Goal: Information Seeking & Learning: Learn about a topic

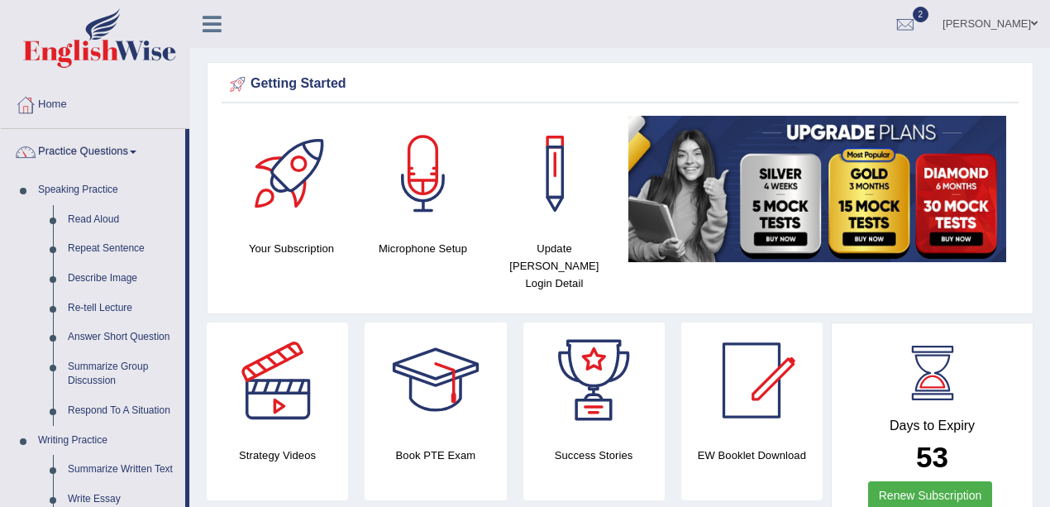
click at [88, 150] on link "Practice Questions" at bounding box center [93, 149] width 184 height 41
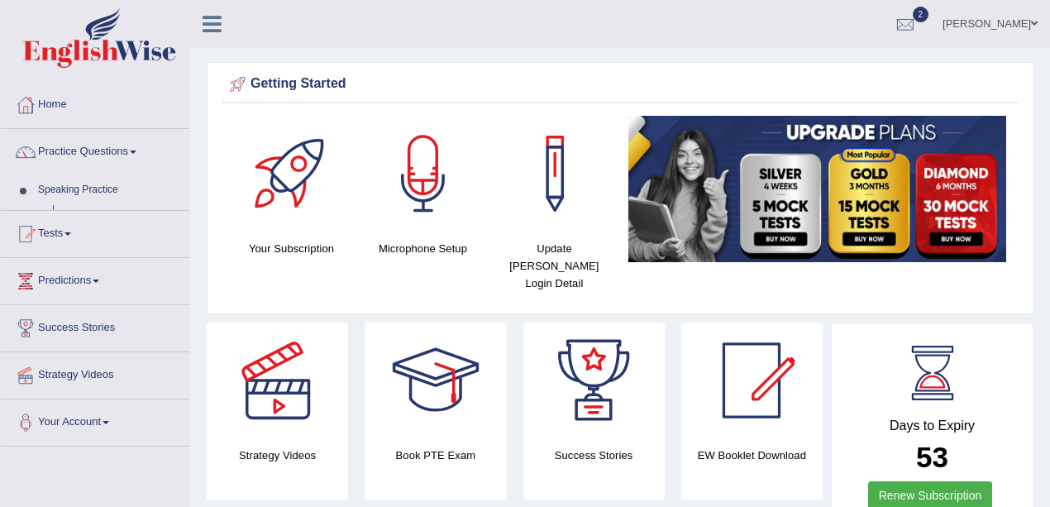
click at [88, 150] on link "Practice Questions" at bounding box center [95, 149] width 189 height 41
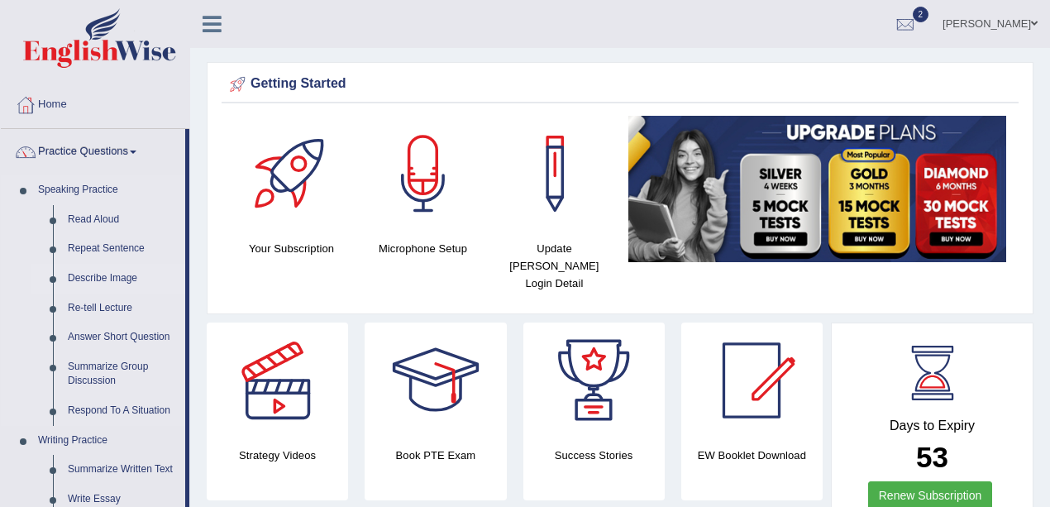
click at [104, 271] on link "Describe Image" at bounding box center [122, 279] width 125 height 30
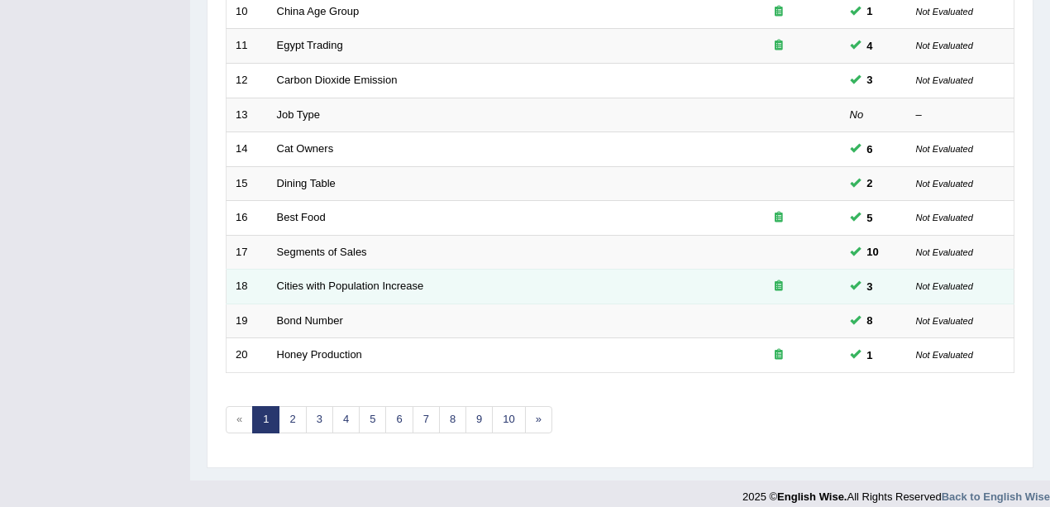
scroll to position [581, 0]
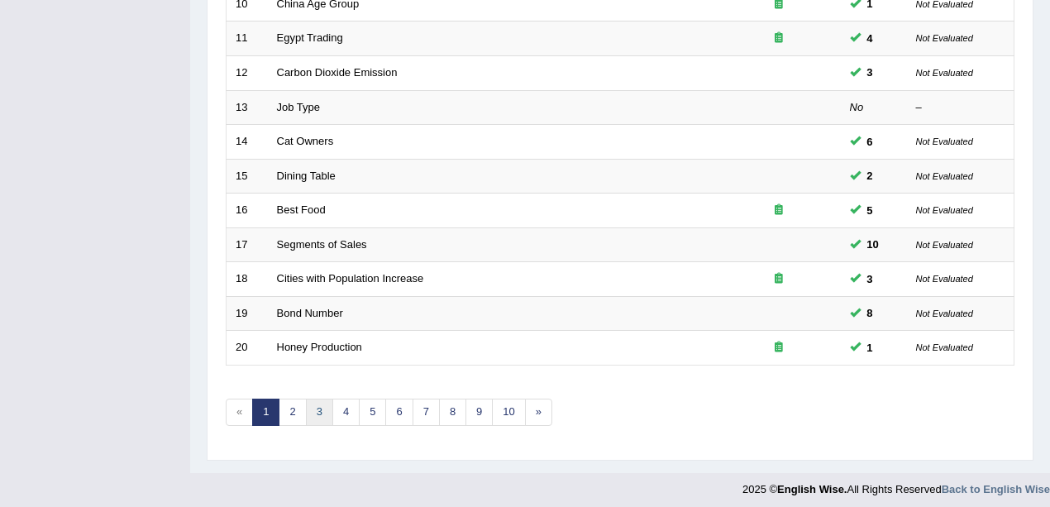
click at [324, 403] on link "3" at bounding box center [319, 412] width 27 height 27
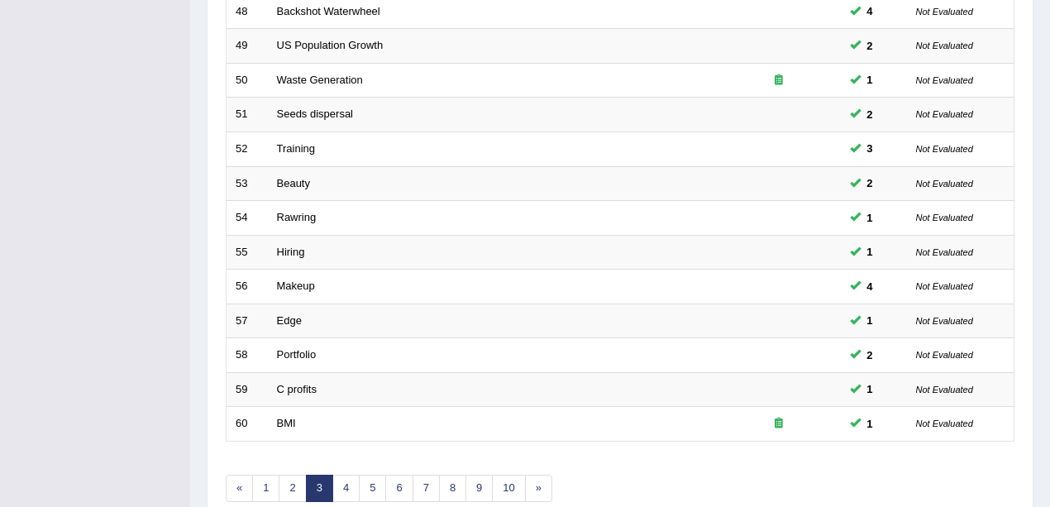
scroll to position [581, 0]
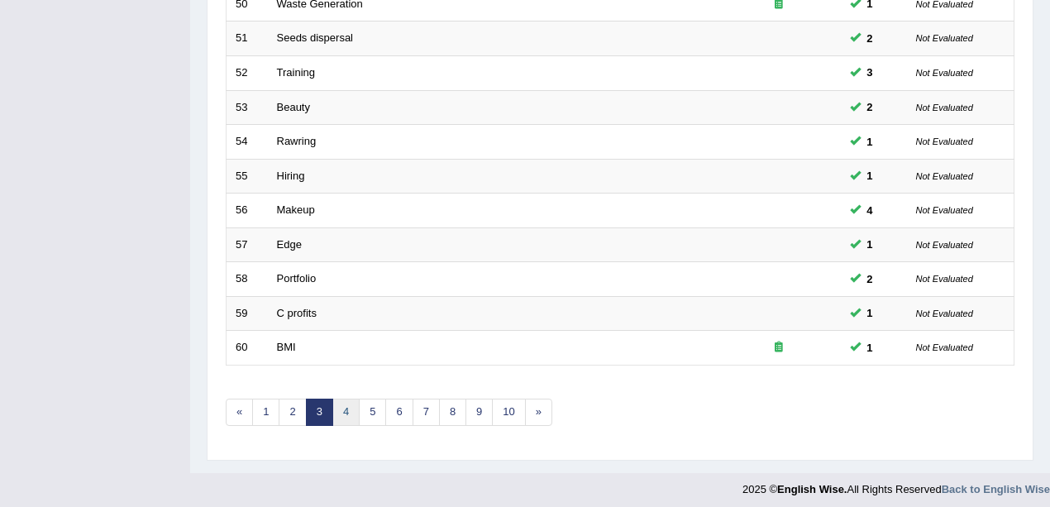
click at [351, 400] on link "4" at bounding box center [346, 412] width 27 height 27
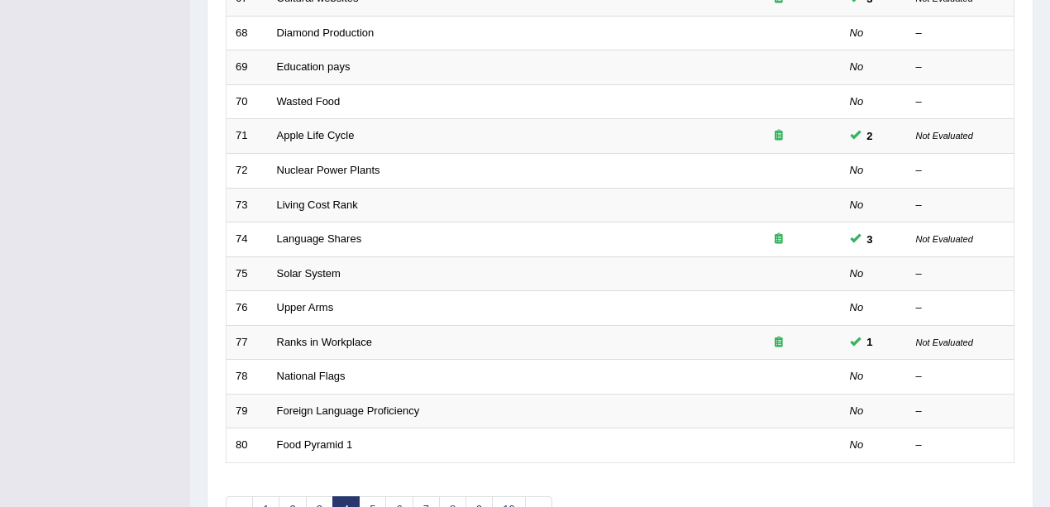
scroll to position [581, 0]
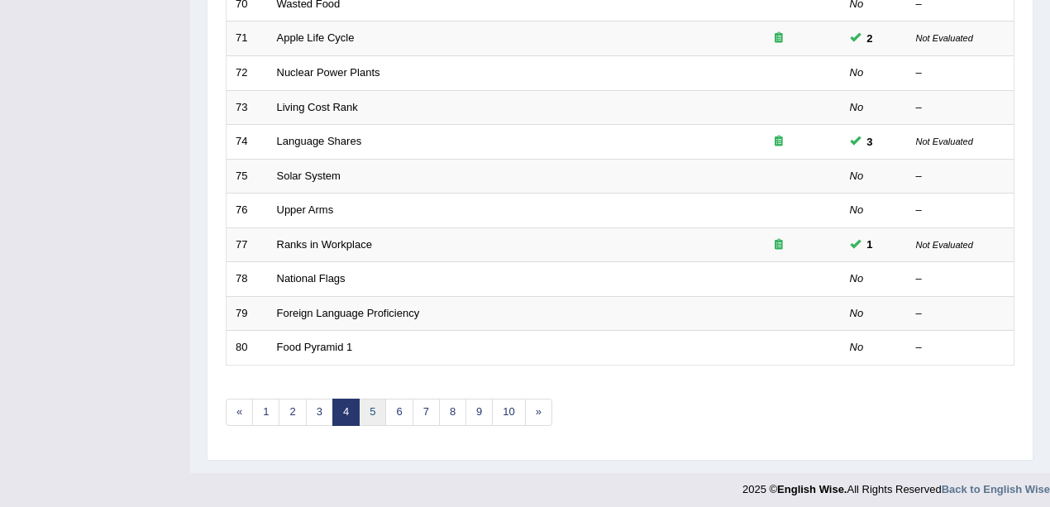
click at [374, 405] on link "5" at bounding box center [372, 412] width 27 height 27
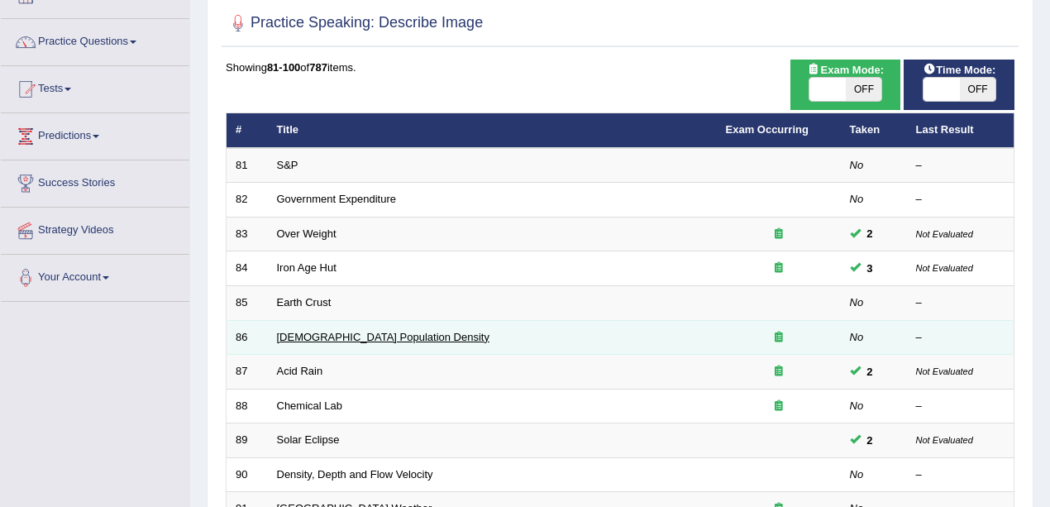
click at [315, 339] on link "Australian Population Density" at bounding box center [383, 337] width 213 height 12
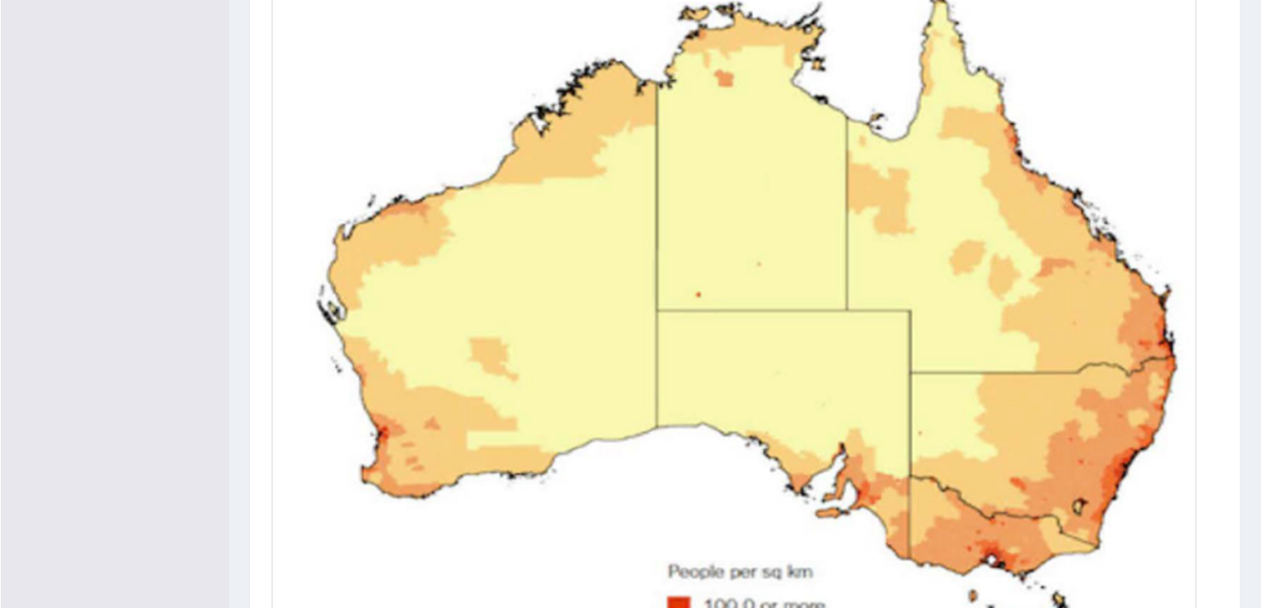
scroll to position [449, 0]
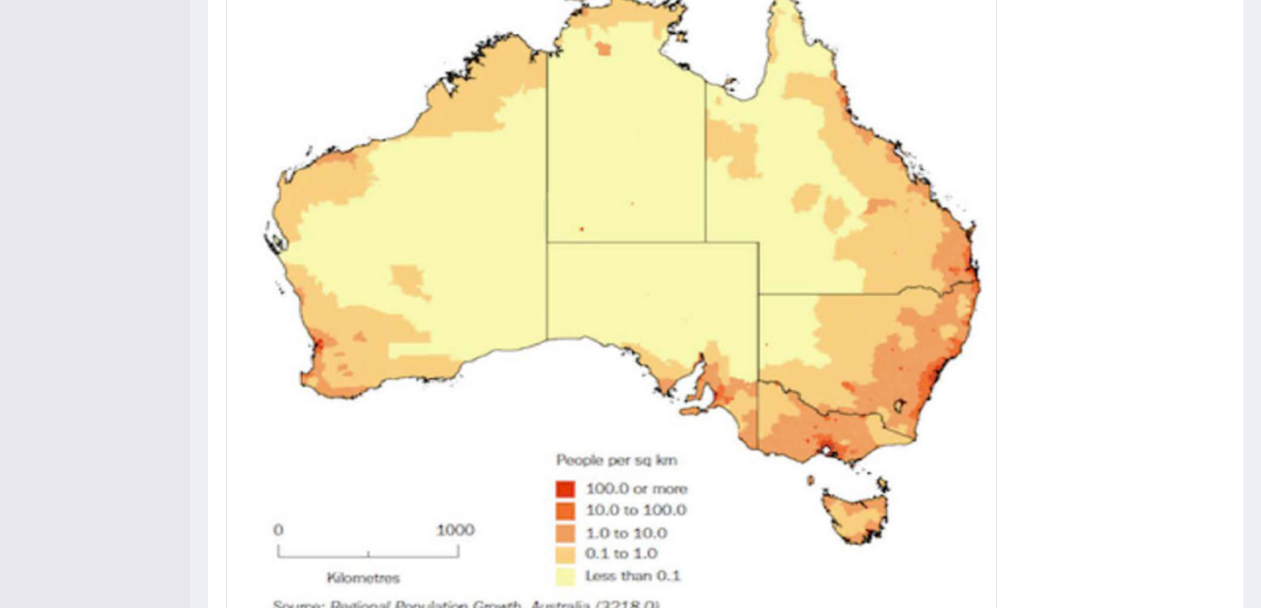
click at [984, 285] on img at bounding box center [611, 272] width 763 height 703
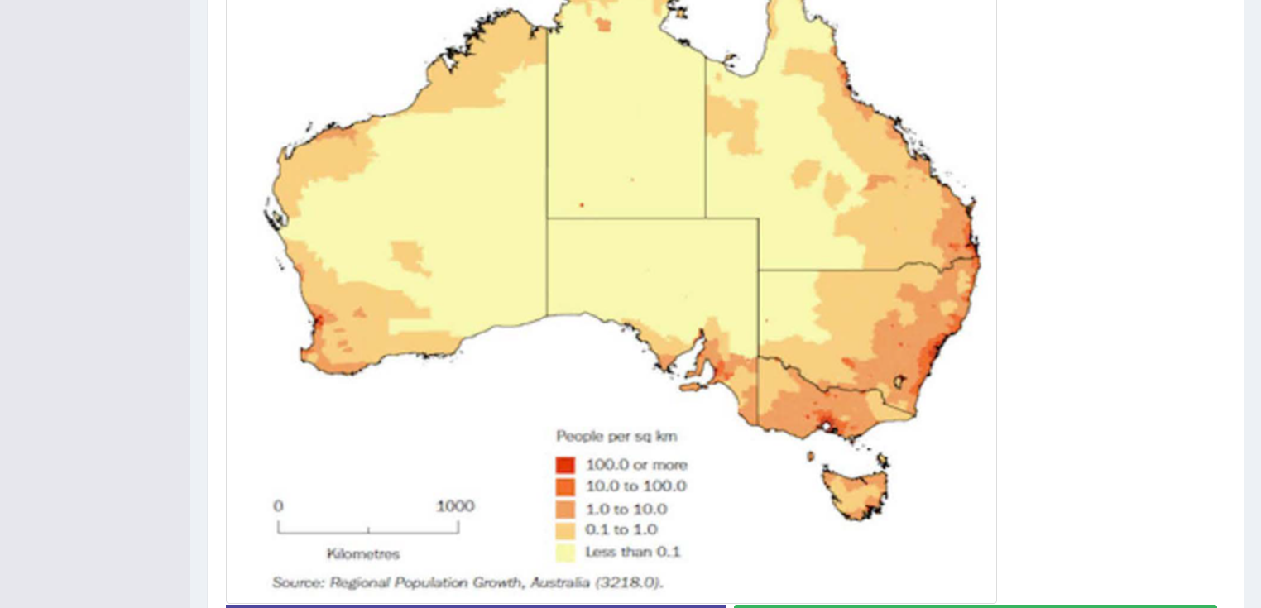
scroll to position [595, 0]
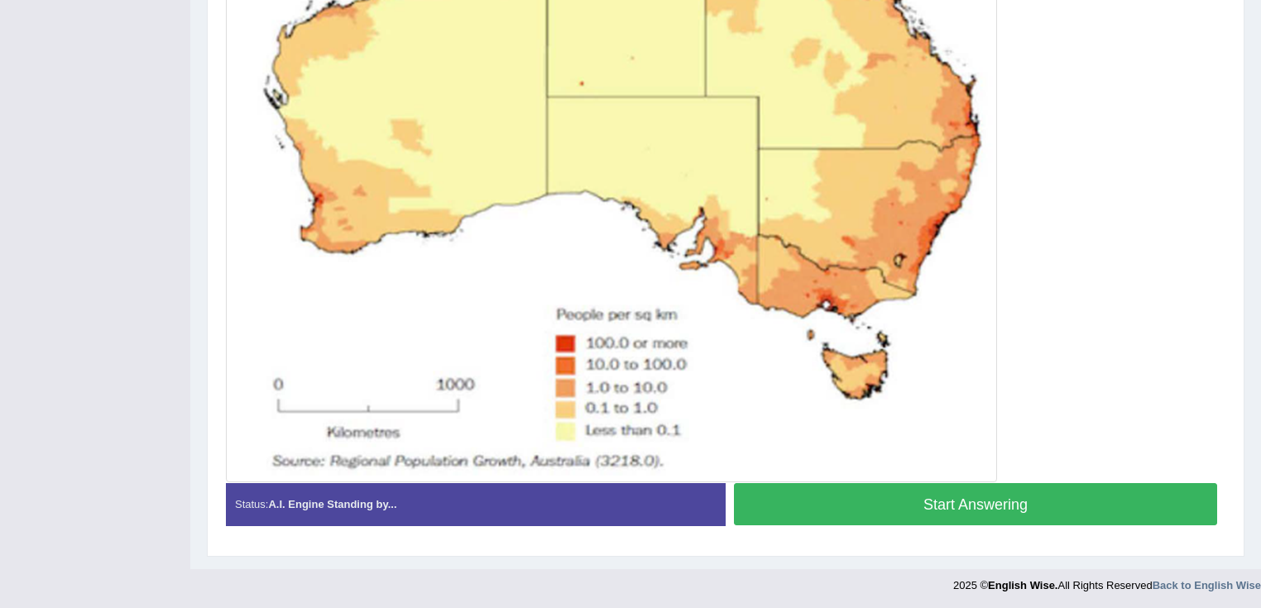
click at [1046, 495] on button "Start Answering" at bounding box center [975, 504] width 483 height 42
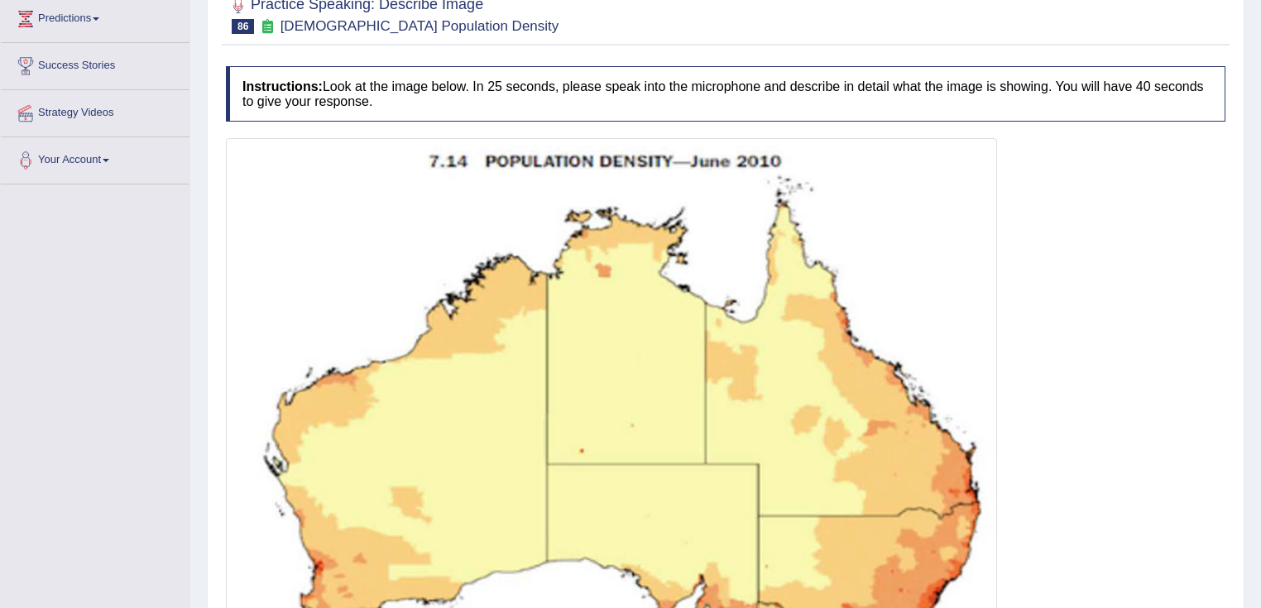
scroll to position [80, 0]
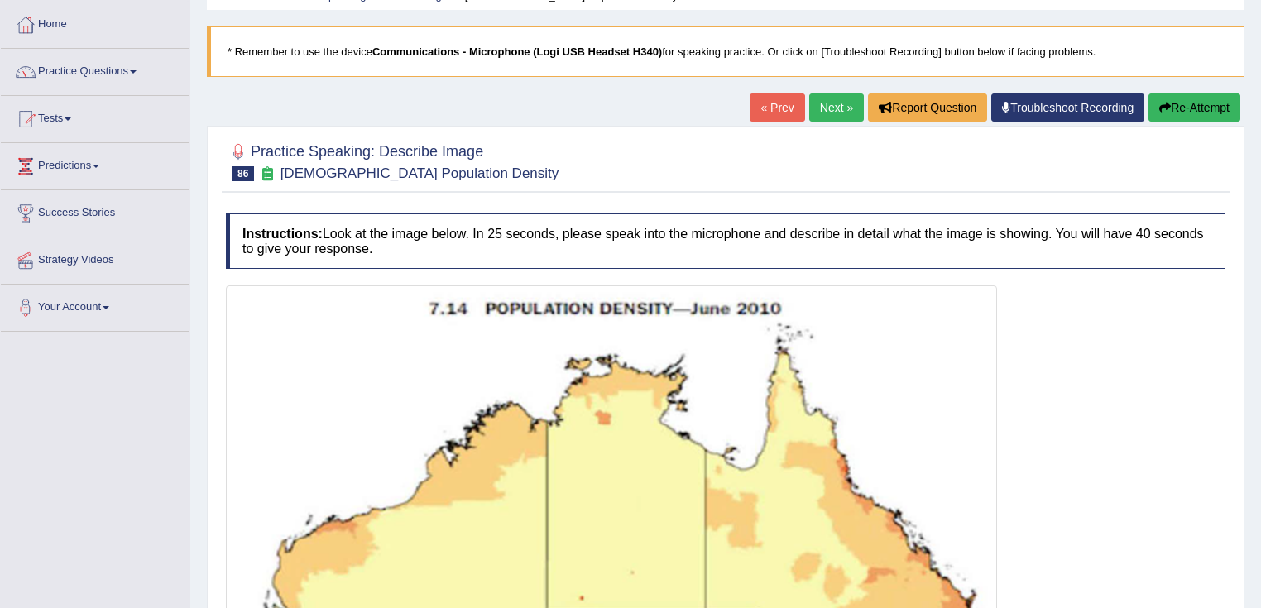
click at [1050, 96] on button "Re-Attempt" at bounding box center [1194, 107] width 92 height 28
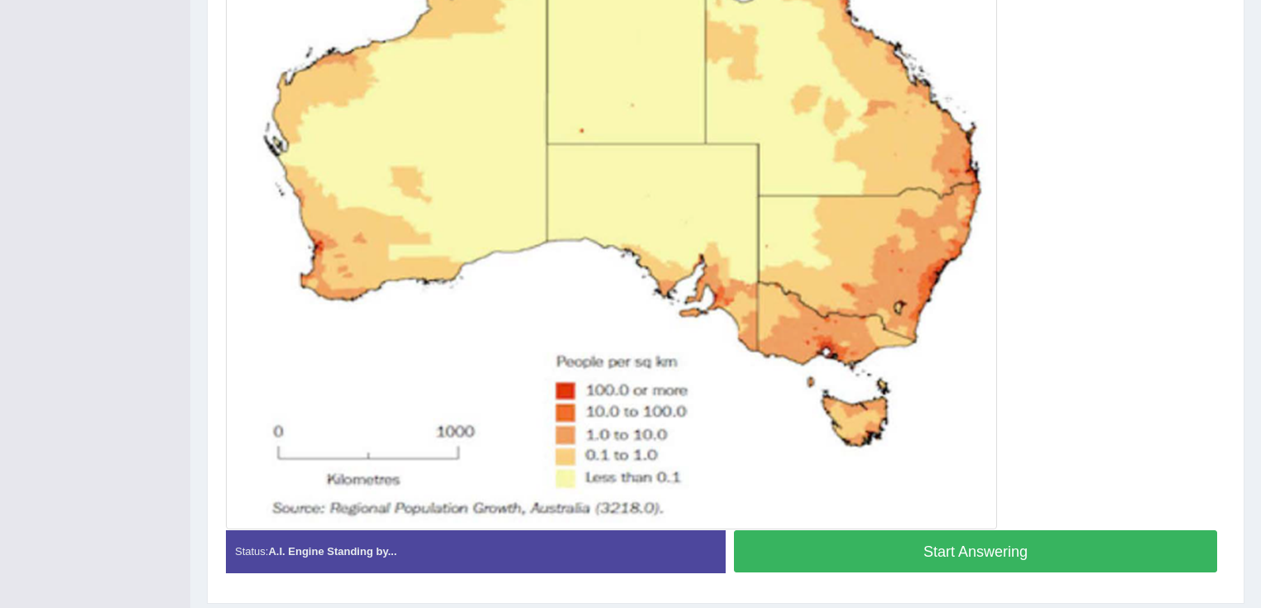
scroll to position [595, 0]
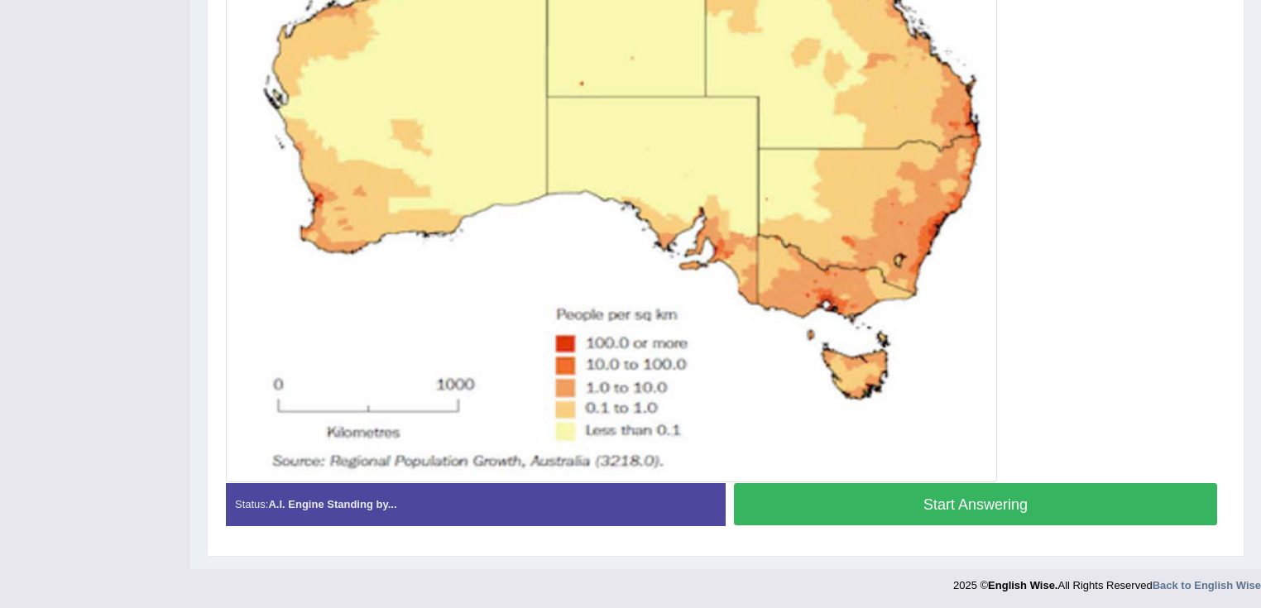
click at [1042, 503] on button "Start Answering" at bounding box center [975, 504] width 483 height 42
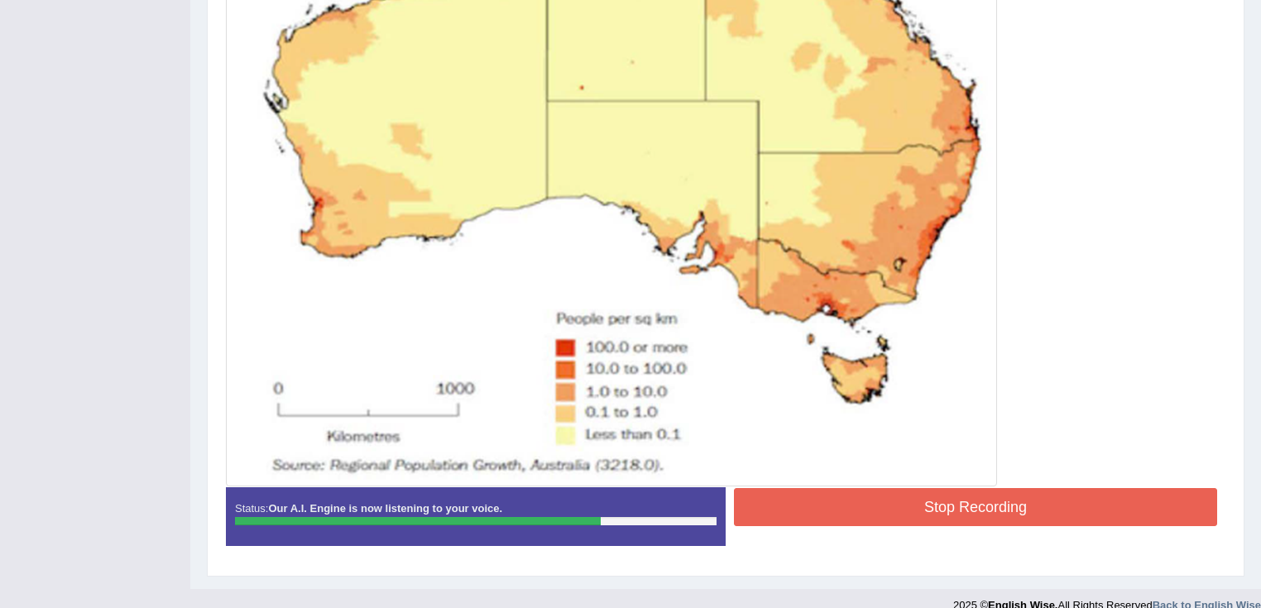
scroll to position [610, 0]
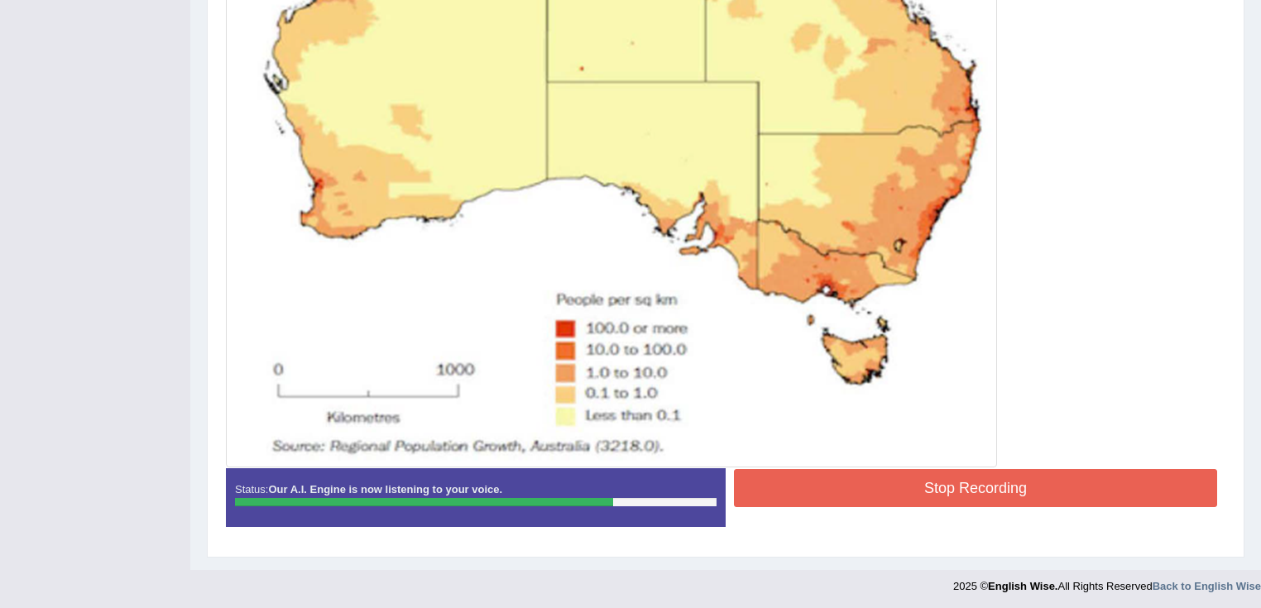
drag, startPoint x: 999, startPoint y: 492, endPoint x: 990, endPoint y: 517, distance: 26.4
click at [998, 493] on button "Stop Recording" at bounding box center [975, 488] width 483 height 38
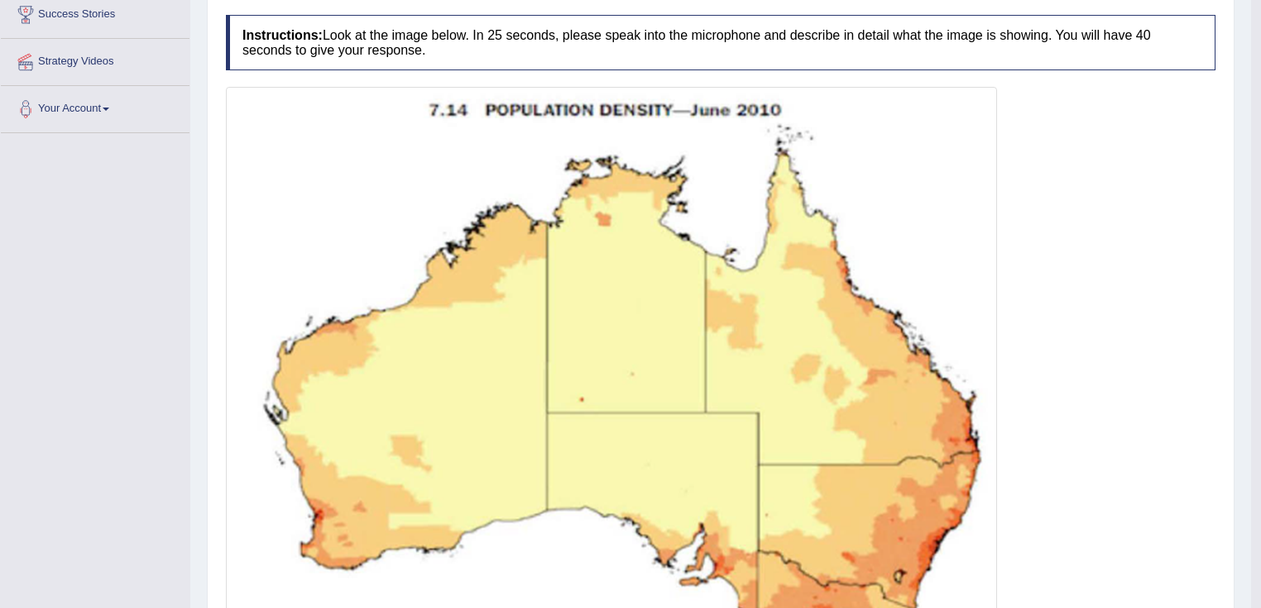
scroll to position [0, 0]
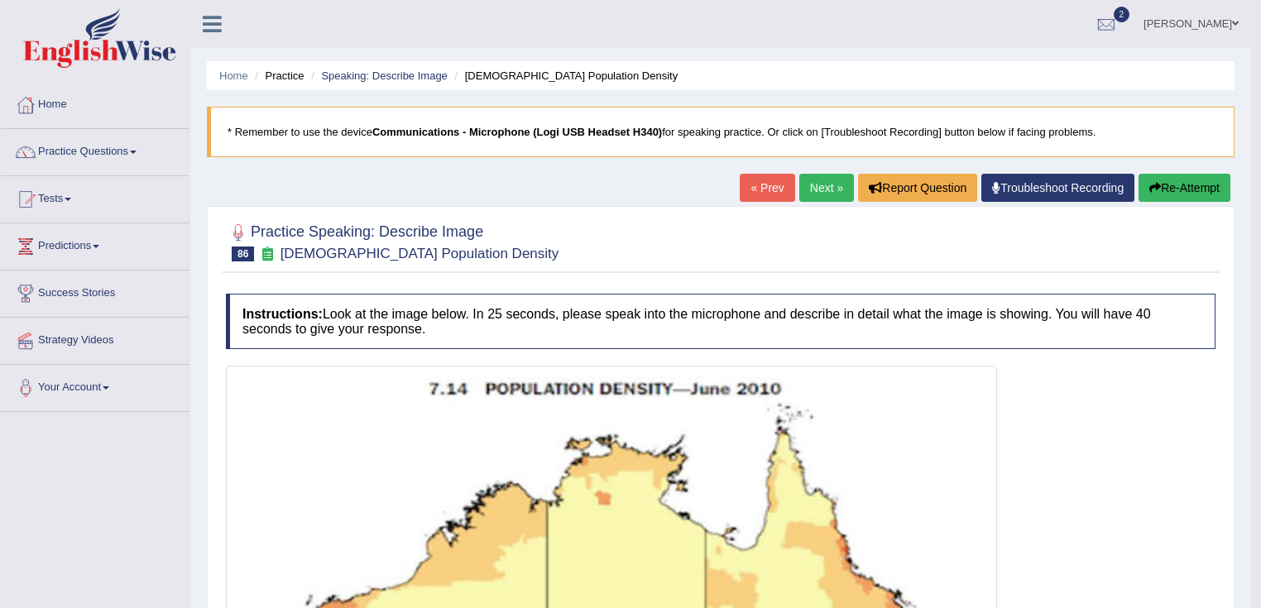
click at [771, 195] on link "« Prev" at bounding box center [766, 188] width 55 height 28
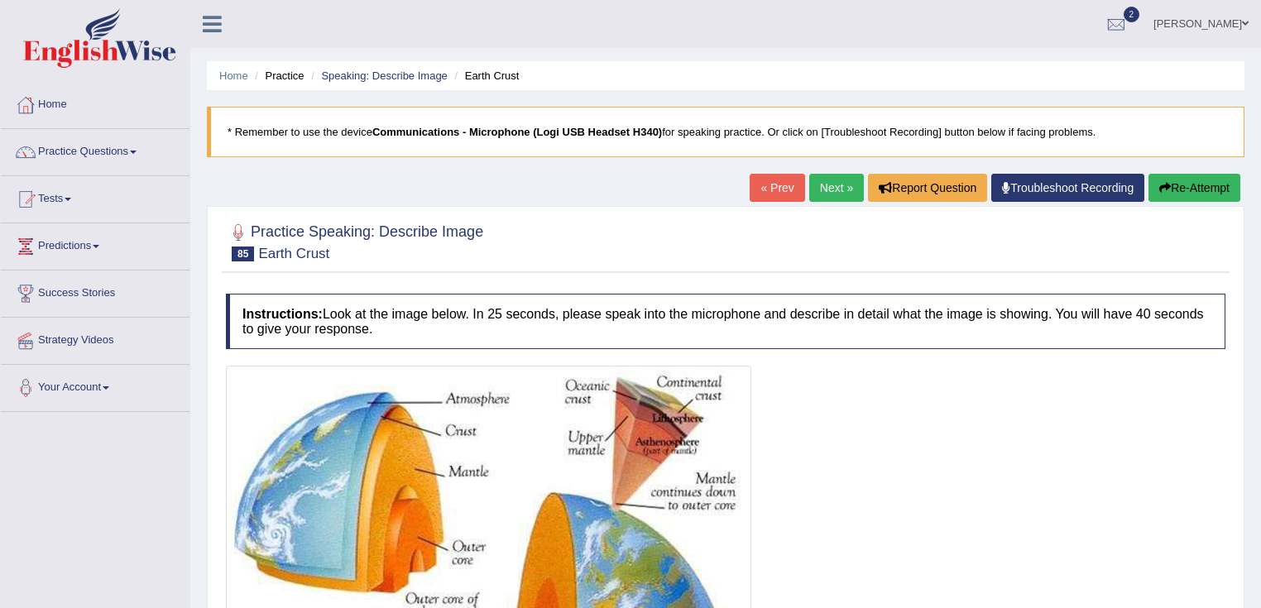
click at [761, 189] on link "« Prev" at bounding box center [776, 188] width 55 height 28
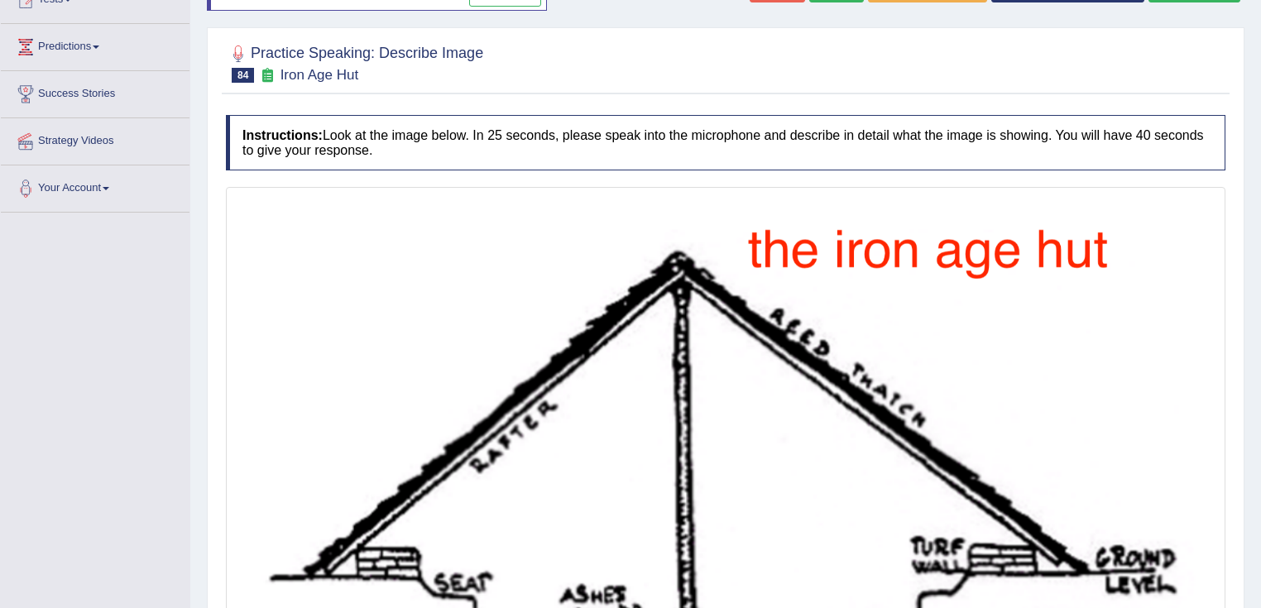
scroll to position [114, 0]
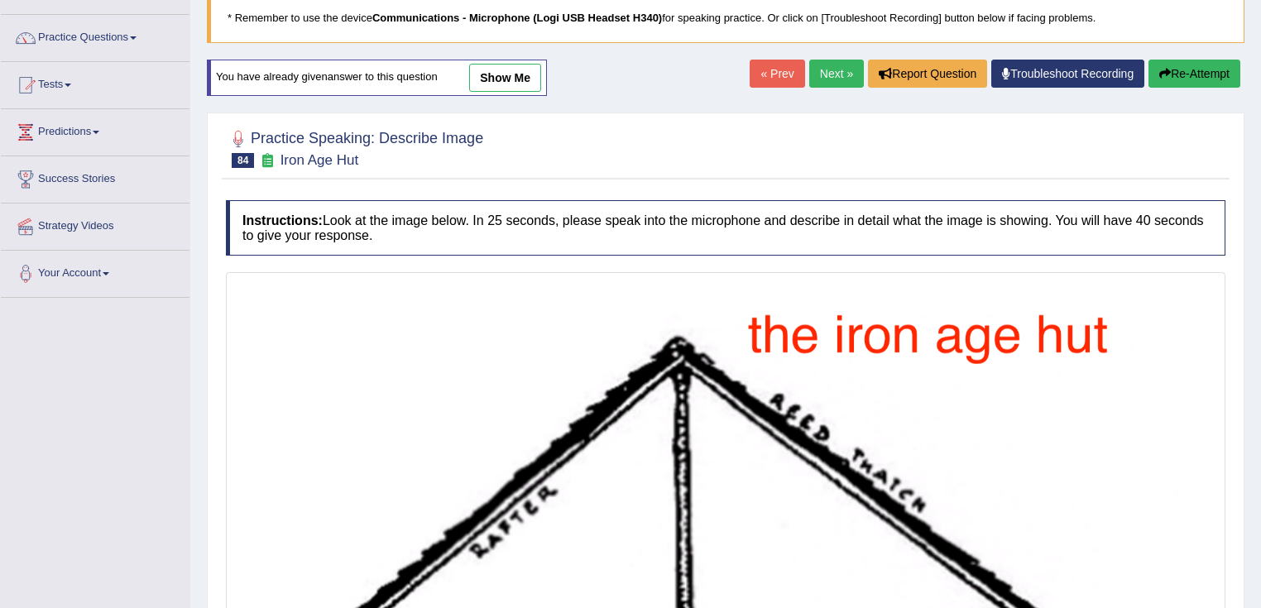
click at [766, 82] on link "« Prev" at bounding box center [776, 74] width 55 height 28
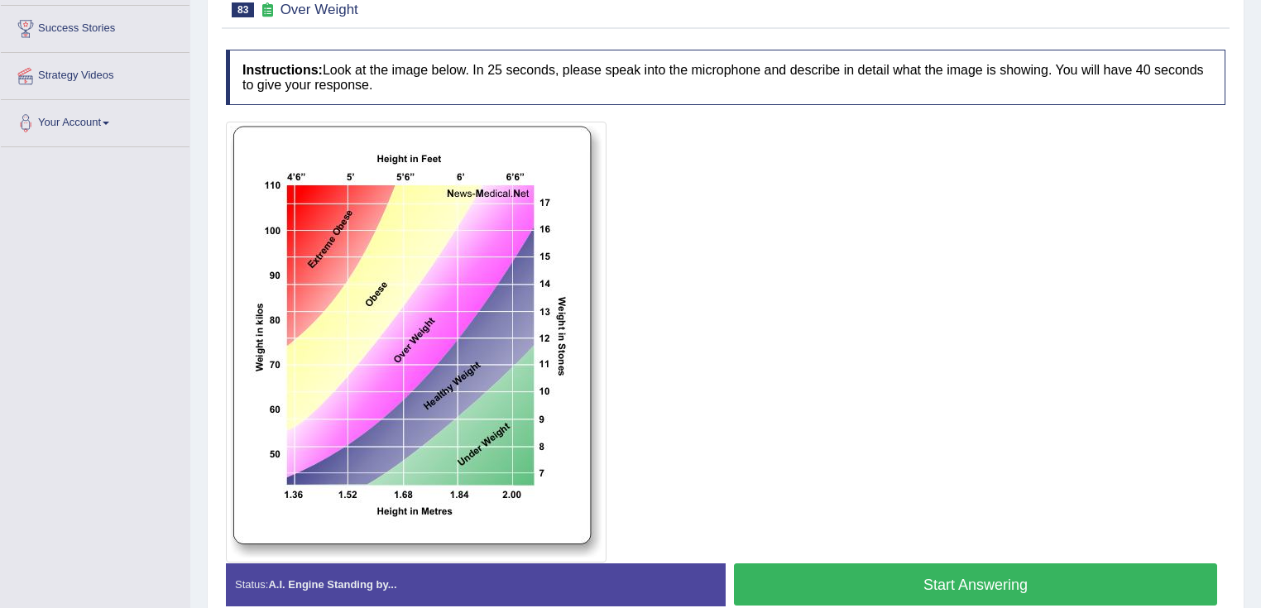
scroll to position [331, 0]
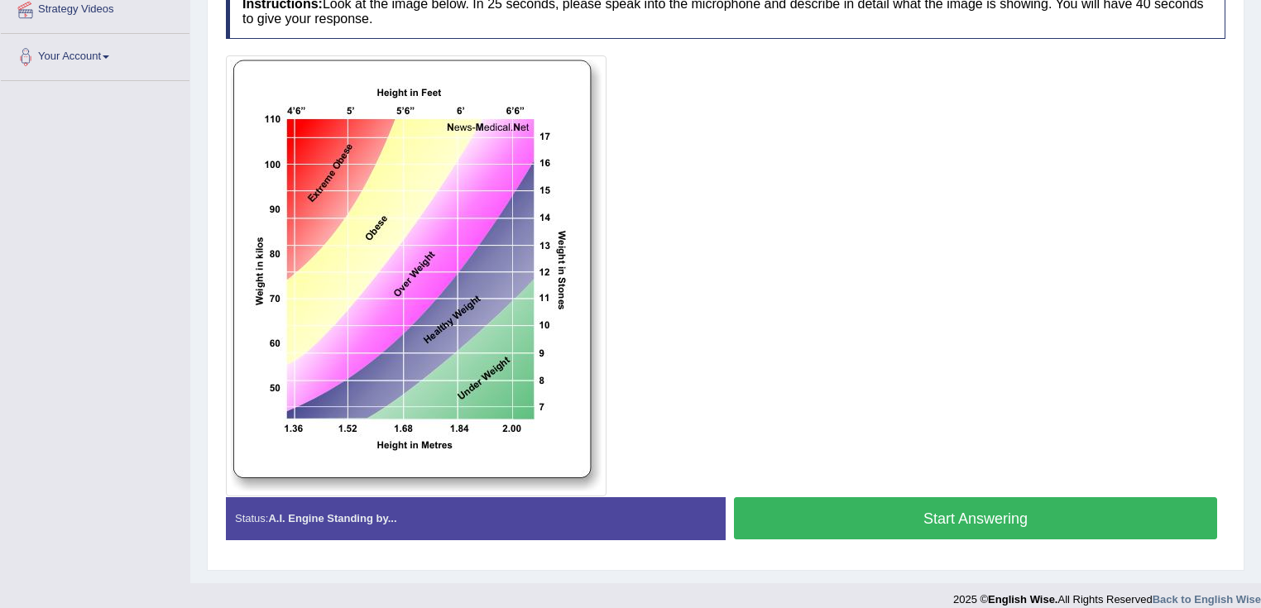
click at [969, 521] on button "Start Answering" at bounding box center [975, 518] width 483 height 42
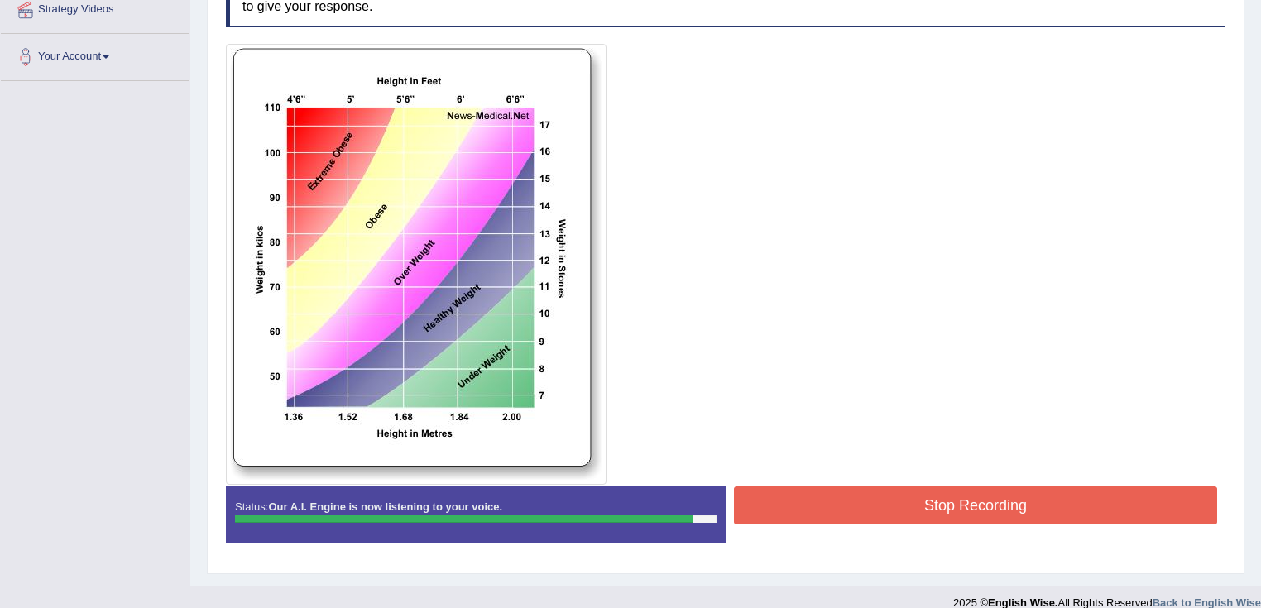
click at [1007, 497] on button "Stop Recording" at bounding box center [975, 505] width 483 height 38
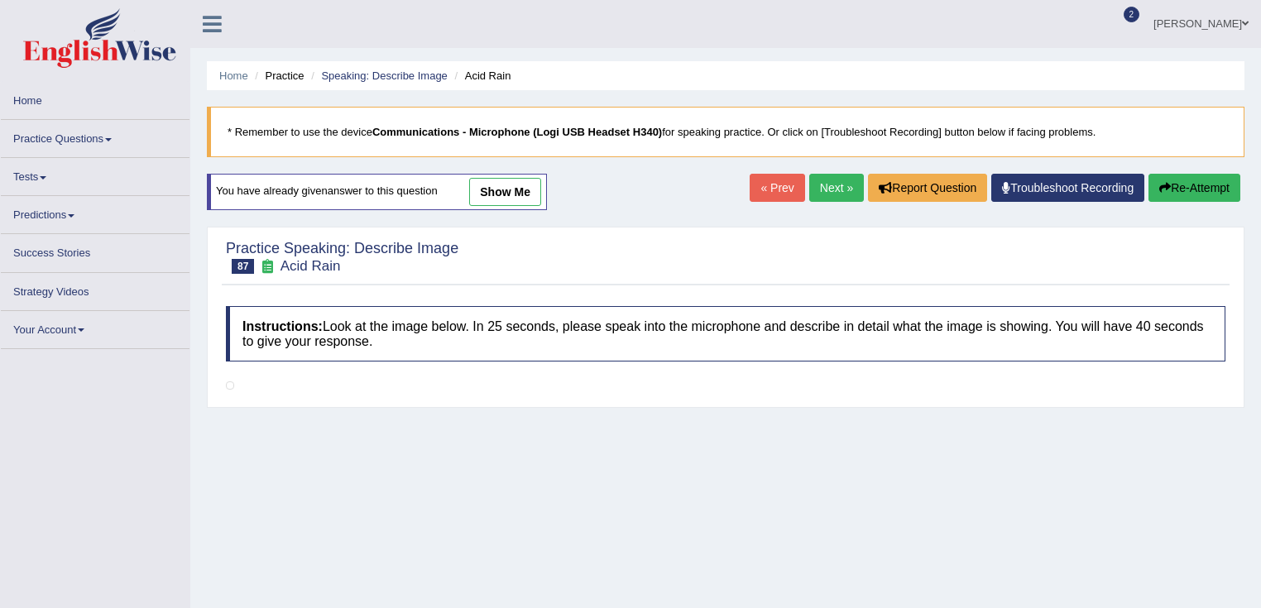
click at [834, 189] on link "Next »" at bounding box center [836, 188] width 55 height 28
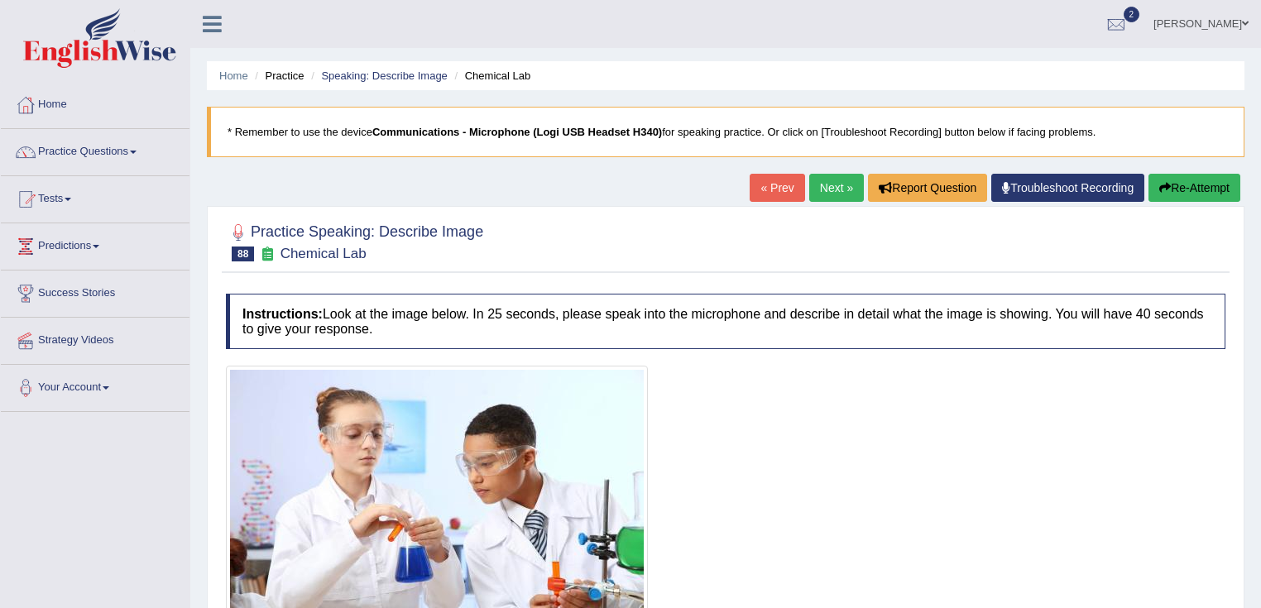
click at [834, 189] on link "Next »" at bounding box center [836, 188] width 55 height 28
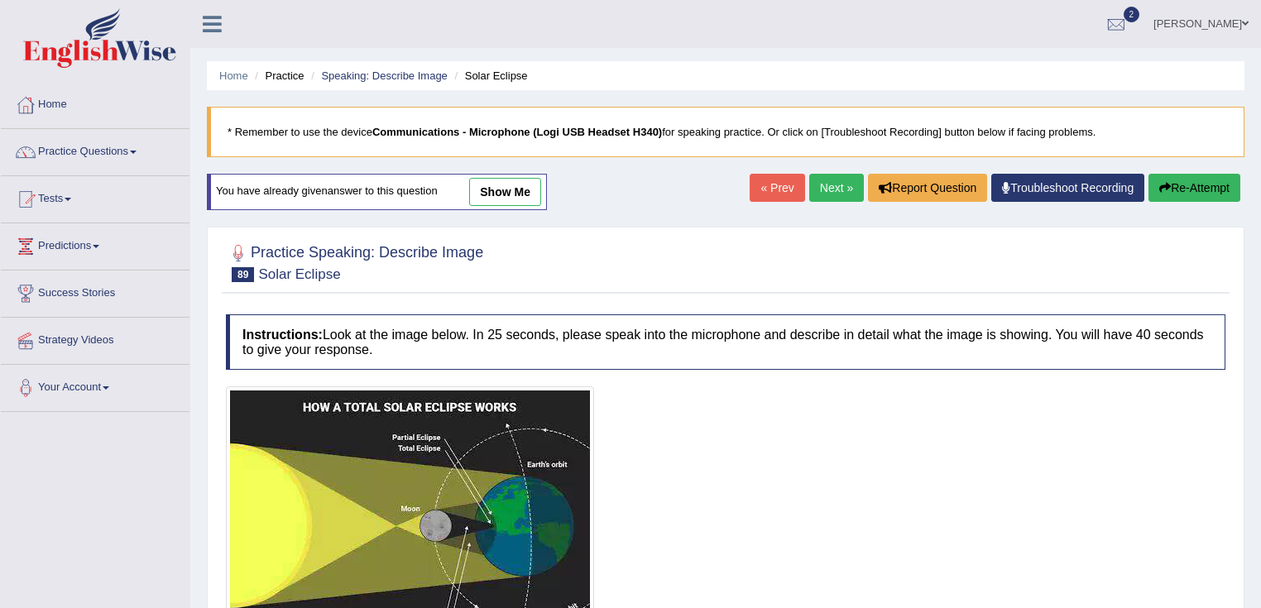
click at [783, 184] on link "« Prev" at bounding box center [776, 188] width 55 height 28
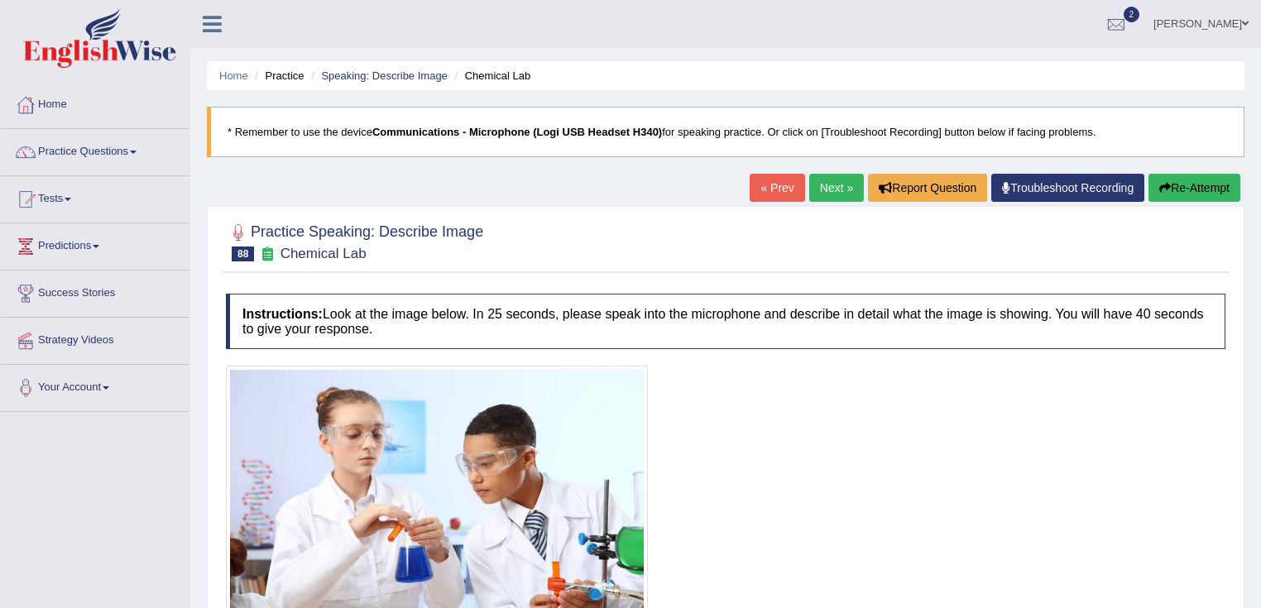
click at [840, 203] on div "« Prev Next » Report Question Troubleshoot Recording Re-Attempt" at bounding box center [996, 190] width 495 height 32
click at [834, 194] on link "Next »" at bounding box center [836, 188] width 55 height 28
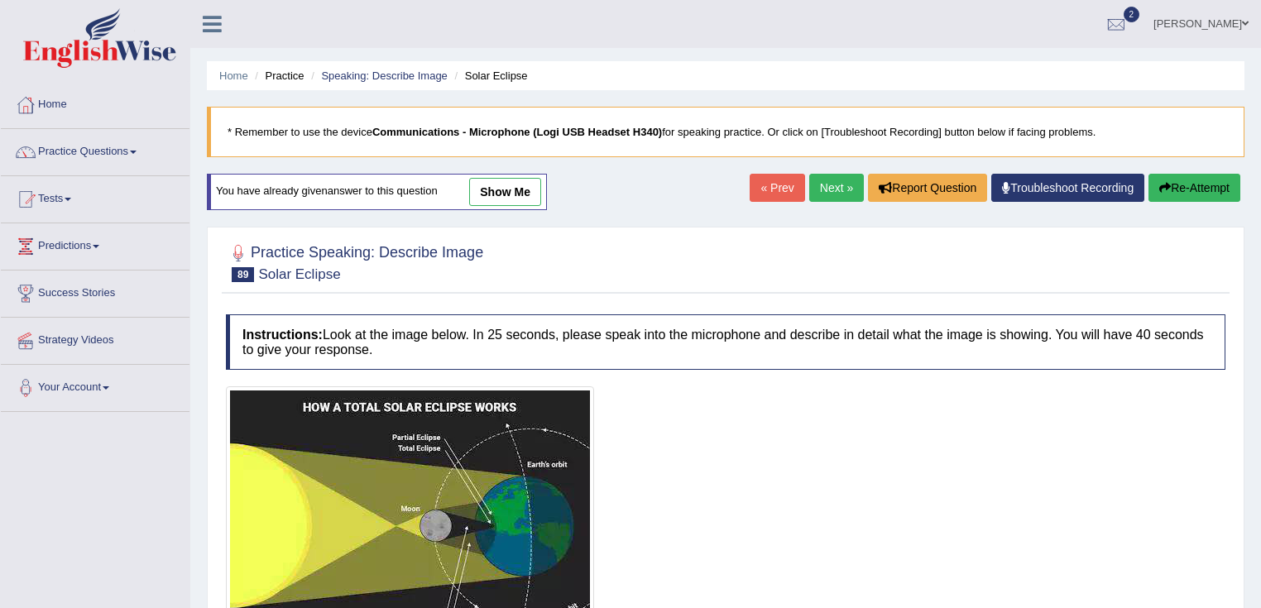
click at [824, 188] on link "Next »" at bounding box center [836, 188] width 55 height 28
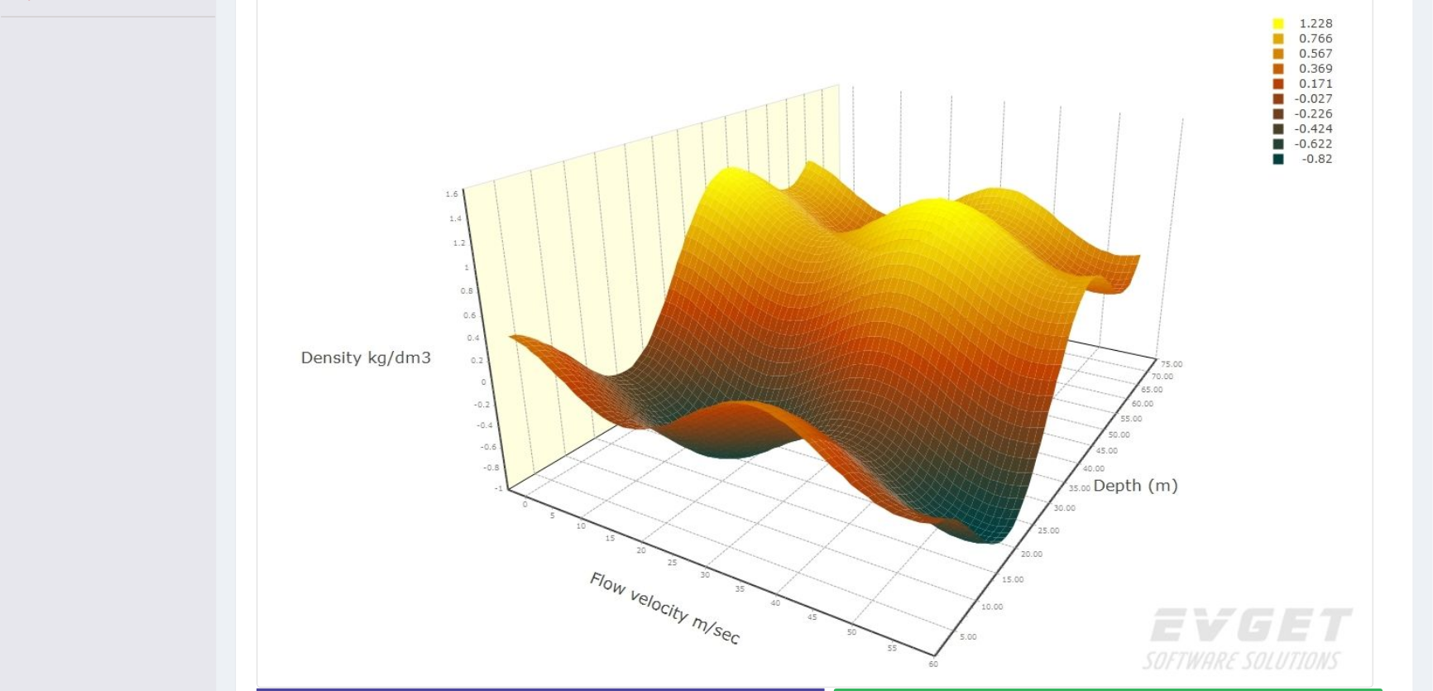
scroll to position [331, 0]
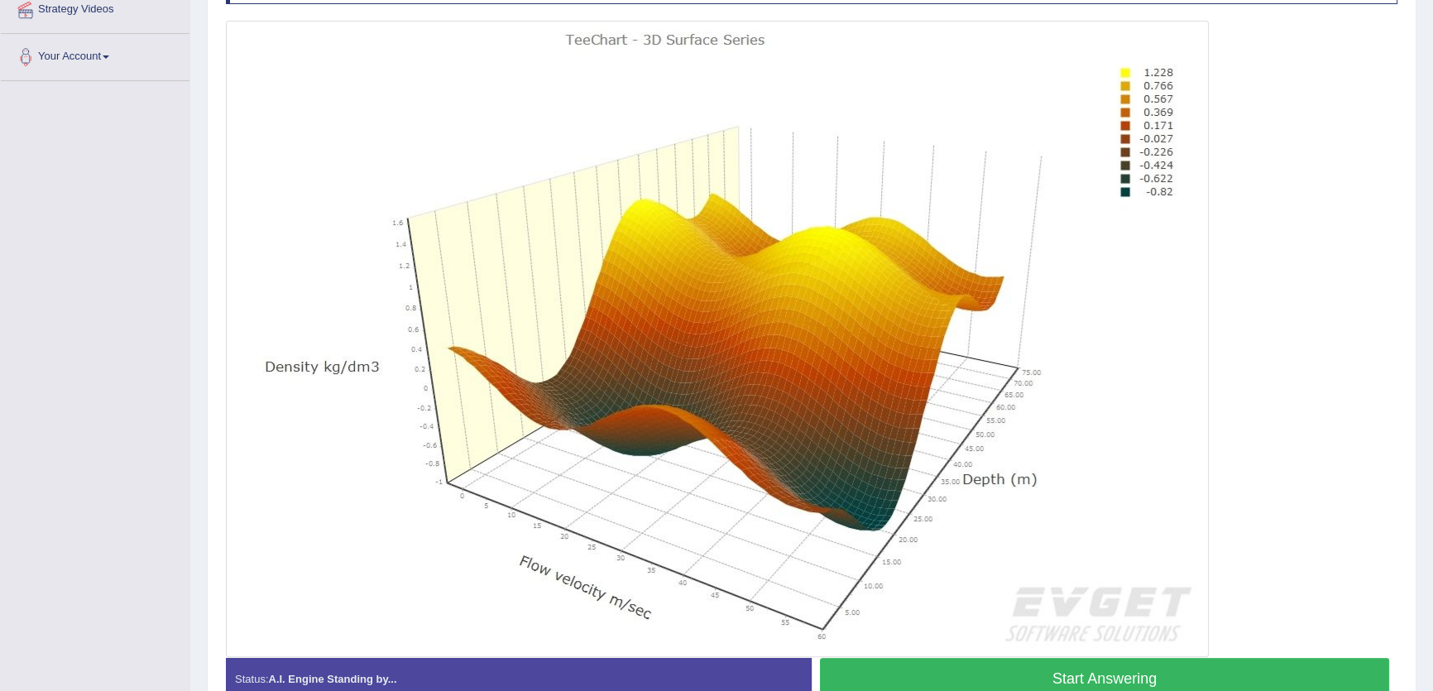
click at [1260, 247] on div at bounding box center [811, 339] width 1171 height 636
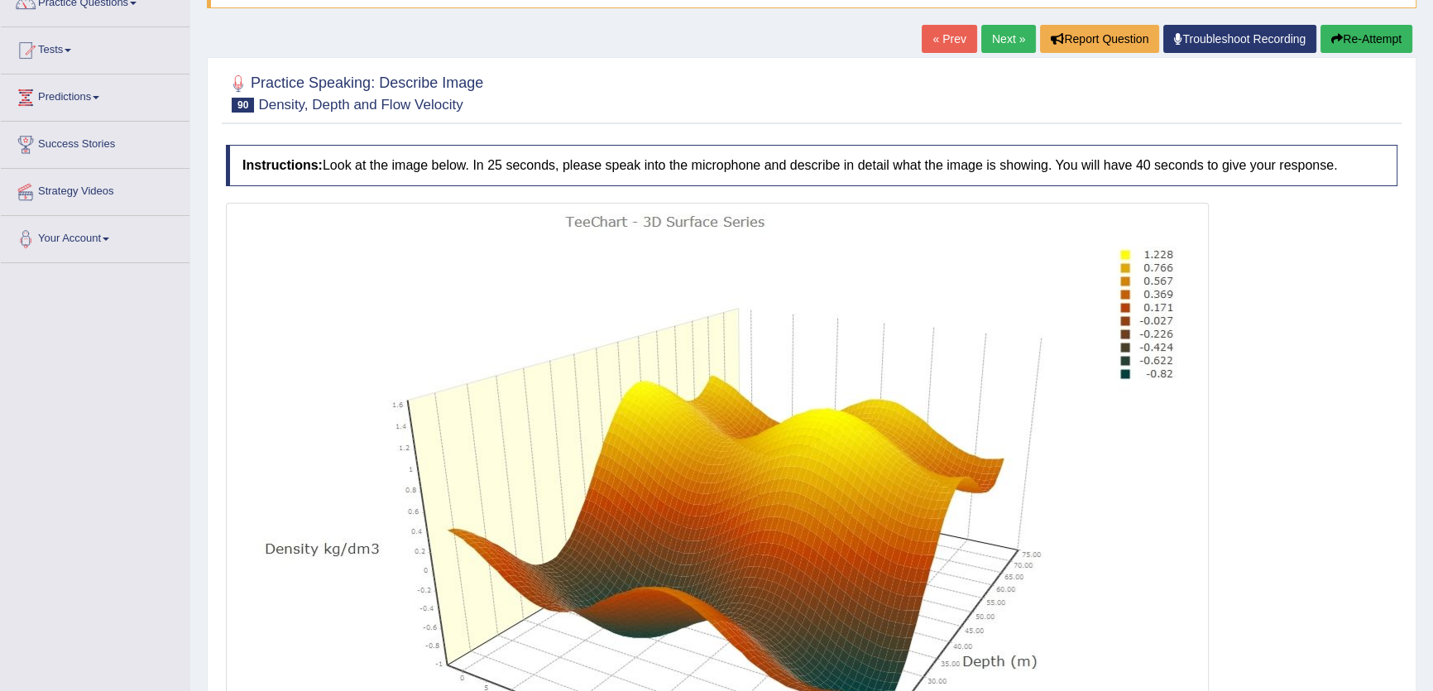
scroll to position [30, 0]
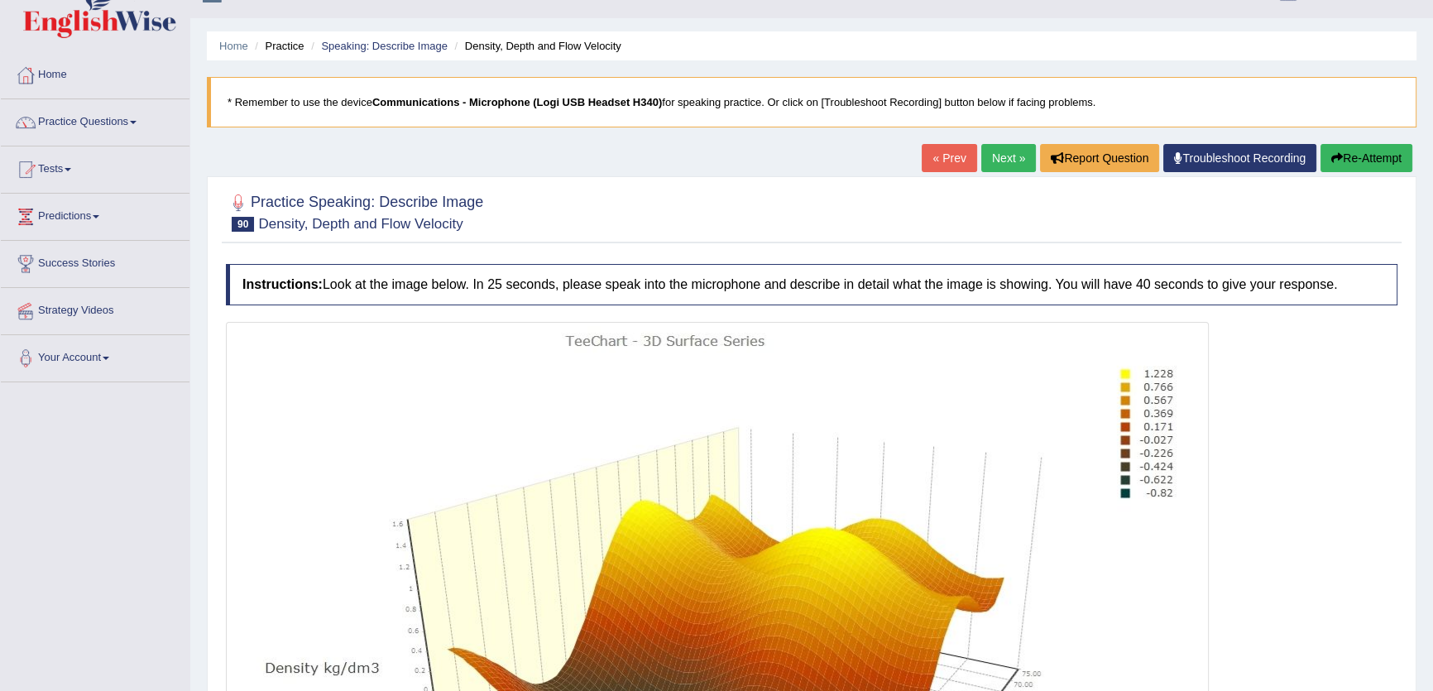
click at [1009, 142] on div "Home Practice Speaking: Describe Image Density, Depth and Flow Velocity * Remem…" at bounding box center [811, 507] width 1242 height 1074
click at [1009, 162] on link "Next »" at bounding box center [1008, 158] width 55 height 28
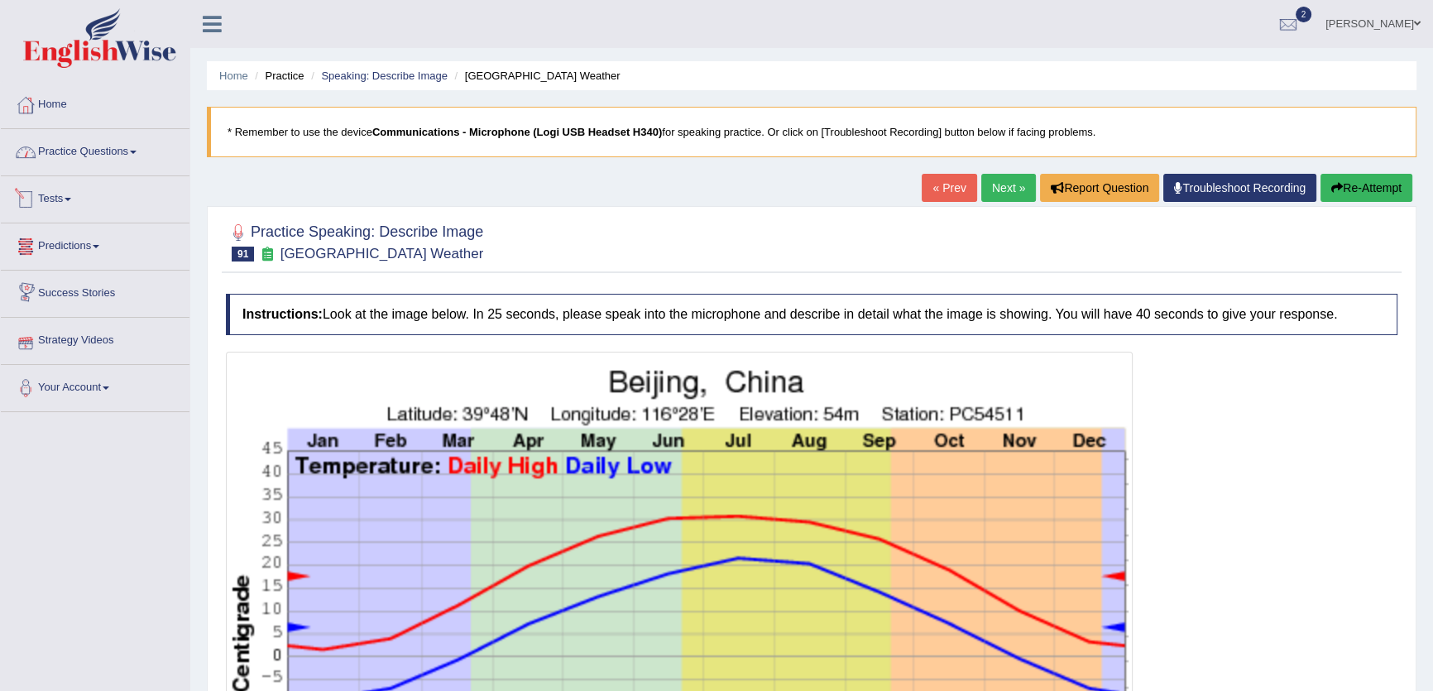
click at [48, 146] on link "Practice Questions" at bounding box center [95, 149] width 189 height 41
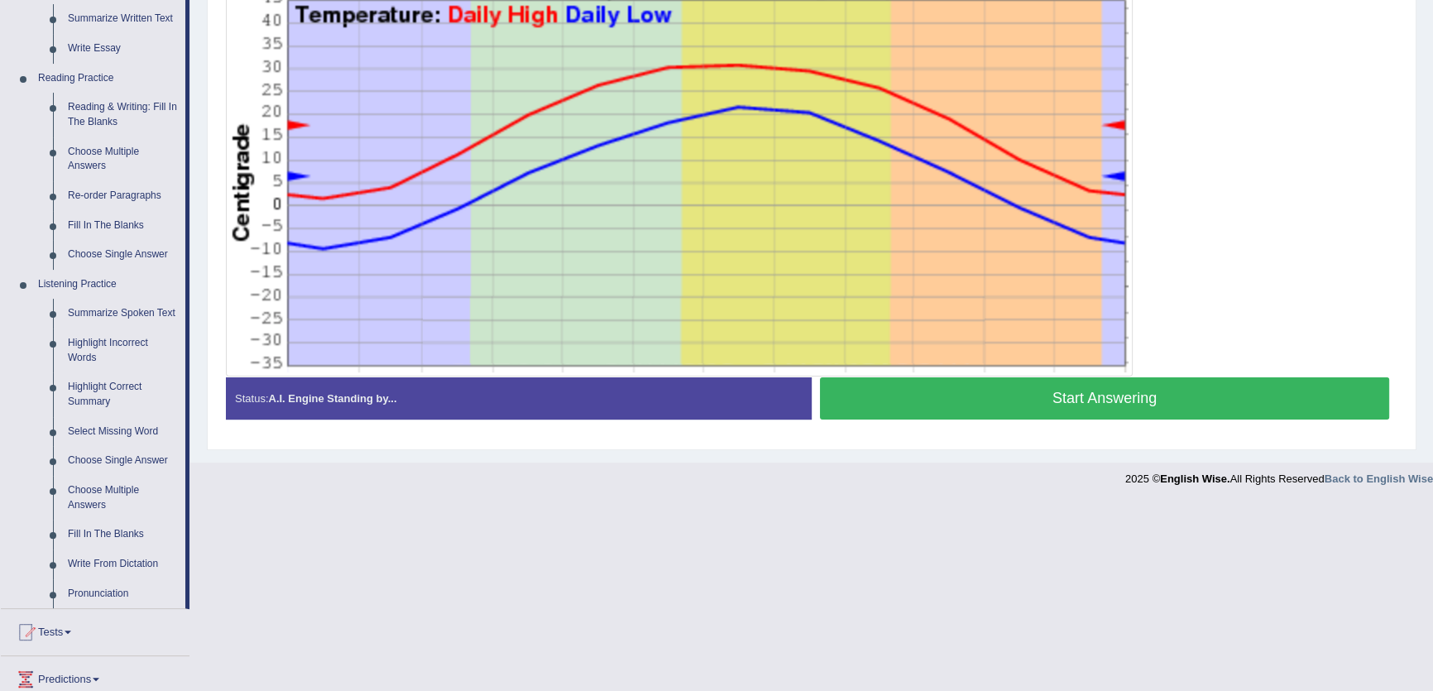
click at [106, 318] on link "Summarize Spoken Text" at bounding box center [122, 314] width 125 height 30
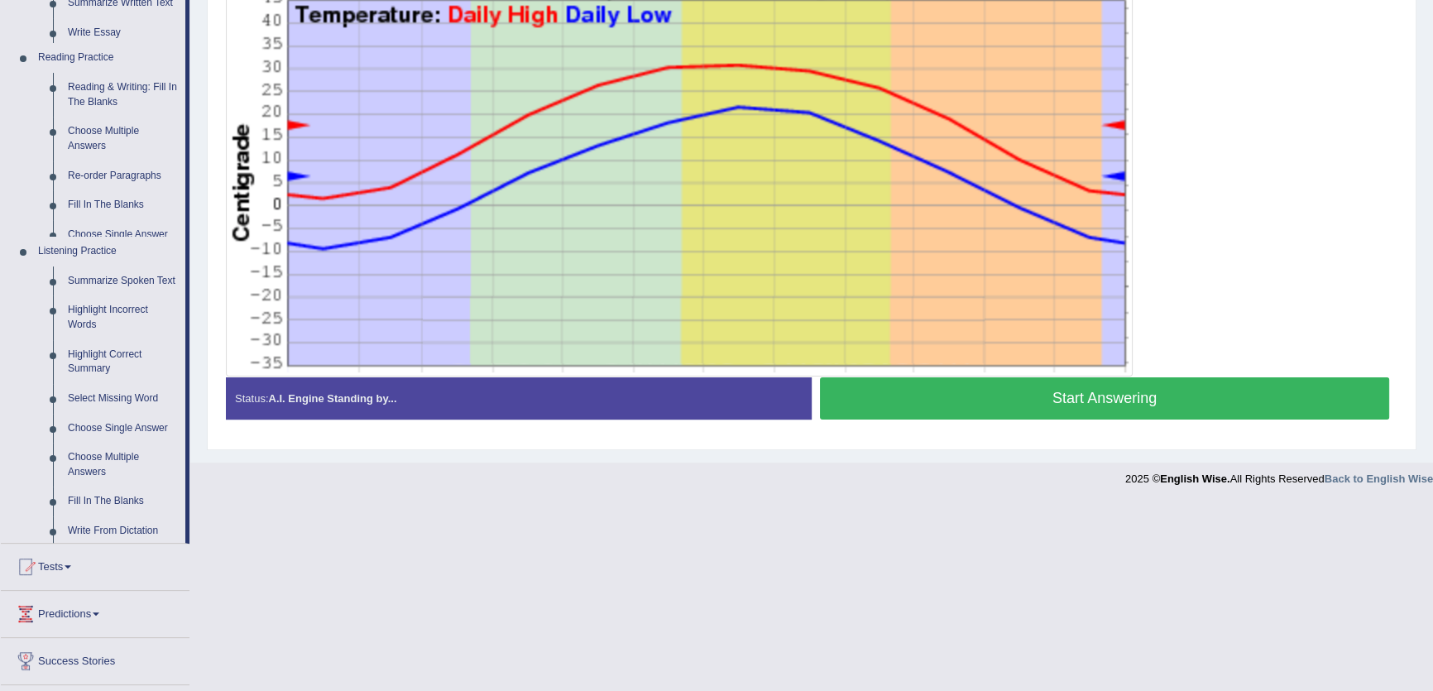
scroll to position [263, 0]
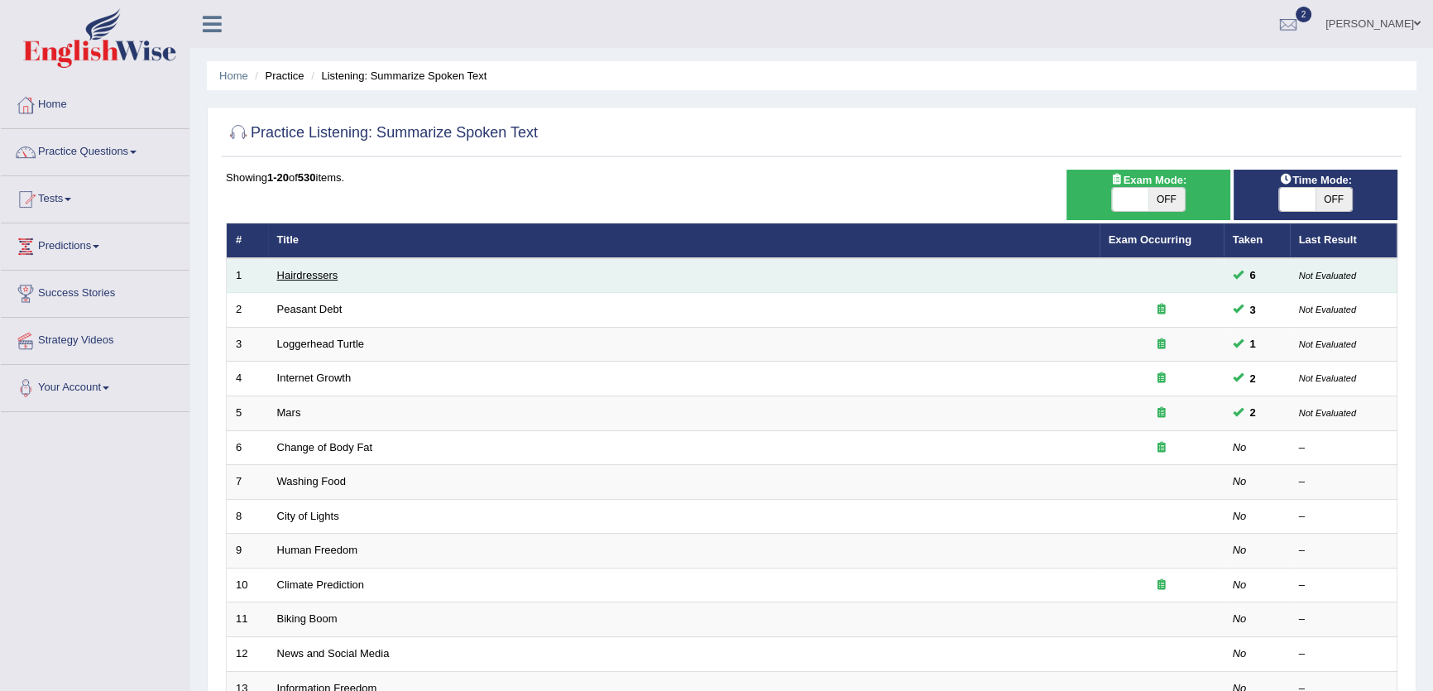
click at [318, 280] on link "Hairdressers" at bounding box center [307, 275] width 61 height 12
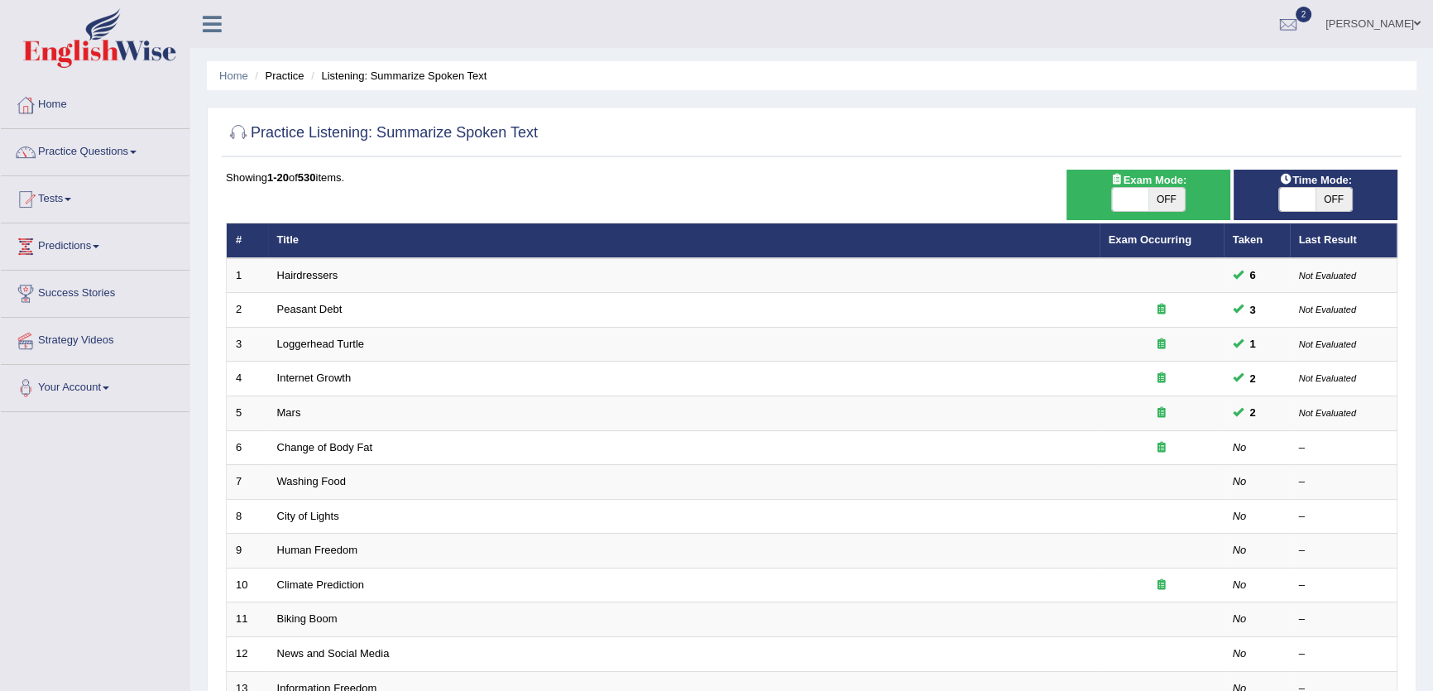
click at [112, 151] on link "Practice Questions" at bounding box center [95, 149] width 189 height 41
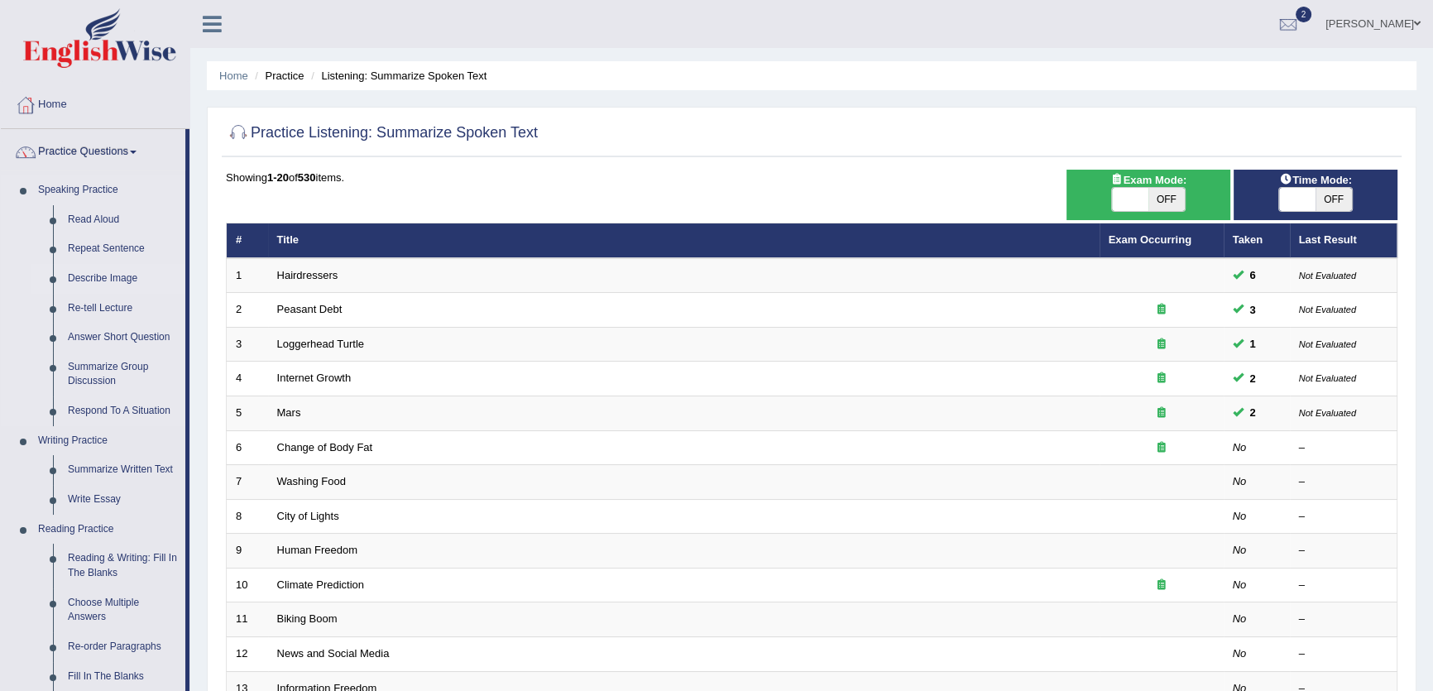
click at [122, 281] on link "Describe Image" at bounding box center [122, 279] width 125 height 30
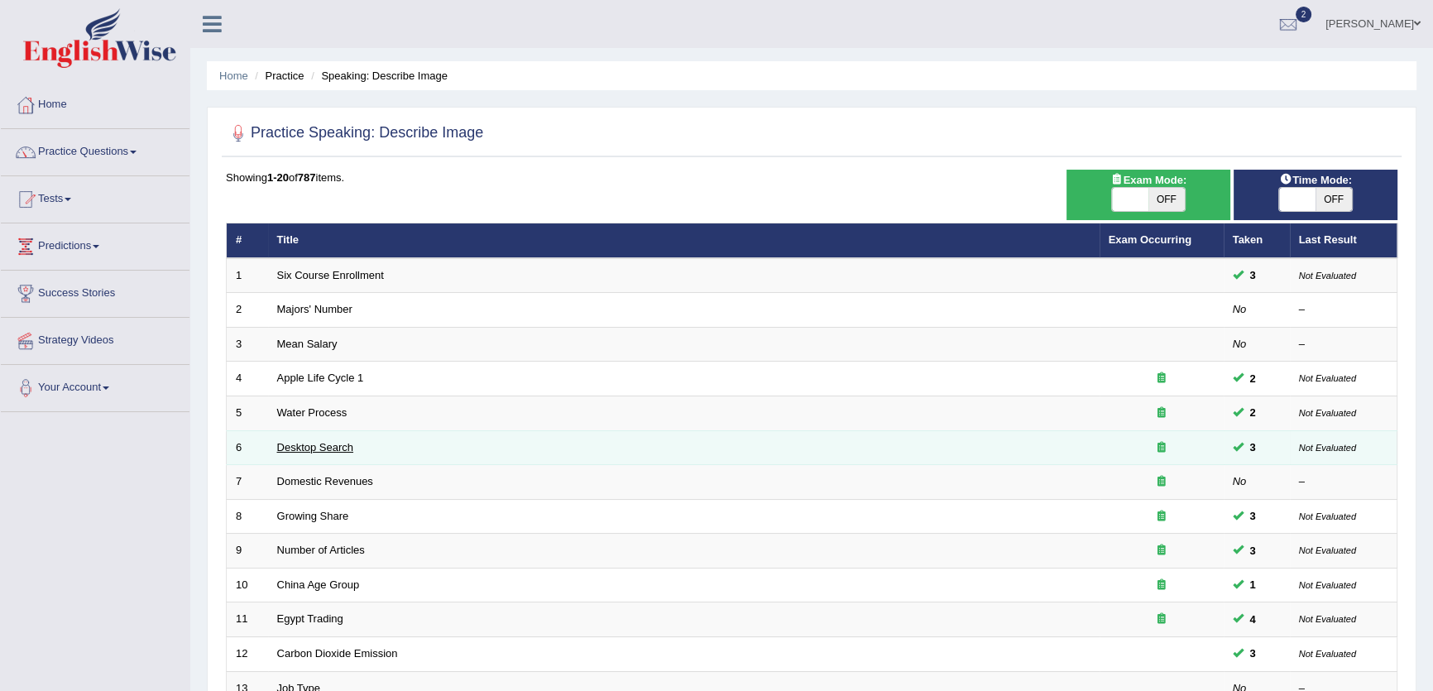
click at [315, 450] on link "Desktop Search" at bounding box center [315, 447] width 77 height 12
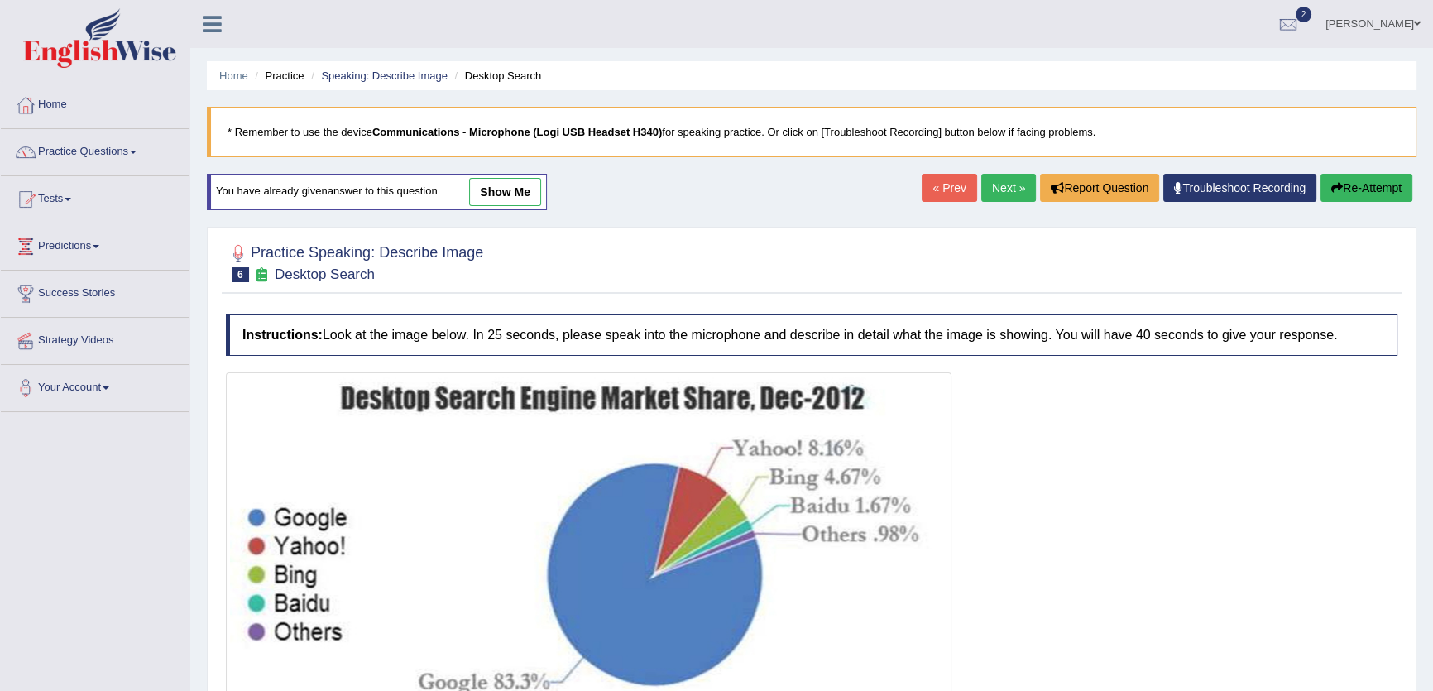
click at [1005, 181] on link "Next »" at bounding box center [1008, 188] width 55 height 28
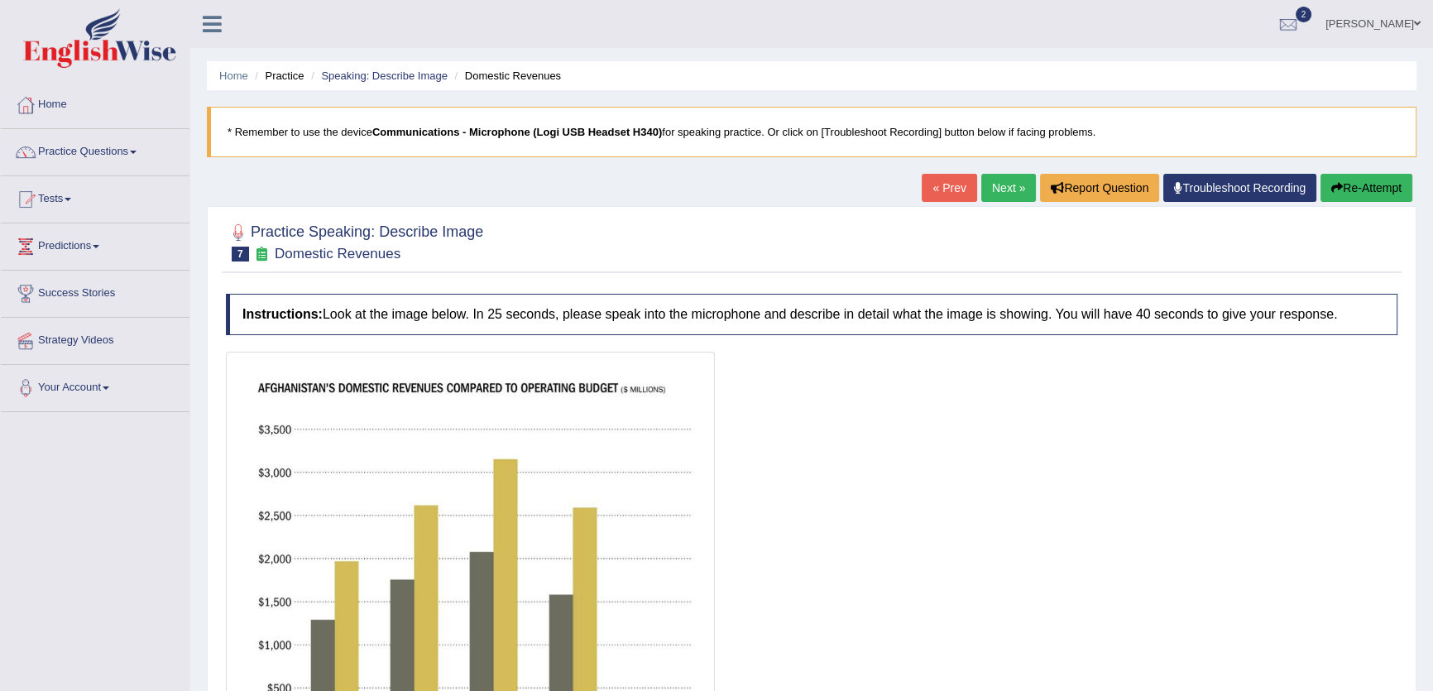
click at [984, 188] on link "Next »" at bounding box center [1008, 188] width 55 height 28
click at [935, 189] on link "« Prev" at bounding box center [948, 188] width 55 height 28
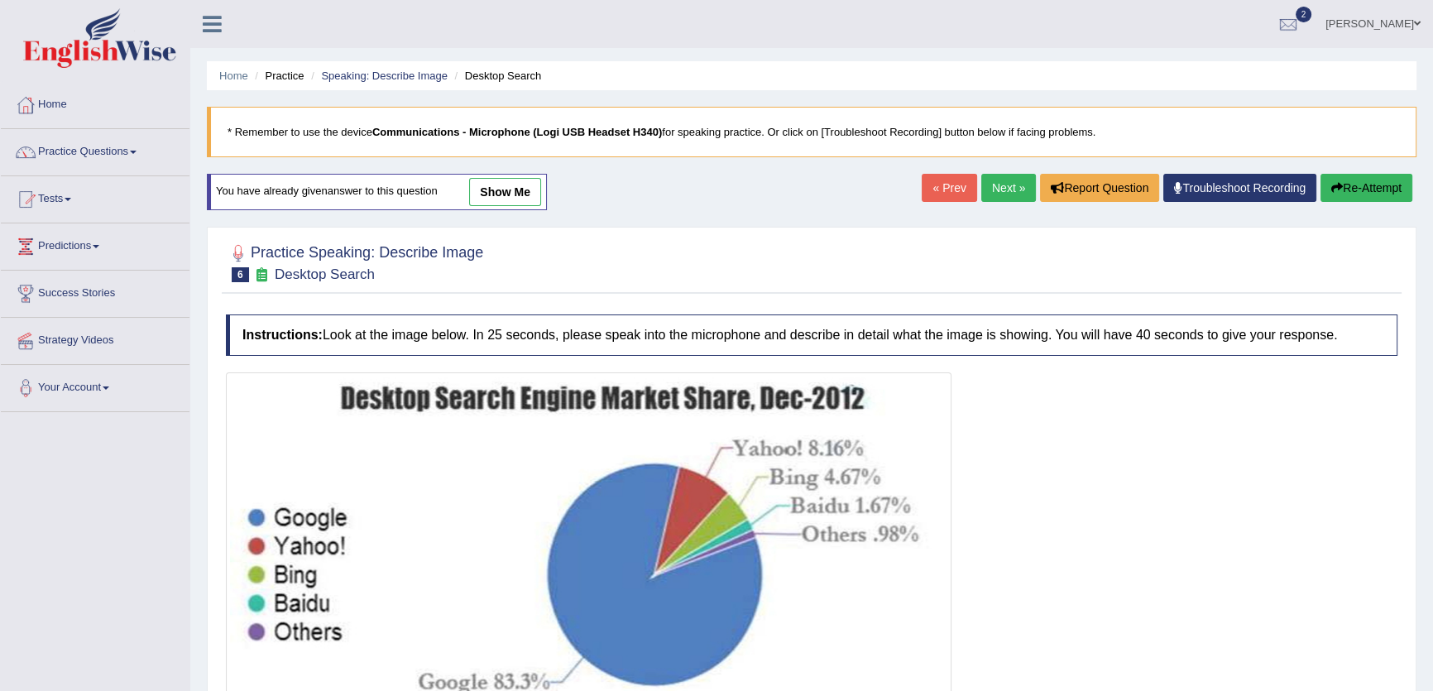
click at [939, 186] on link "« Prev" at bounding box center [948, 188] width 55 height 28
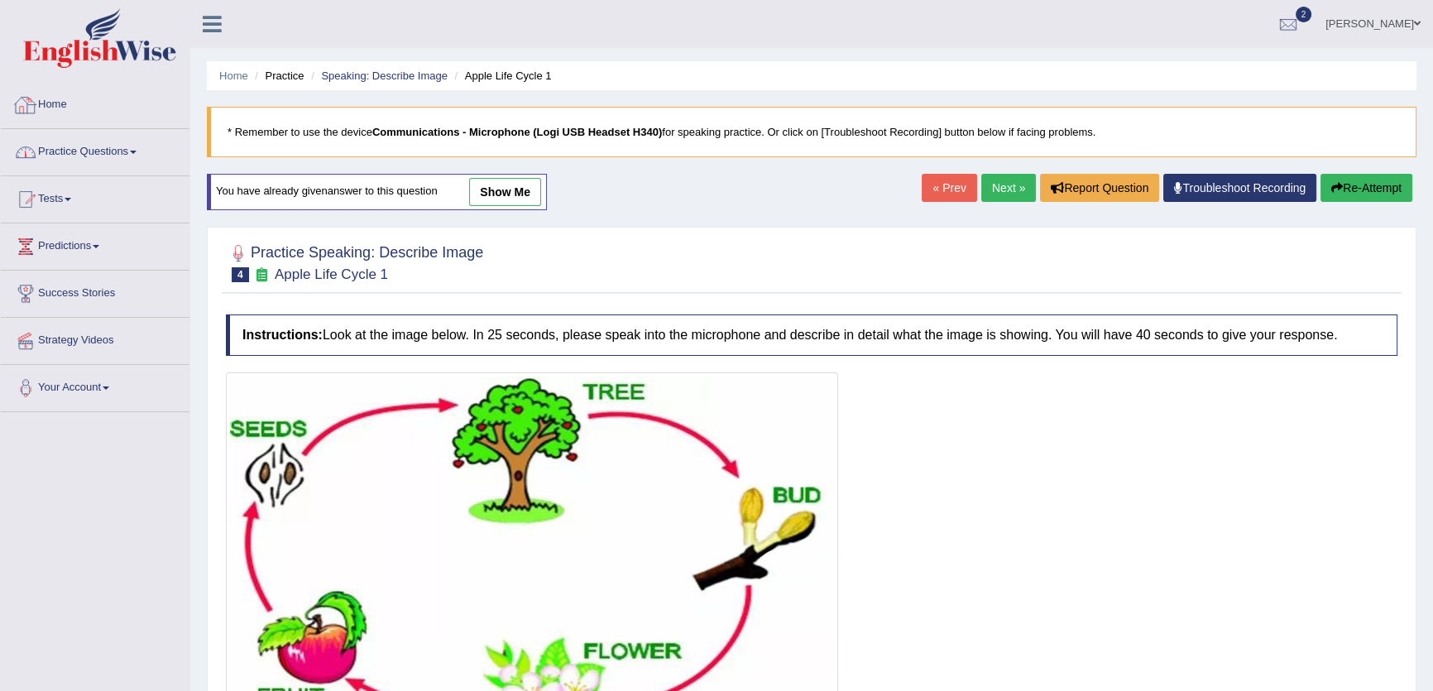
click at [90, 160] on link "Practice Questions" at bounding box center [95, 149] width 189 height 41
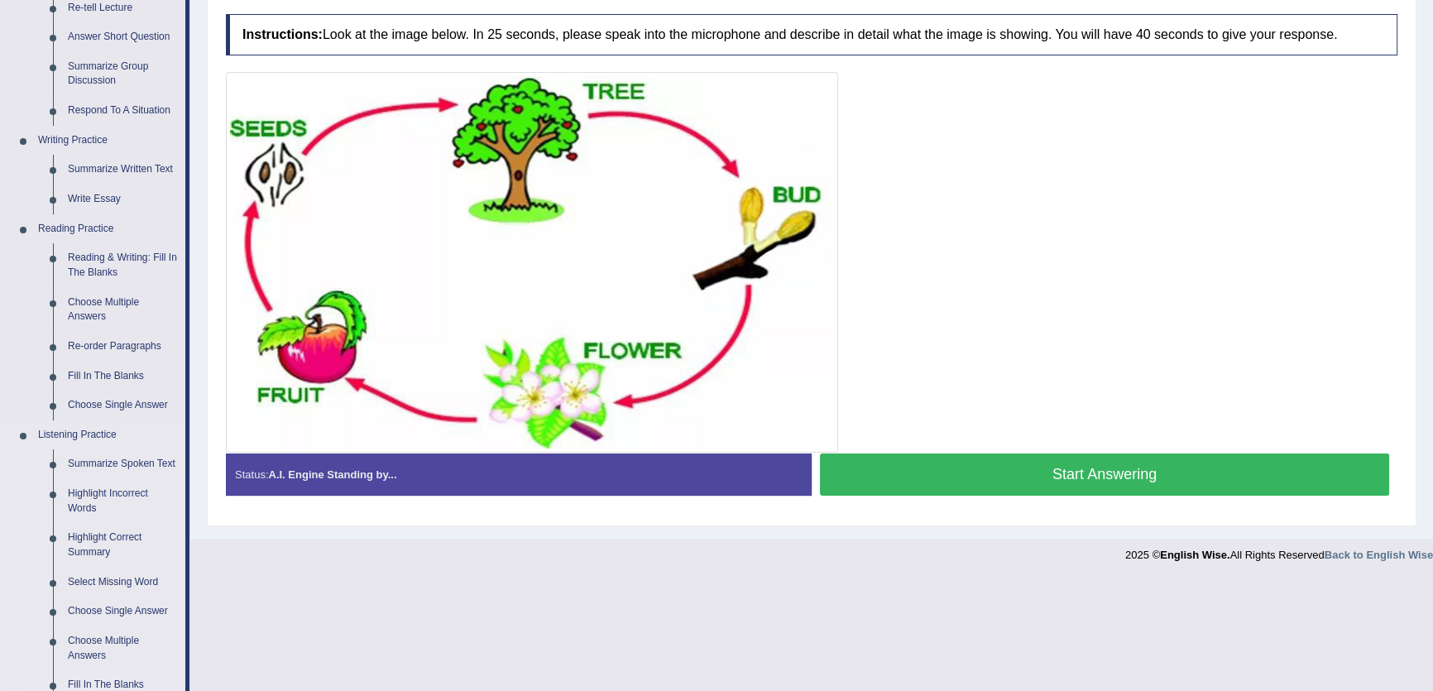
scroll to position [526, 0]
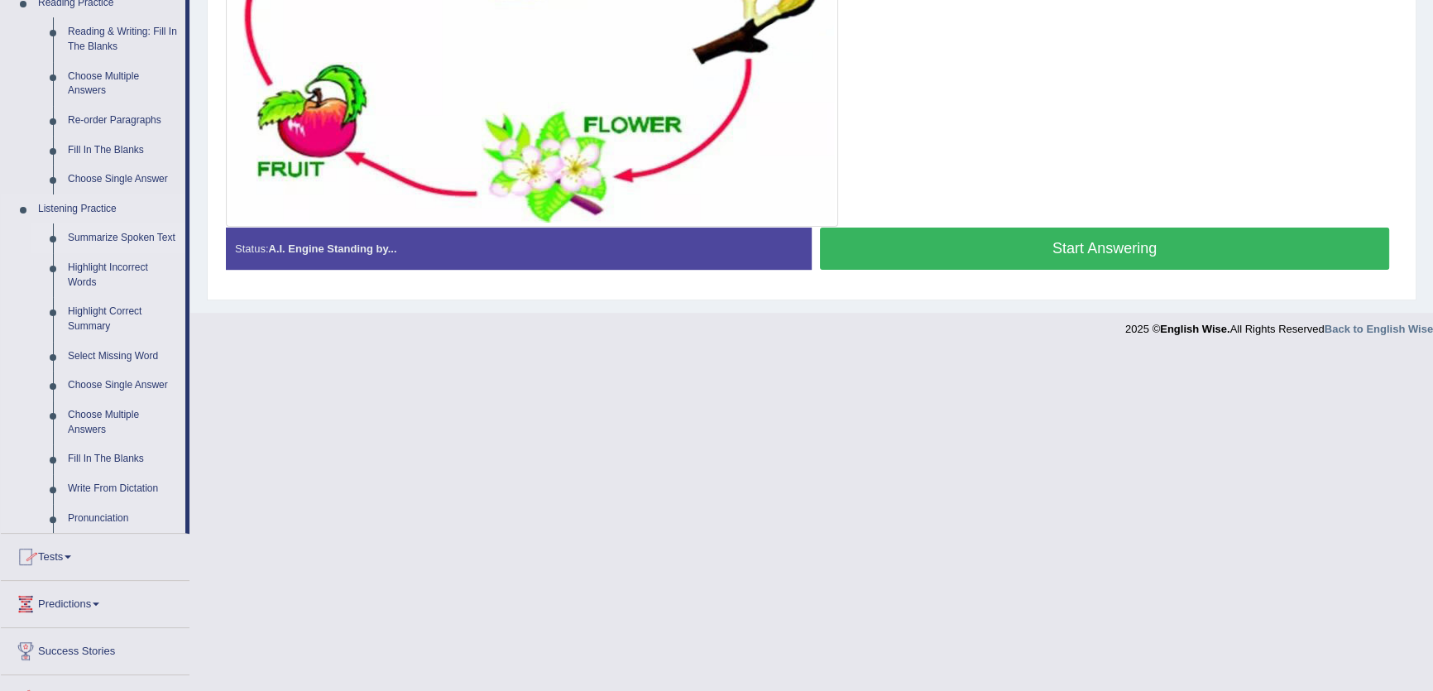
click at [114, 239] on link "Summarize Spoken Text" at bounding box center [122, 238] width 125 height 30
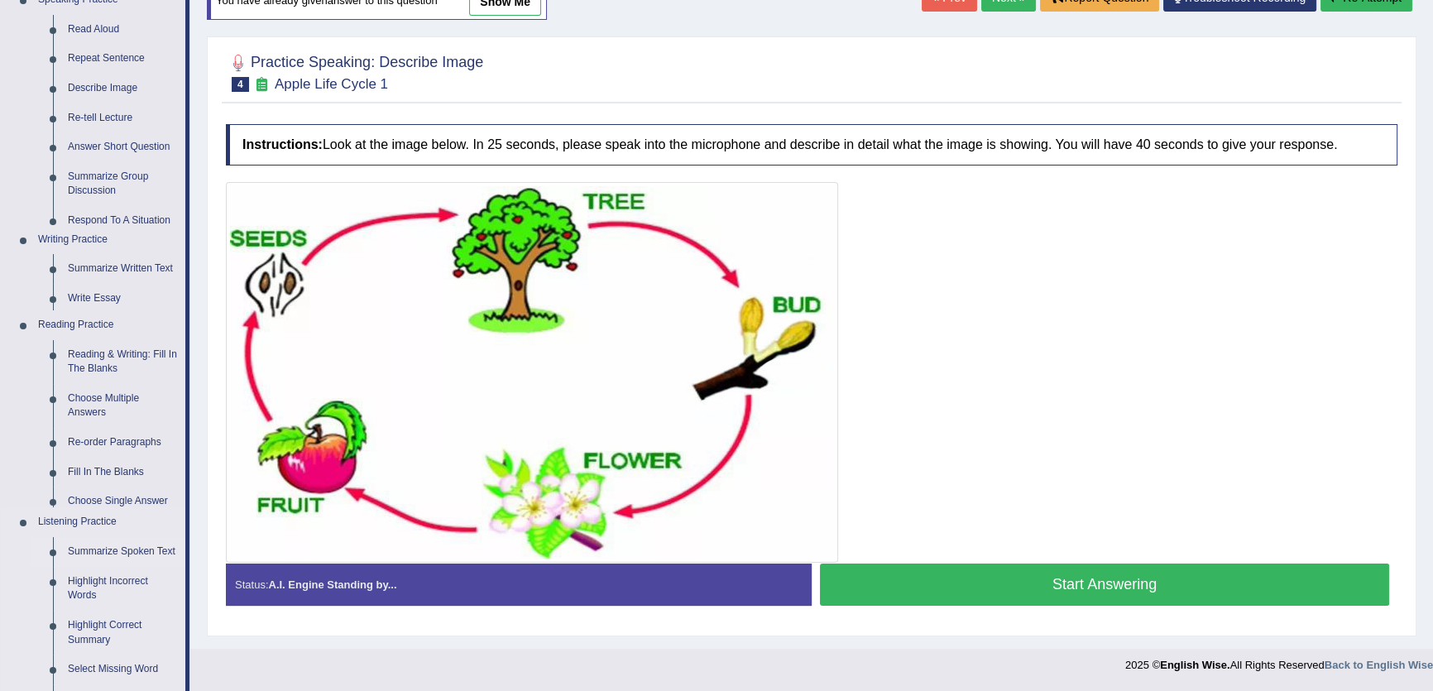
scroll to position [189, 0]
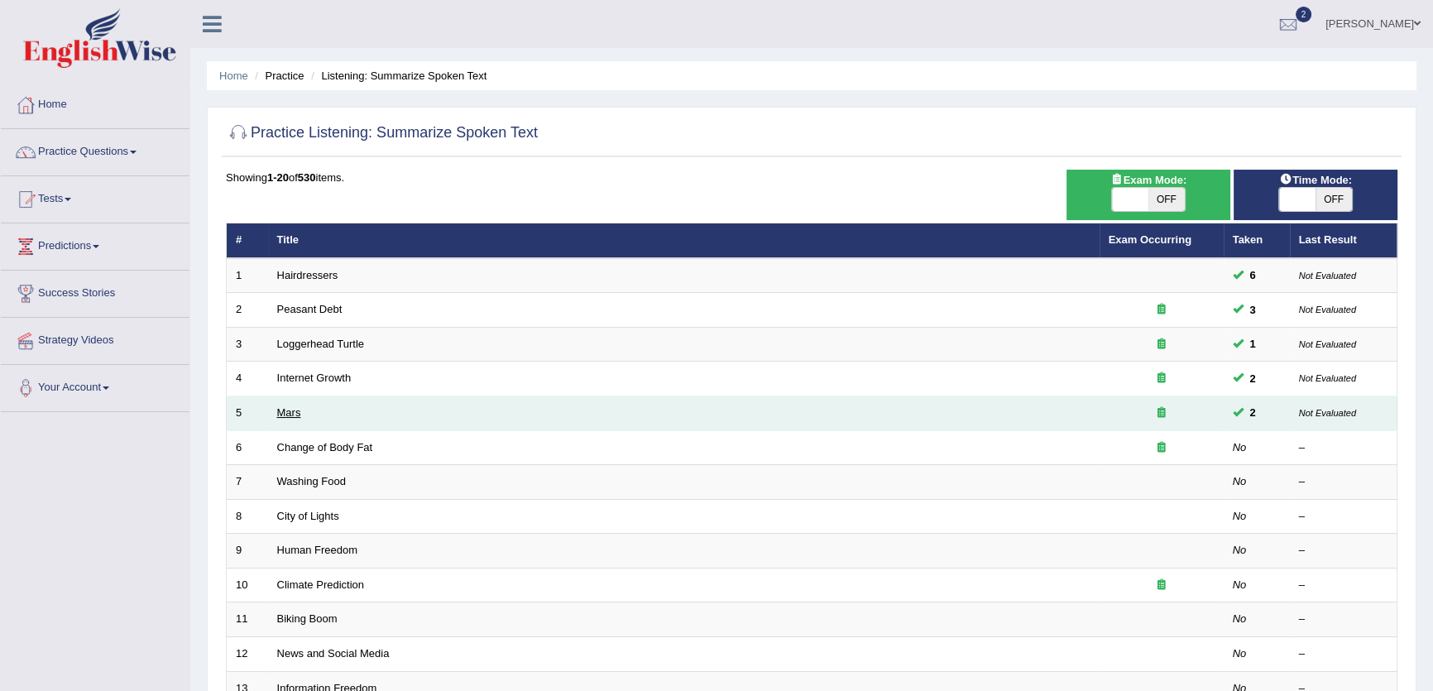
click at [278, 406] on link "Mars" at bounding box center [289, 412] width 24 height 12
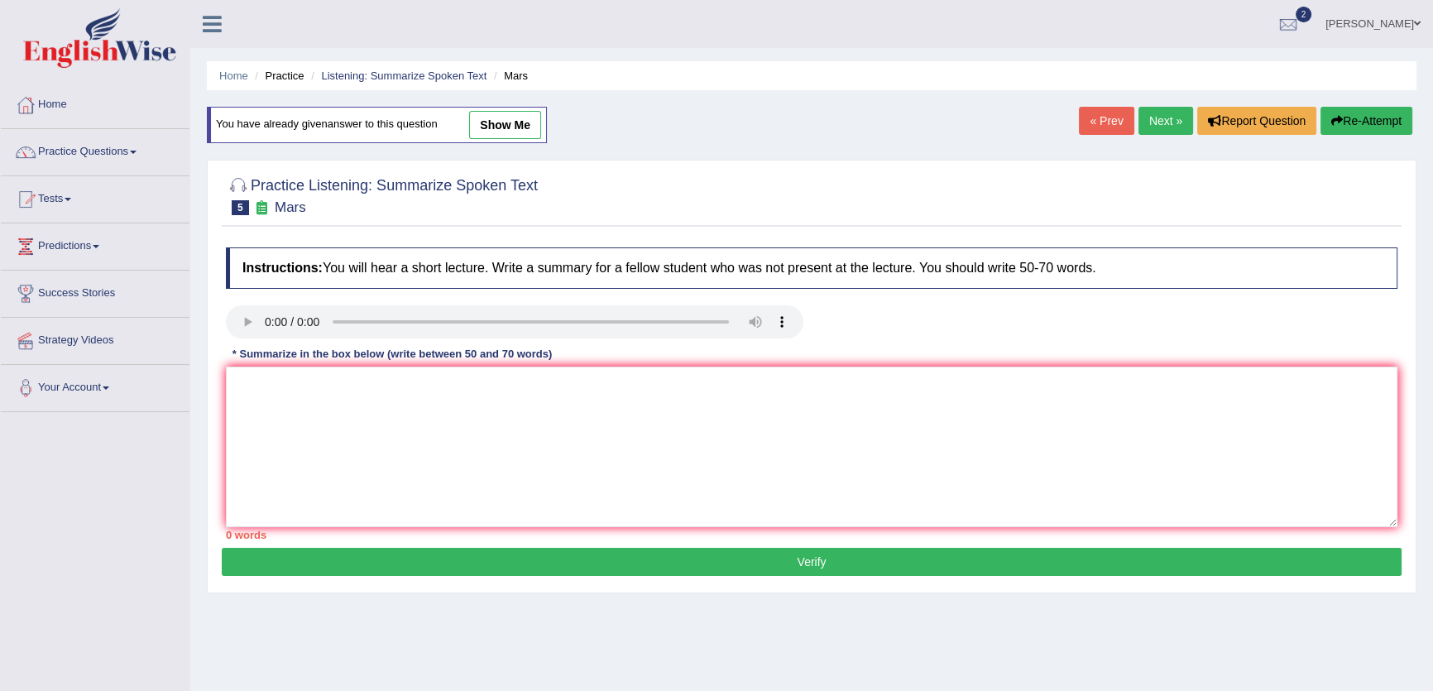
click at [550, 113] on div "You have already given answer to this question show me" at bounding box center [378, 133] width 343 height 53
click at [528, 119] on link "show me" at bounding box center [505, 125] width 72 height 28
type textarea "A point revealed in the lecture was about Mars, fourth planet from sun, and sec…"
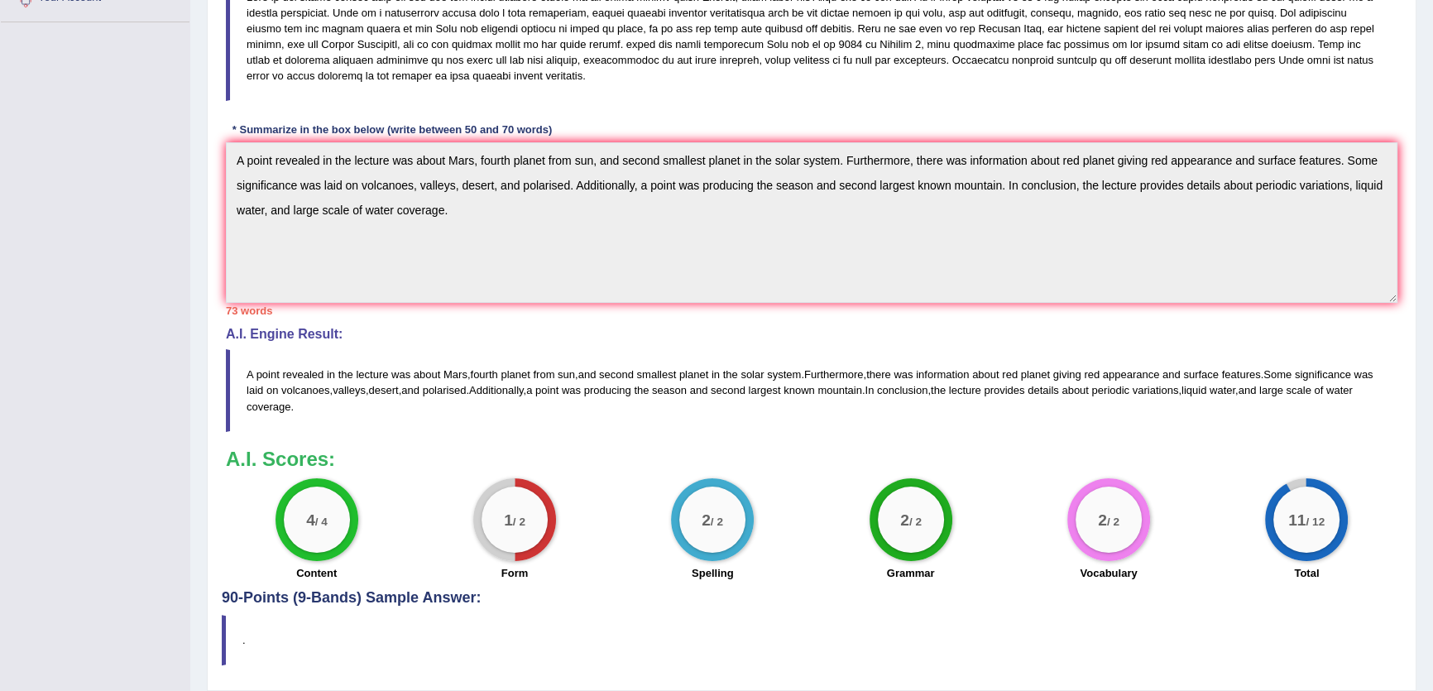
scroll to position [367, 0]
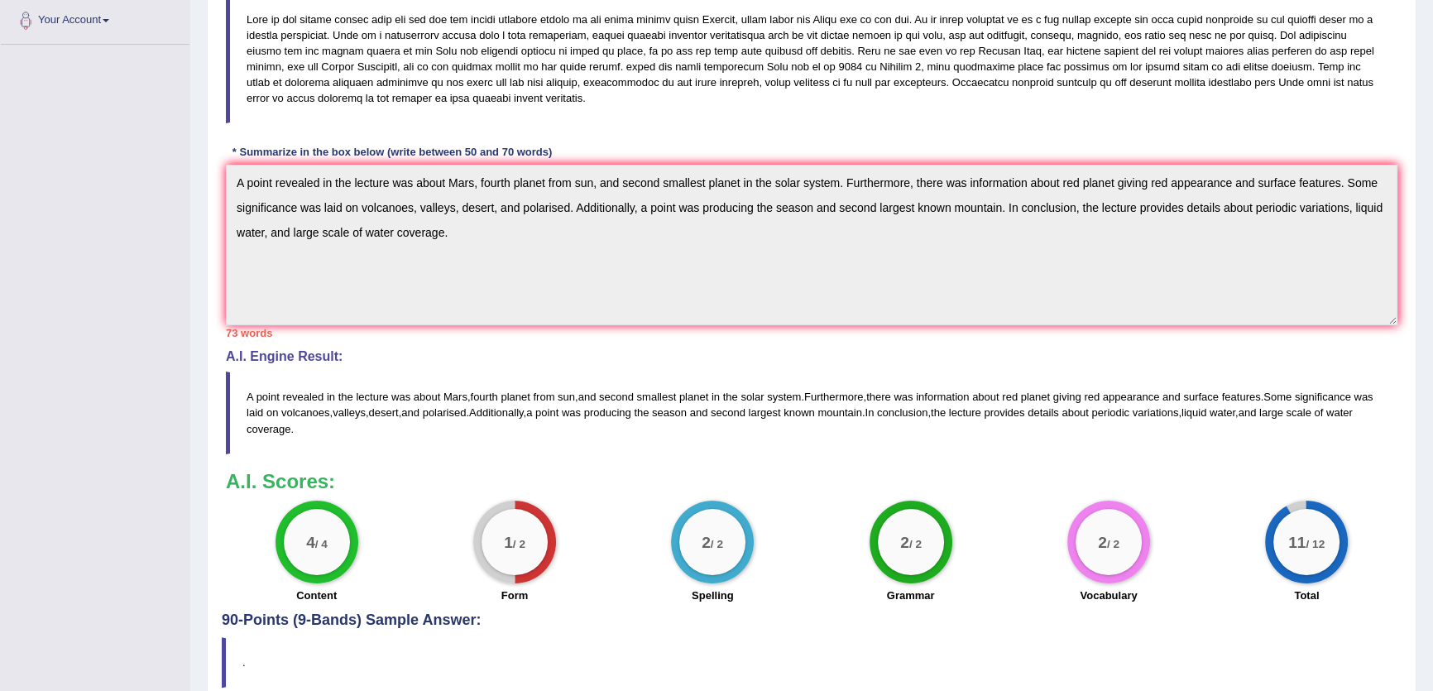
drag, startPoint x: 221, startPoint y: 327, endPoint x: 296, endPoint y: 332, distance: 75.4
click at [296, 332] on div "Instructions: You will hear a short lecture. Write a summary for a fellow stude…" at bounding box center [812, 235] width 1180 height 753
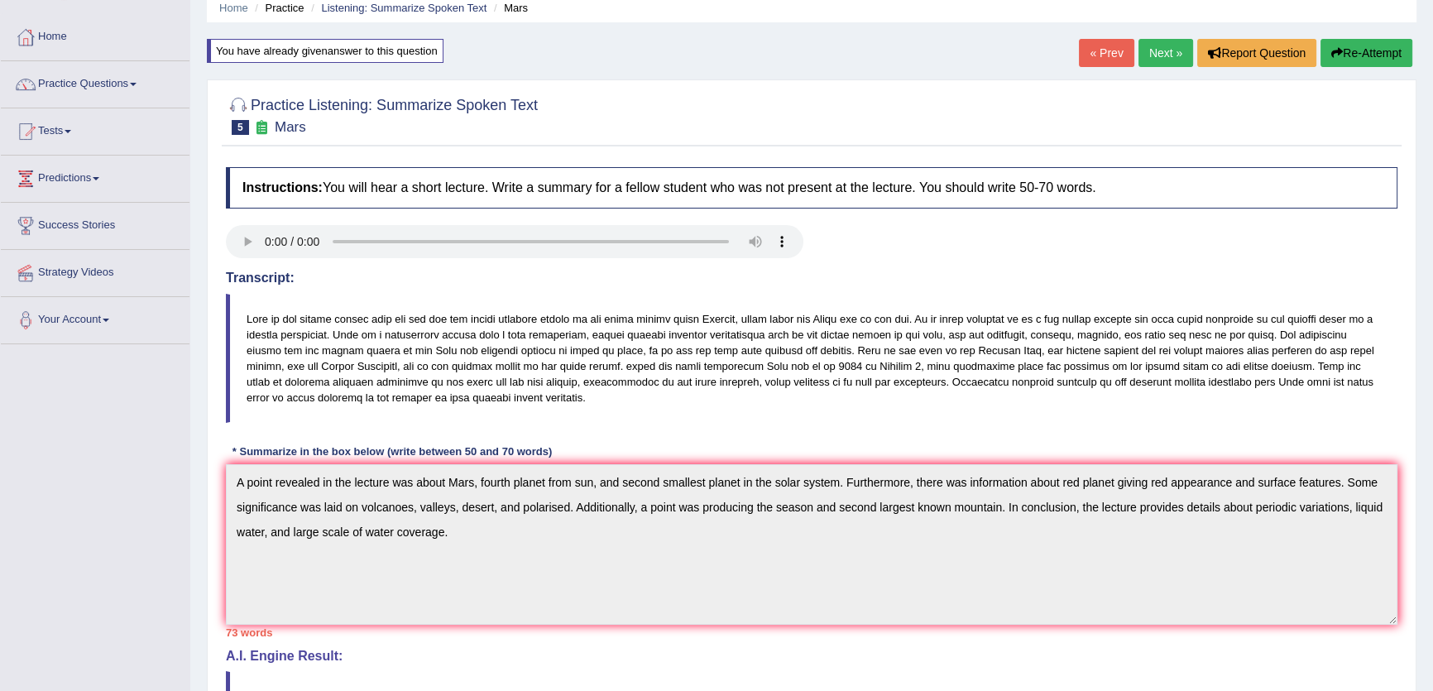
scroll to position [0, 0]
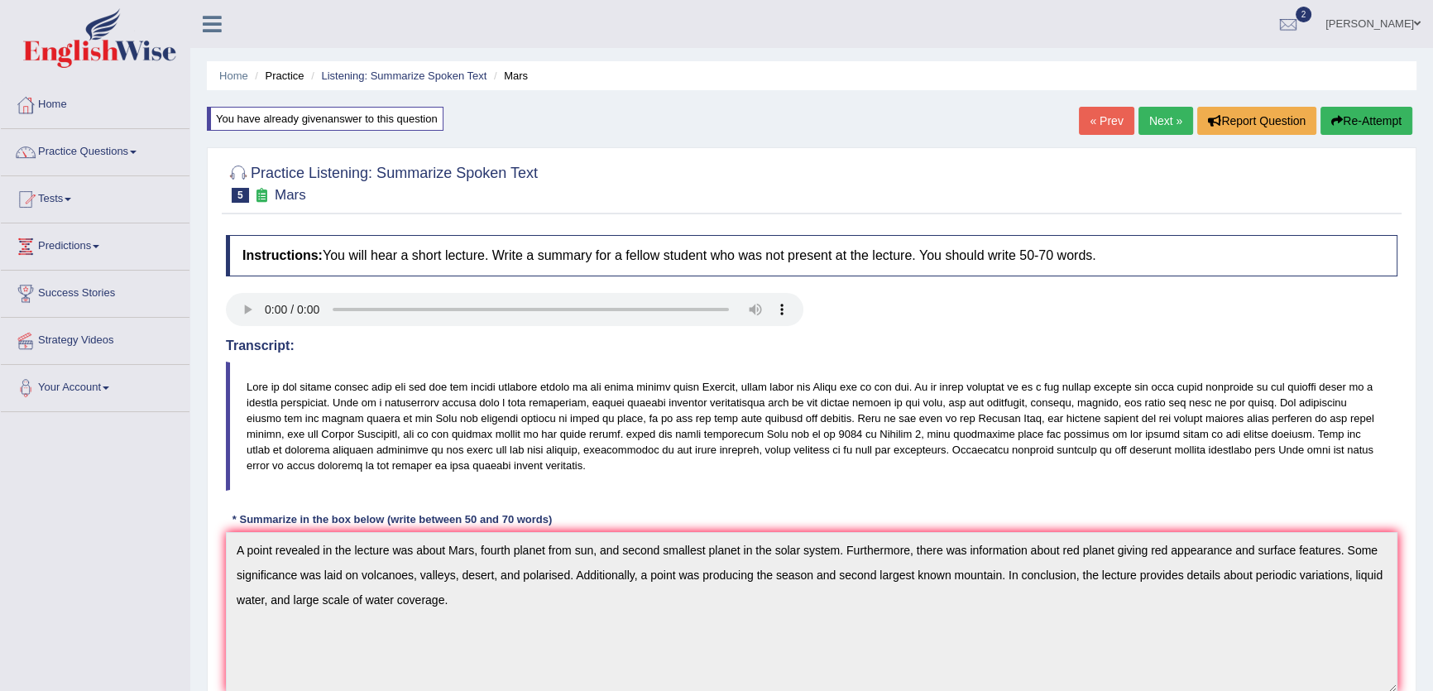
click at [1360, 122] on button "Re-Attempt" at bounding box center [1366, 121] width 92 height 28
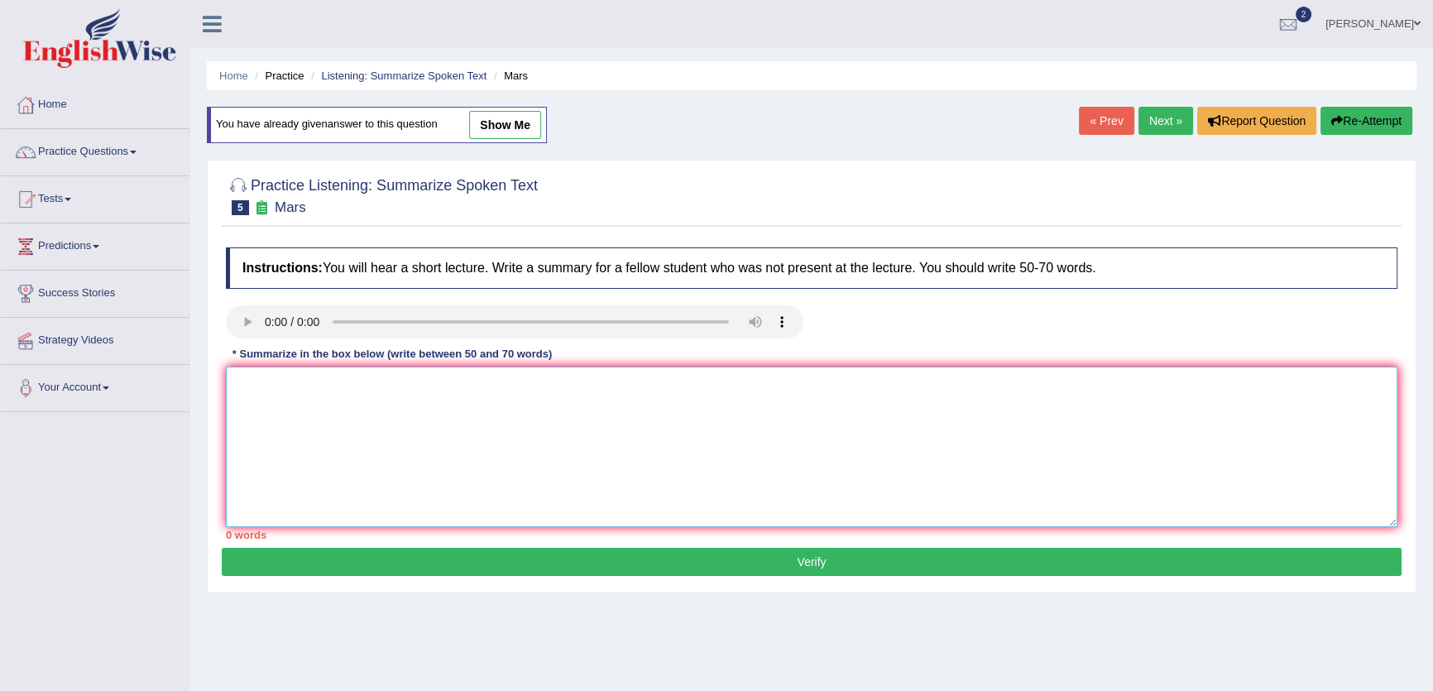
click at [478, 478] on textarea at bounding box center [811, 446] width 1171 height 160
paste textarea "A point revealed in the lecture was about Mars, fourth planet from sun, and sec…"
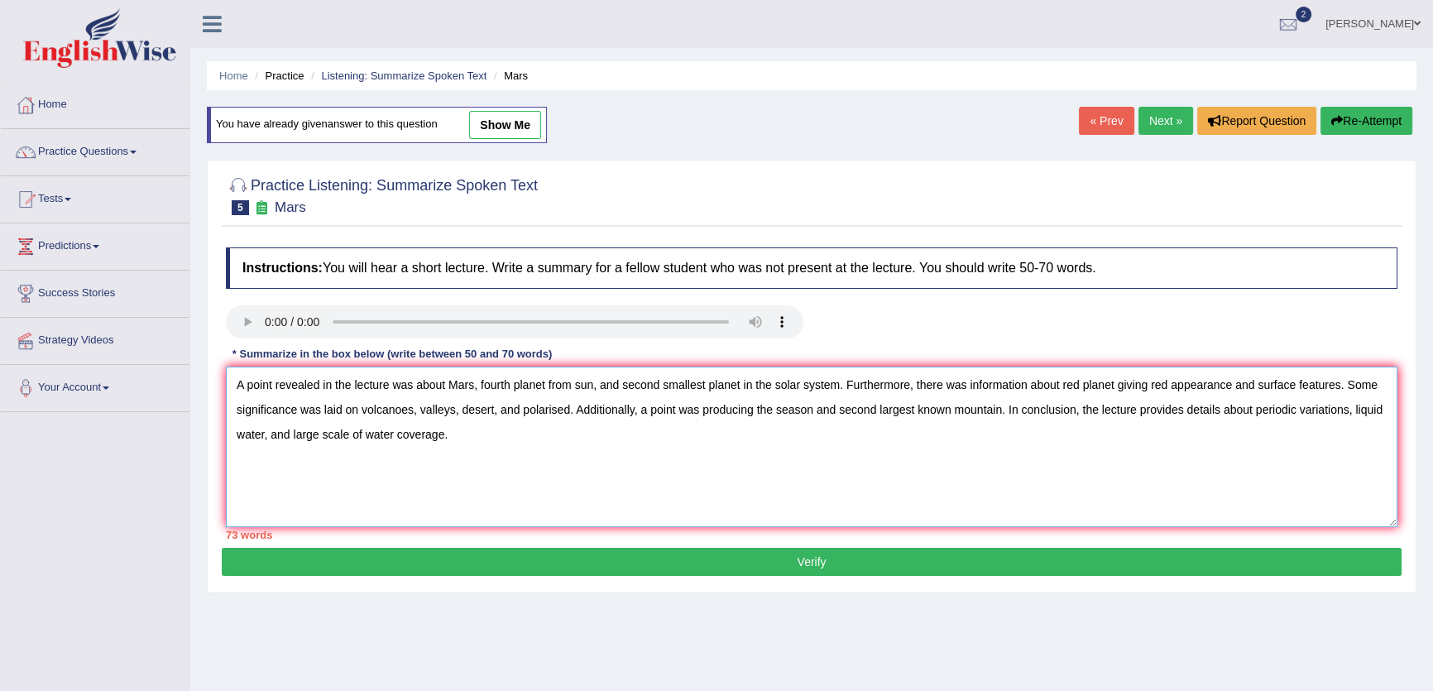
drag, startPoint x: 479, startPoint y: 382, endPoint x: 510, endPoint y: 382, distance: 30.6
click at [510, 382] on textarea "A point revealed in the lecture was about Mars, fourth planet from sun, and sec…" at bounding box center [811, 446] width 1171 height 160
click at [542, 388] on textarea "A point revealed in the lecture was about Mars, planet from sun, and second sma…" at bounding box center [811, 446] width 1171 height 160
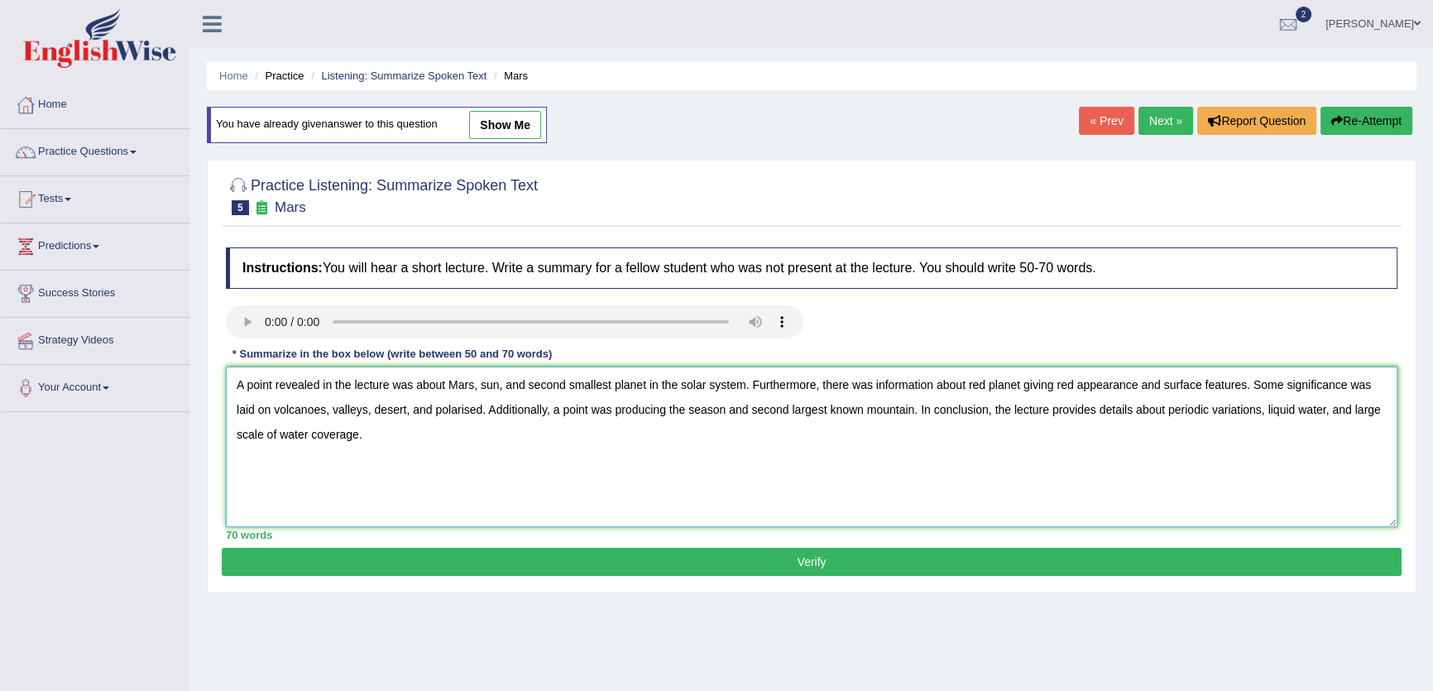
type textarea "A point revealed in the lecture was about Mars, sun, and second smallest planet…"
click at [647, 561] on button "Verify" at bounding box center [812, 562] width 1180 height 28
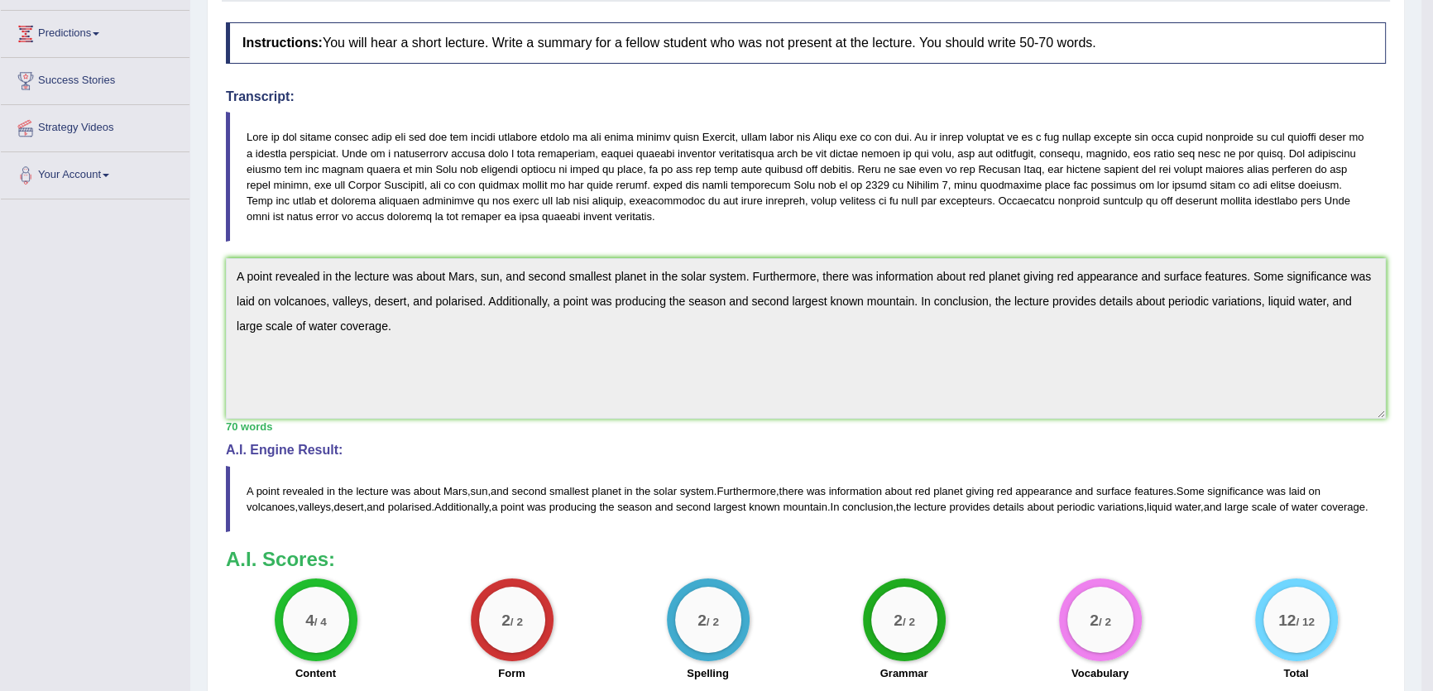
scroll to position [381, 0]
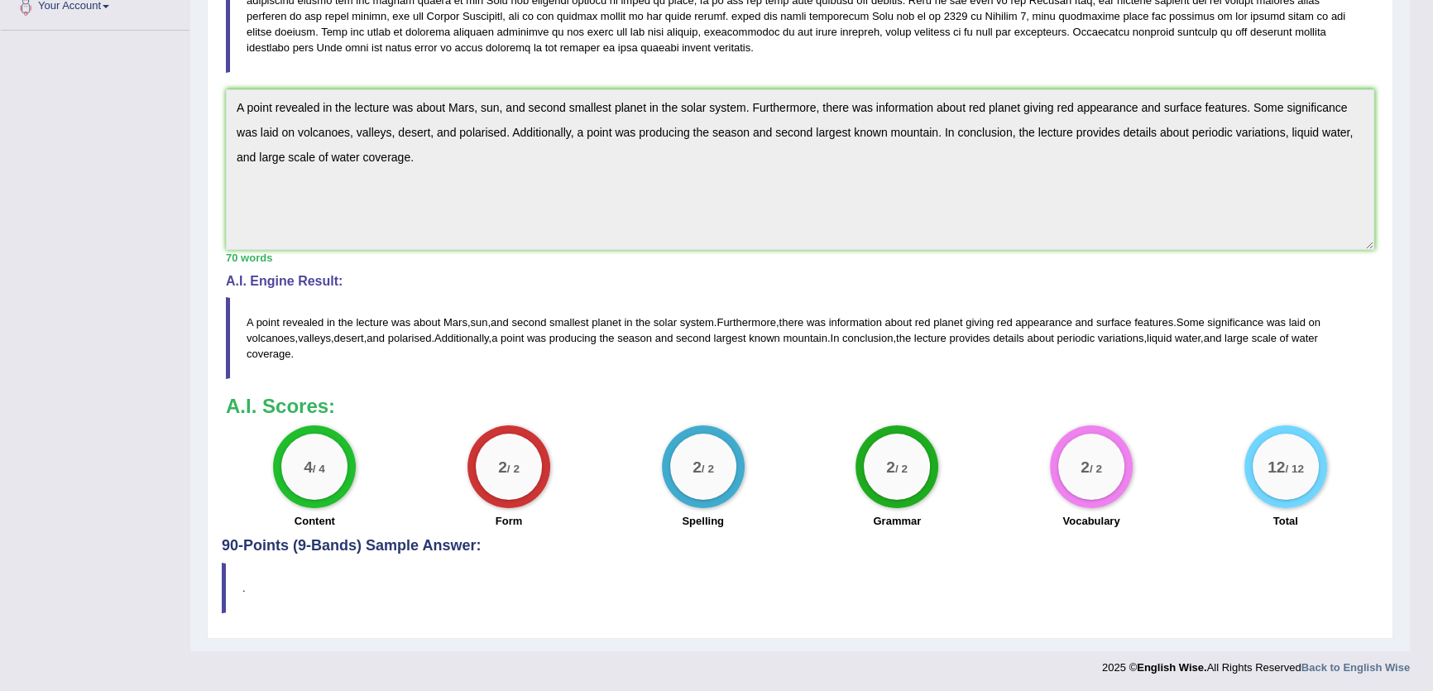
drag, startPoint x: 694, startPoint y: 336, endPoint x: 756, endPoint y: 347, distance: 63.1
click at [756, 347] on blockquote "A point revealed in the lecture was about Mars , sun , and second smallest plan…" at bounding box center [800, 338] width 1148 height 82
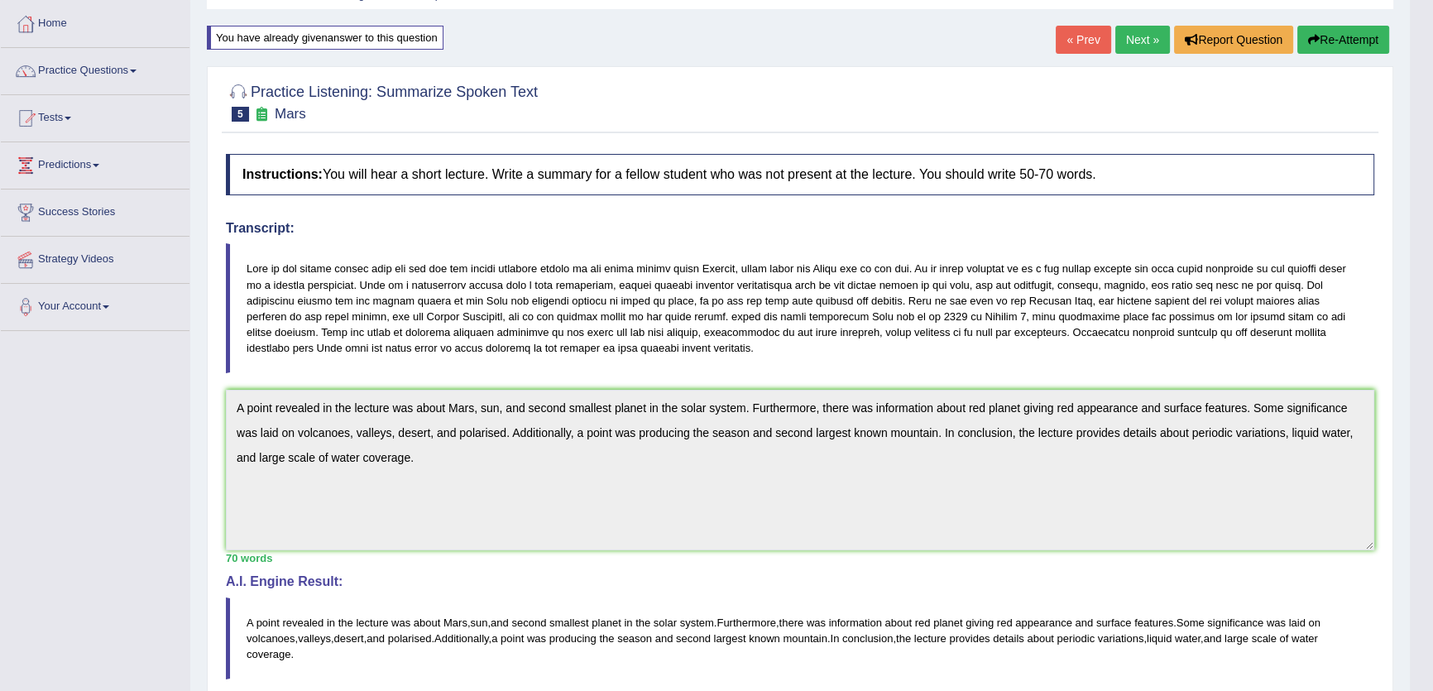
scroll to position [0, 0]
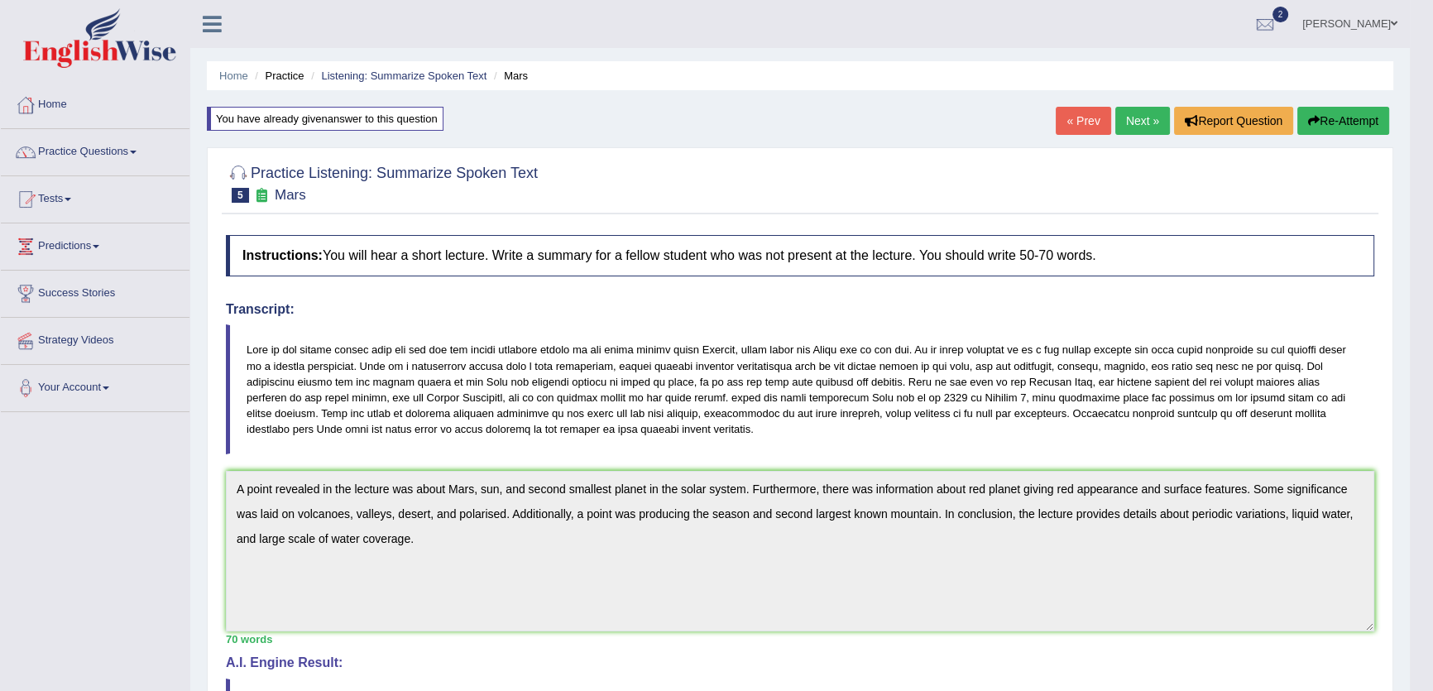
click at [1072, 119] on link "« Prev" at bounding box center [1082, 121] width 55 height 28
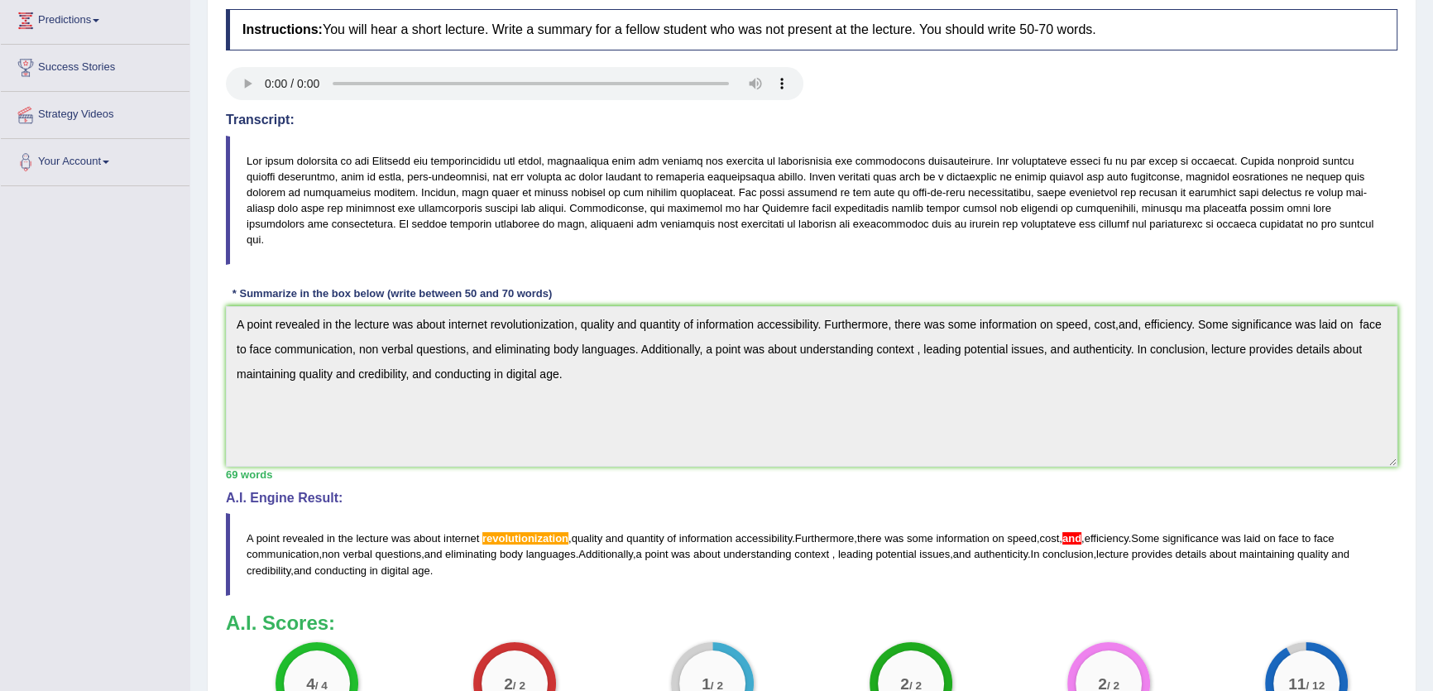
scroll to position [225, 0]
click at [565, 556] on blockquote "A point revealed in the lecture was about internet revolutionization , quality …" at bounding box center [811, 555] width 1171 height 82
drag, startPoint x: 266, startPoint y: 156, endPoint x: 350, endPoint y: 156, distance: 83.5
click at [350, 156] on blockquote at bounding box center [811, 201] width 1171 height 130
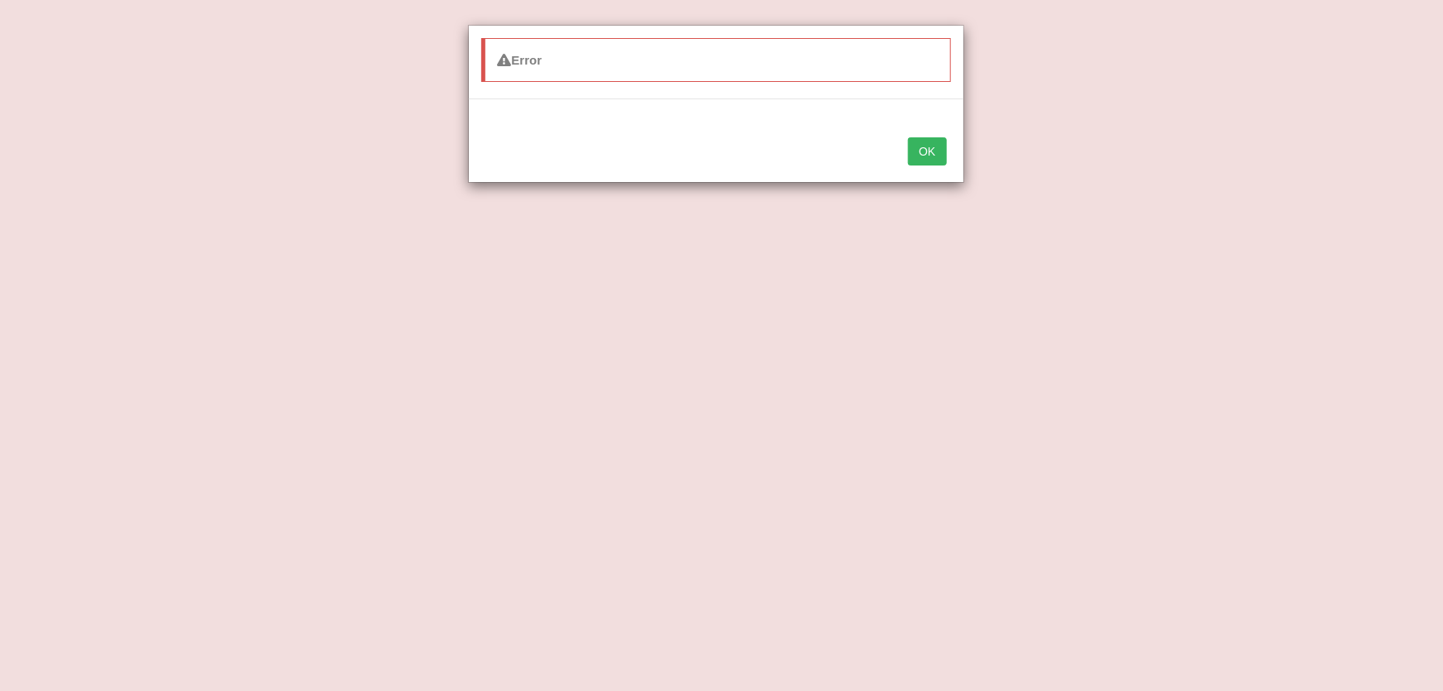
click at [924, 148] on button "OK" at bounding box center [927, 151] width 38 height 28
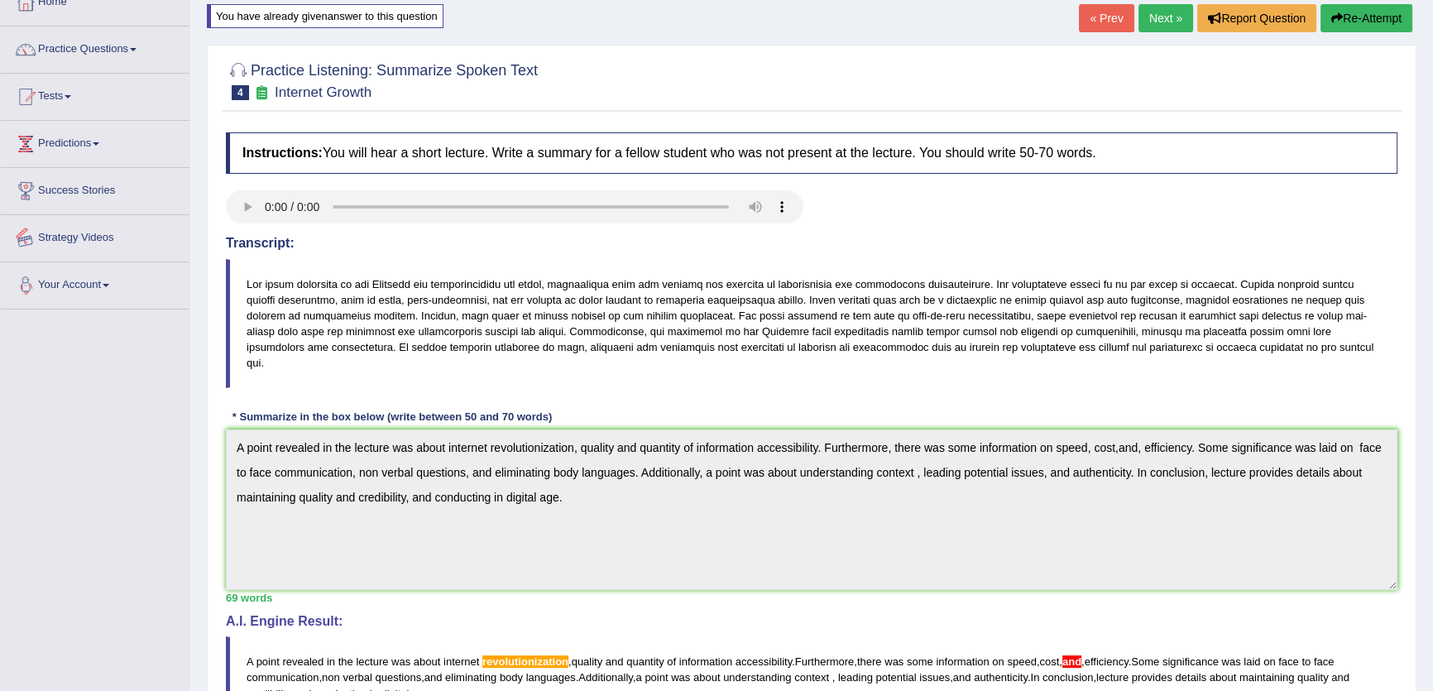
scroll to position [0, 0]
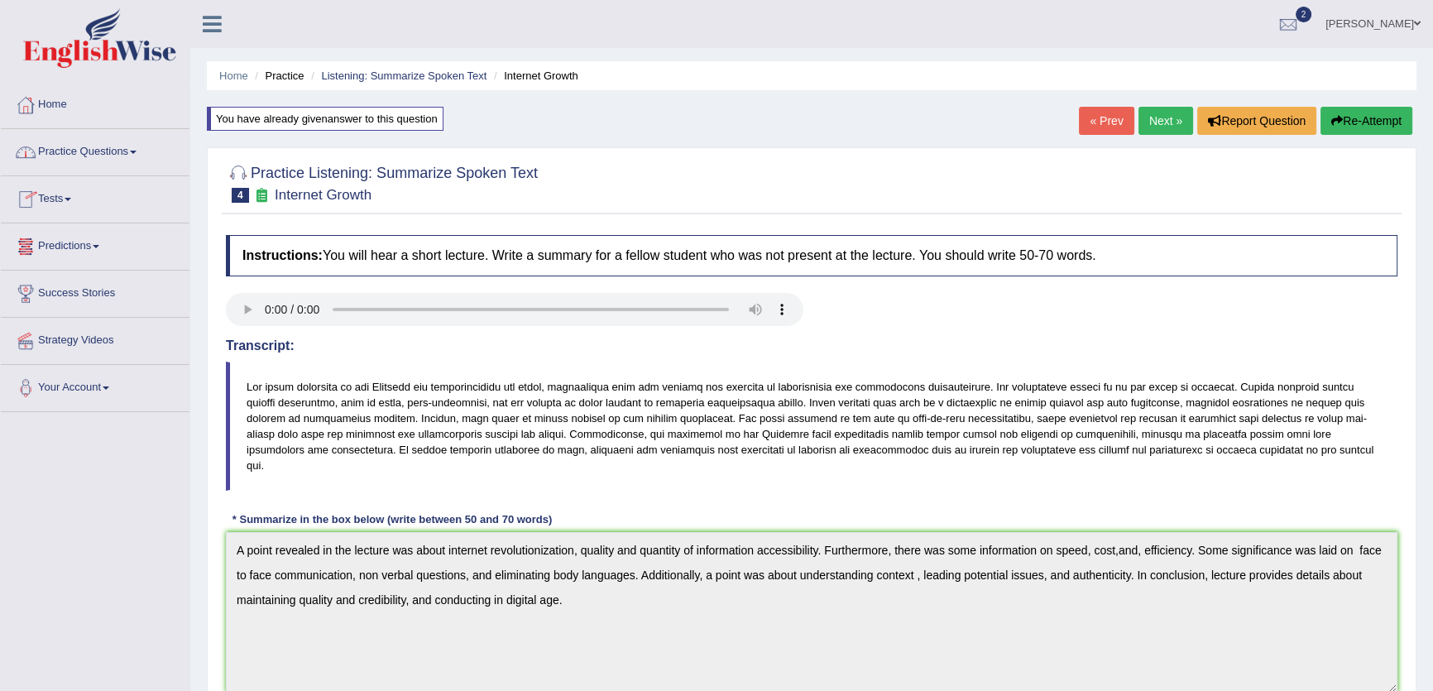
click at [64, 196] on link "Tests" at bounding box center [95, 196] width 189 height 41
click at [63, 264] on link "Take Mock Test" at bounding box center [108, 267] width 155 height 30
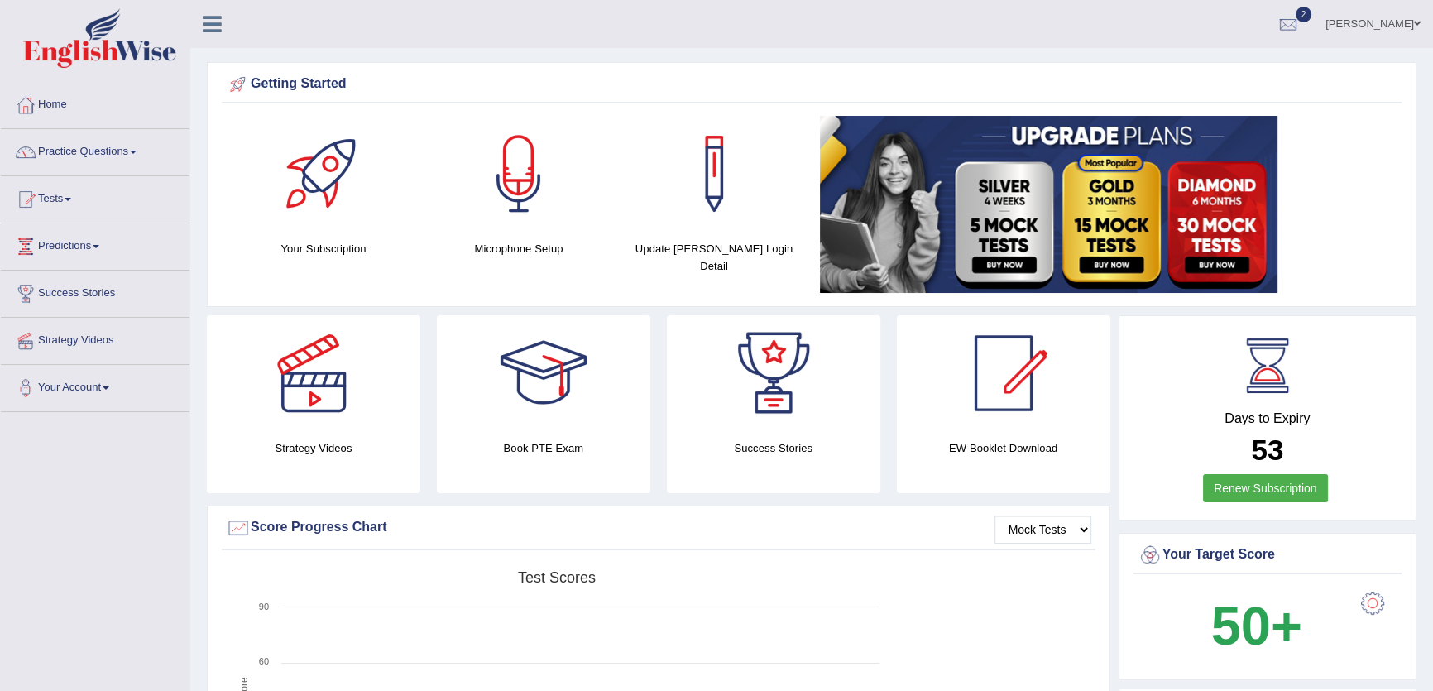
click at [96, 160] on link "Practice Questions" at bounding box center [95, 149] width 189 height 41
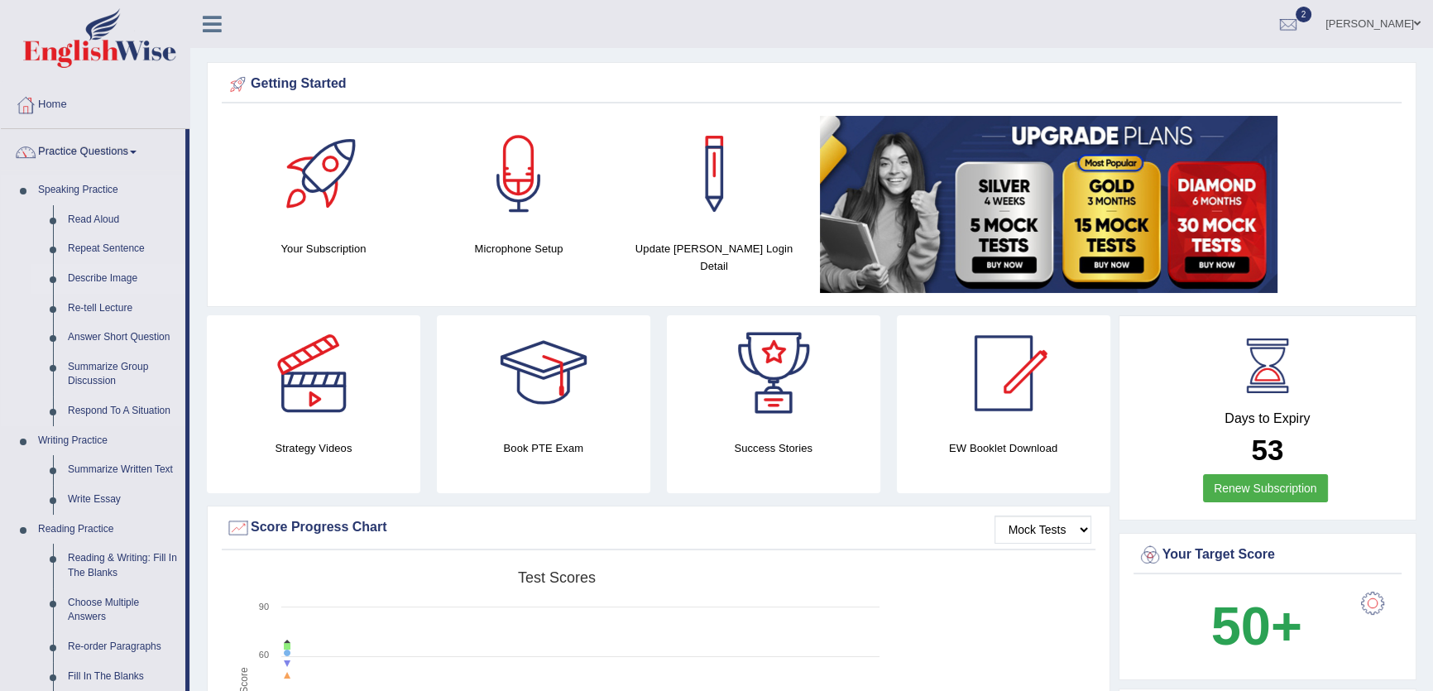
click at [98, 271] on link "Describe Image" at bounding box center [122, 279] width 125 height 30
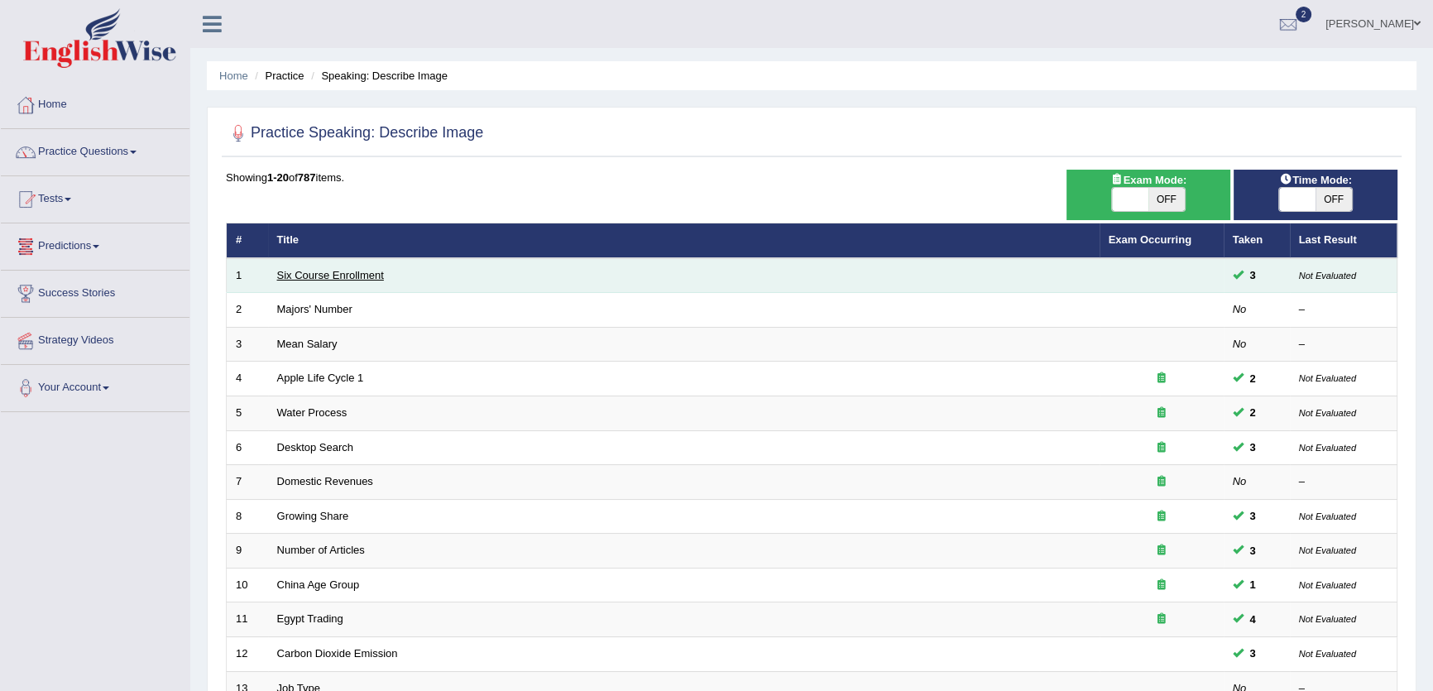
click at [327, 271] on link "Six Course Enrollment" at bounding box center [330, 275] width 107 height 12
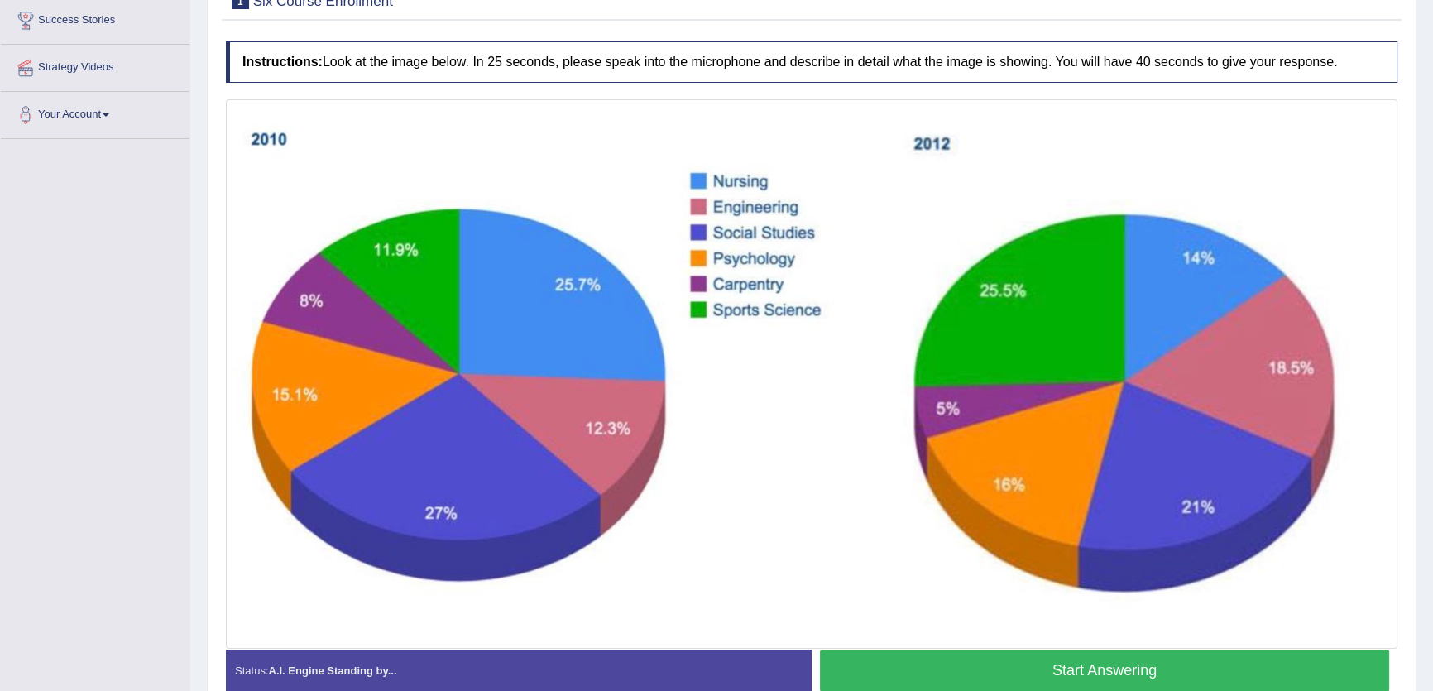
scroll to position [357, 0]
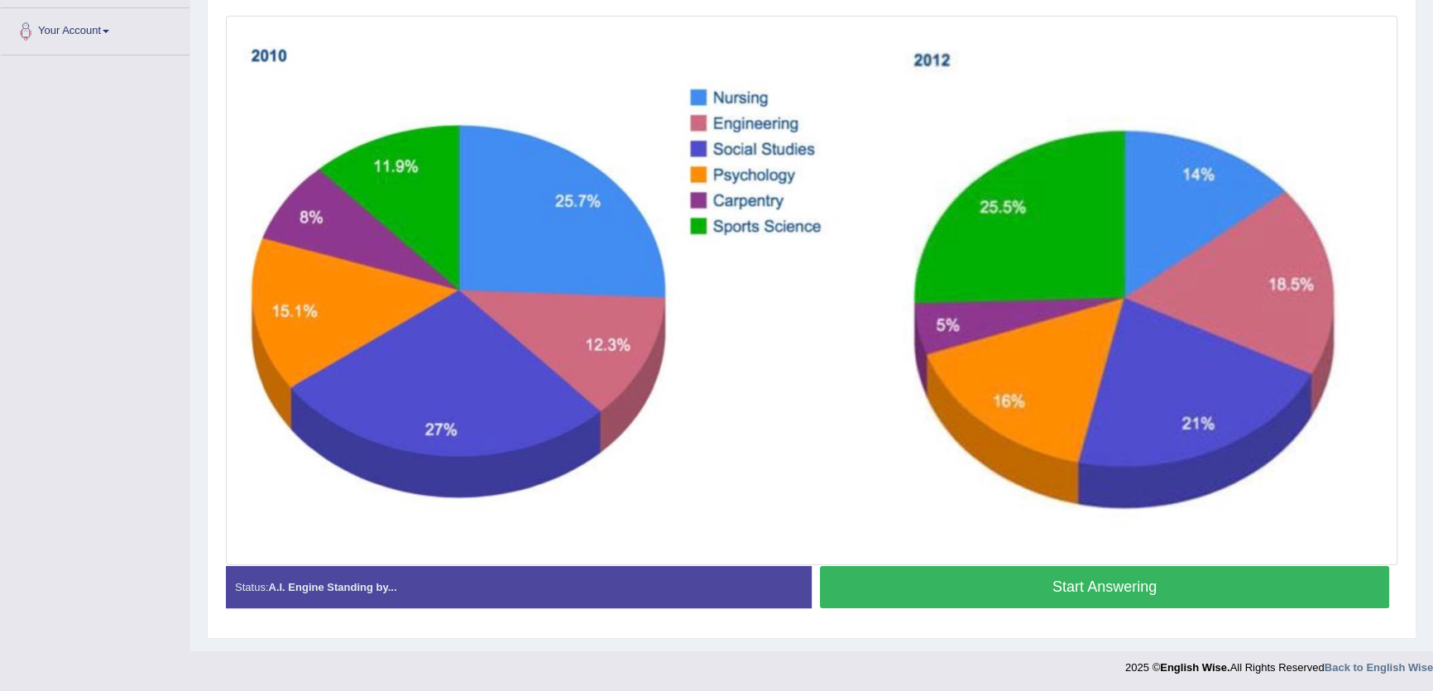
click at [1018, 572] on button "Start Answering" at bounding box center [1104, 587] width 569 height 42
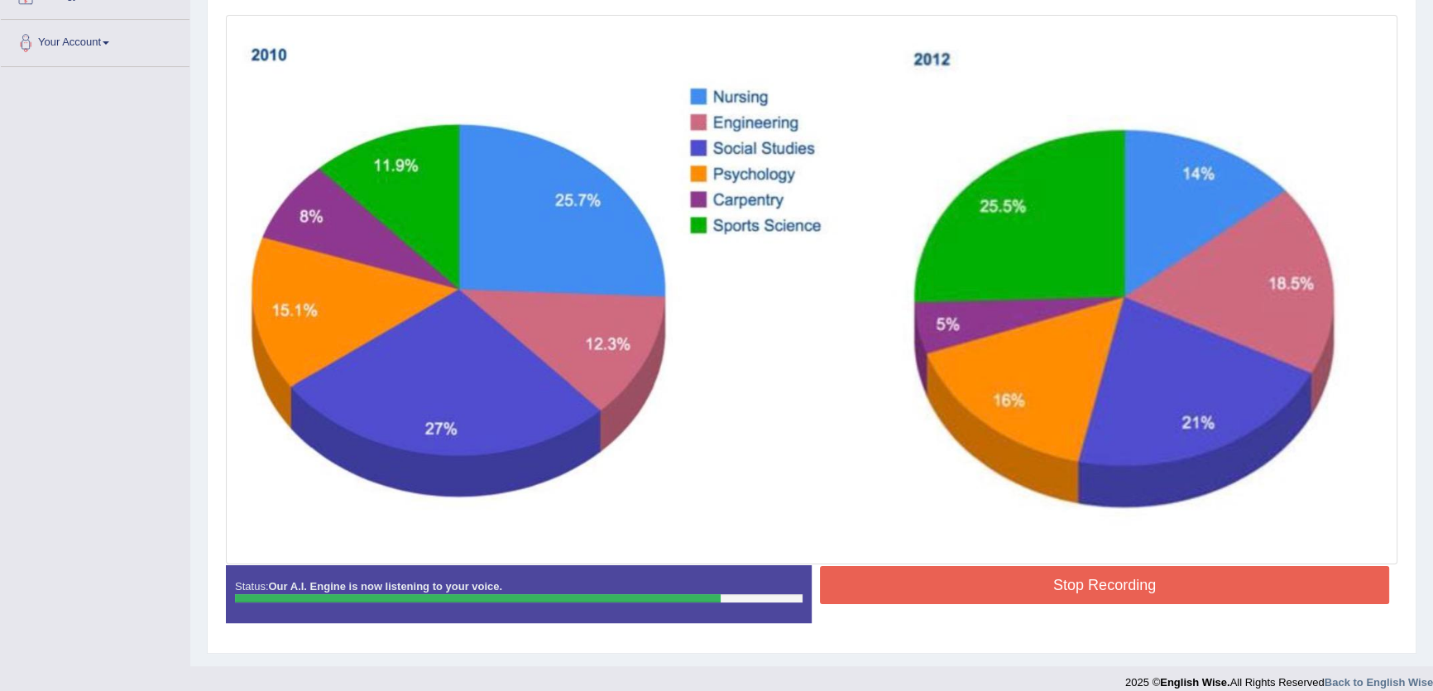
click at [1137, 587] on button "Stop Recording" at bounding box center [1104, 585] width 569 height 38
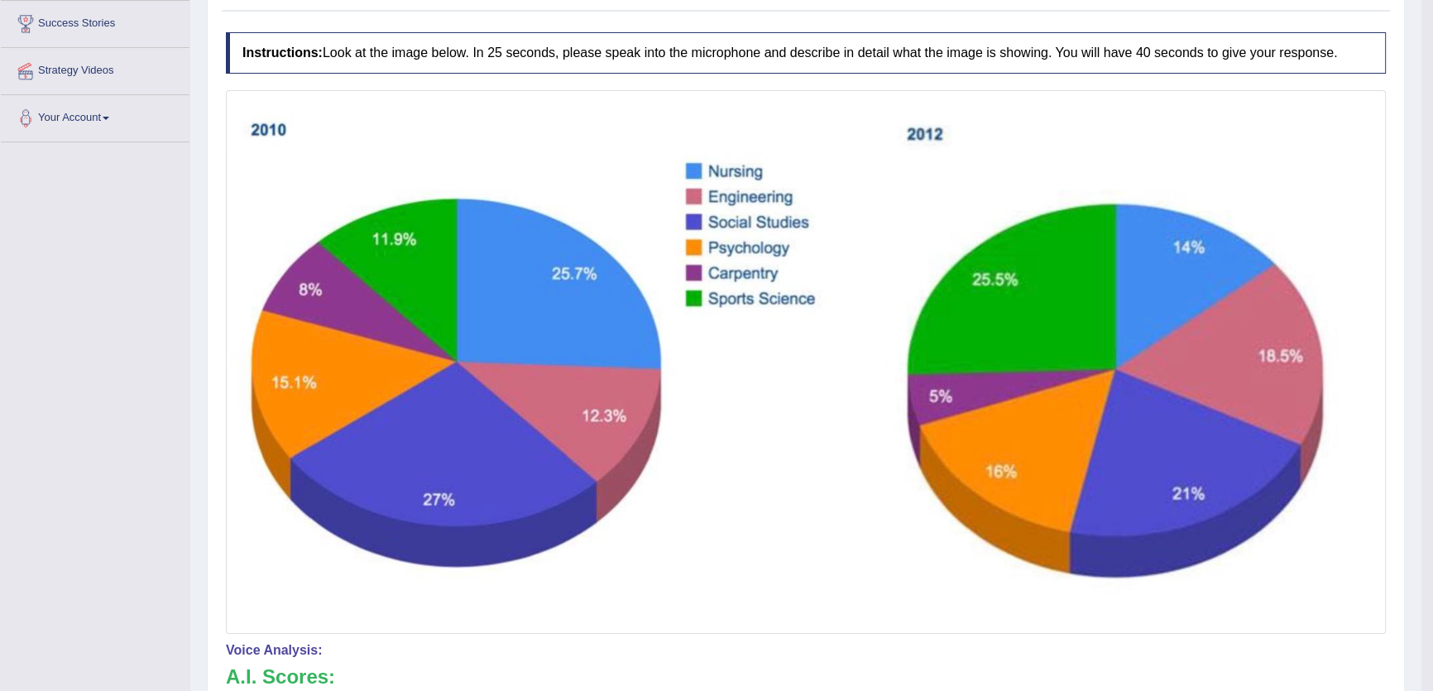
scroll to position [0, 0]
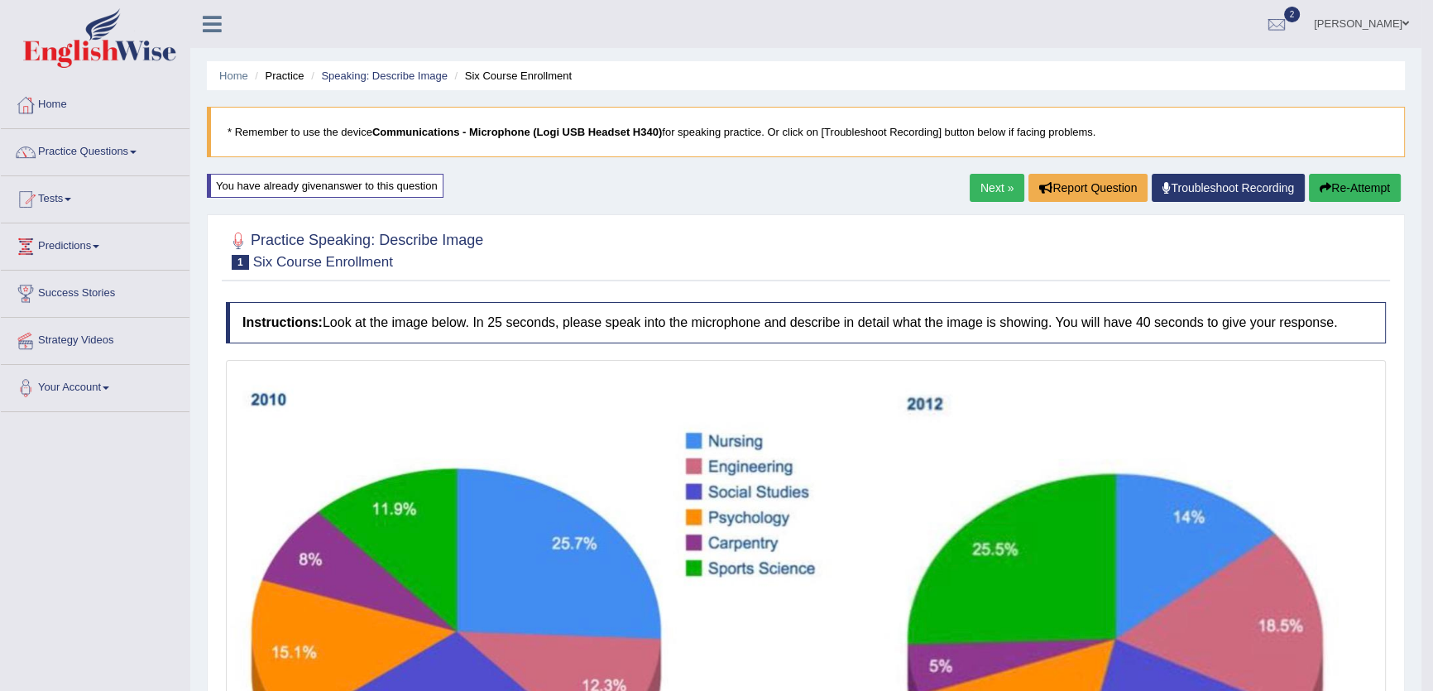
click at [1000, 189] on link "Next »" at bounding box center [996, 188] width 55 height 28
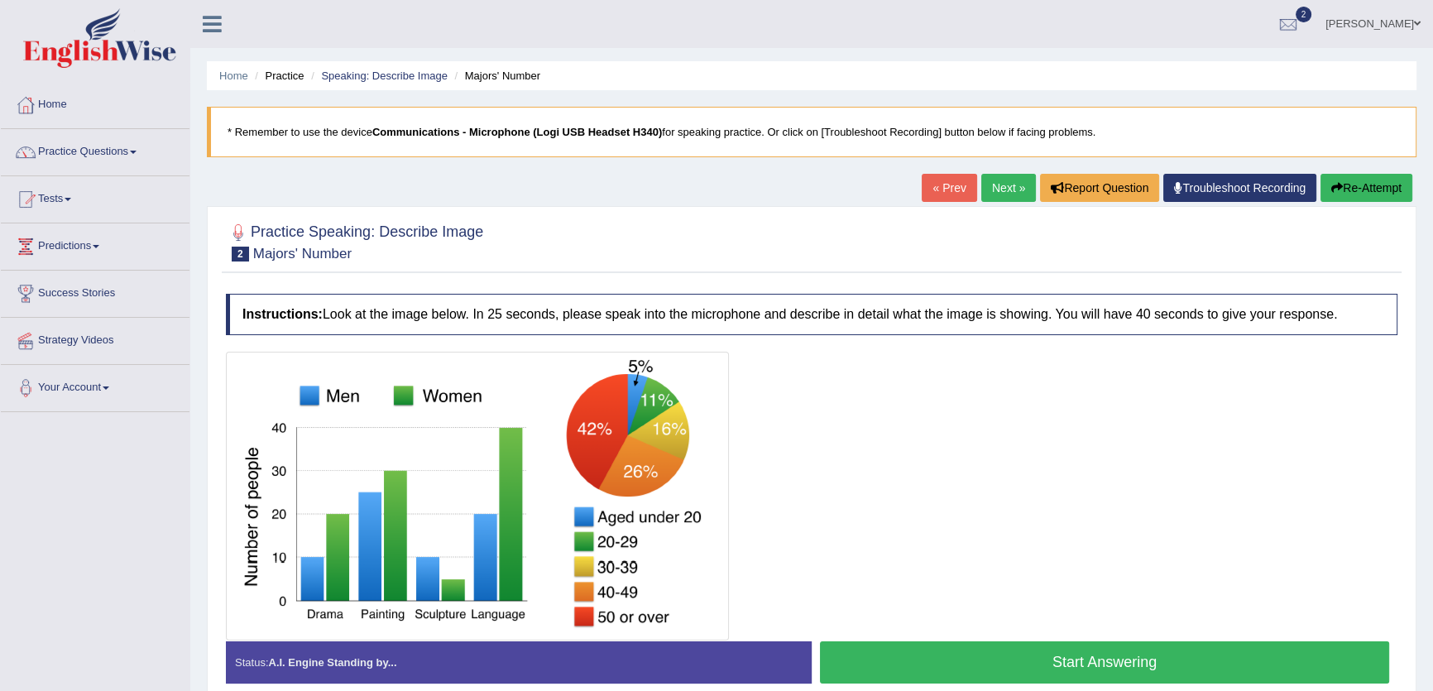
click at [999, 189] on link "Next »" at bounding box center [1008, 188] width 55 height 28
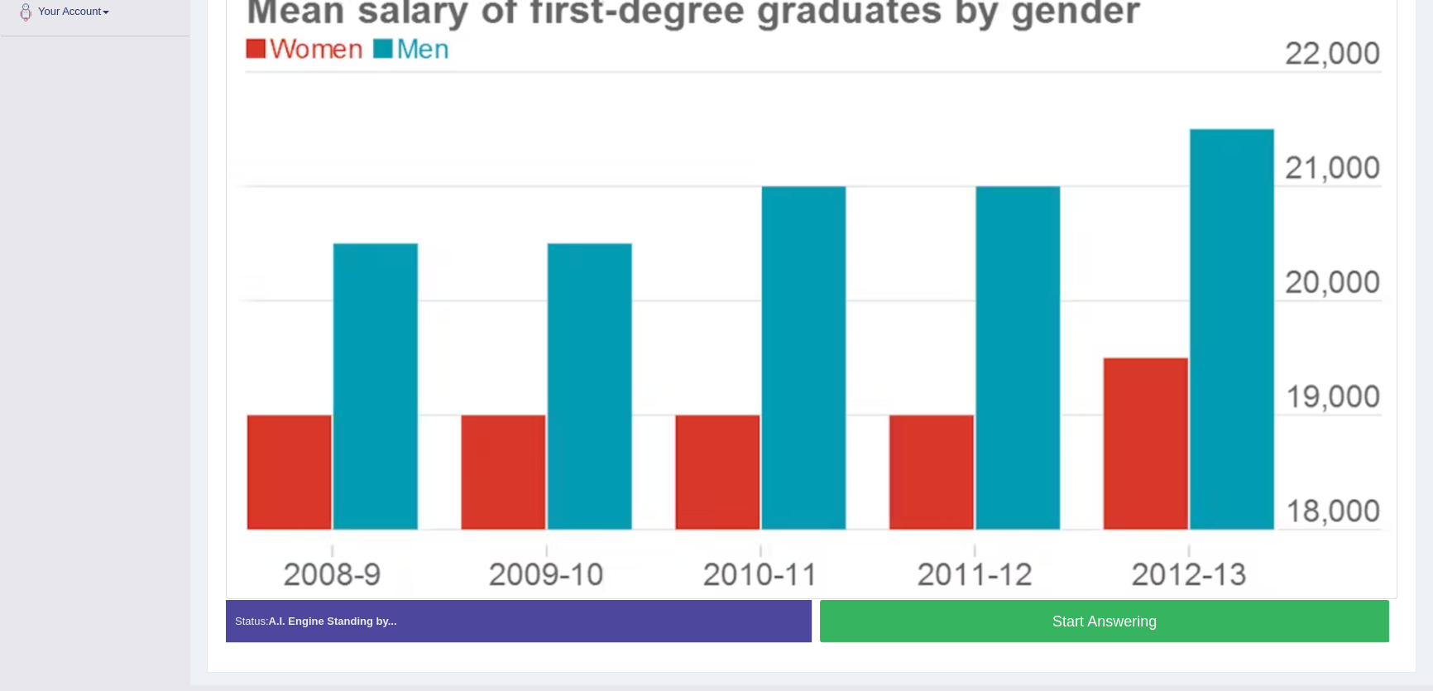
scroll to position [74, 0]
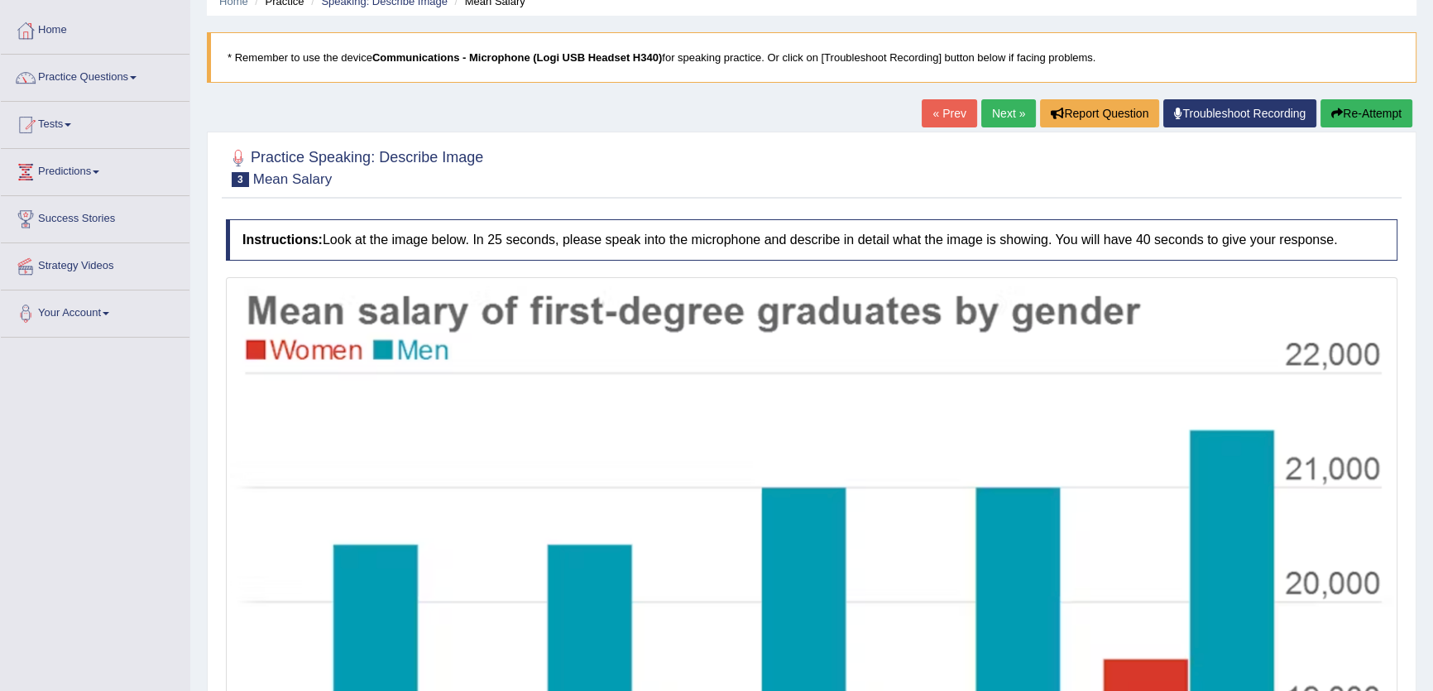
click at [994, 124] on link "Next »" at bounding box center [1008, 113] width 55 height 28
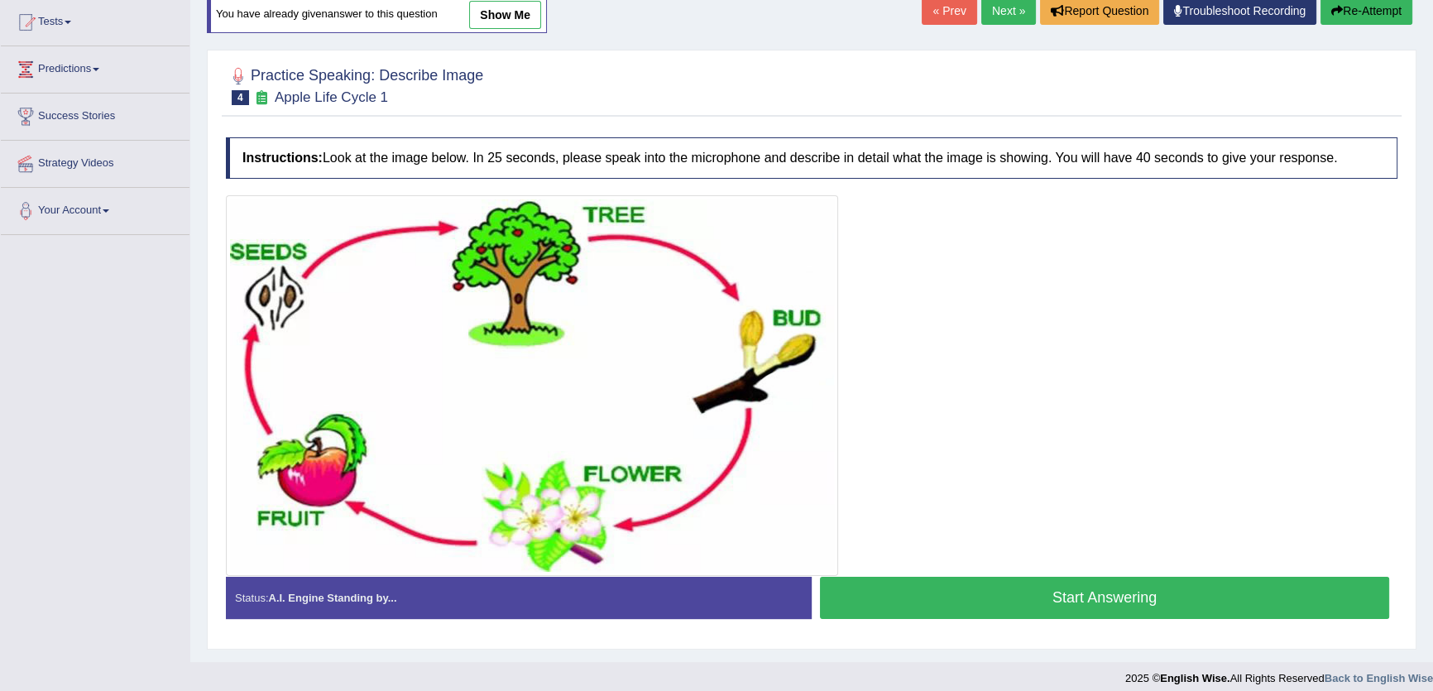
scroll to position [189, 0]
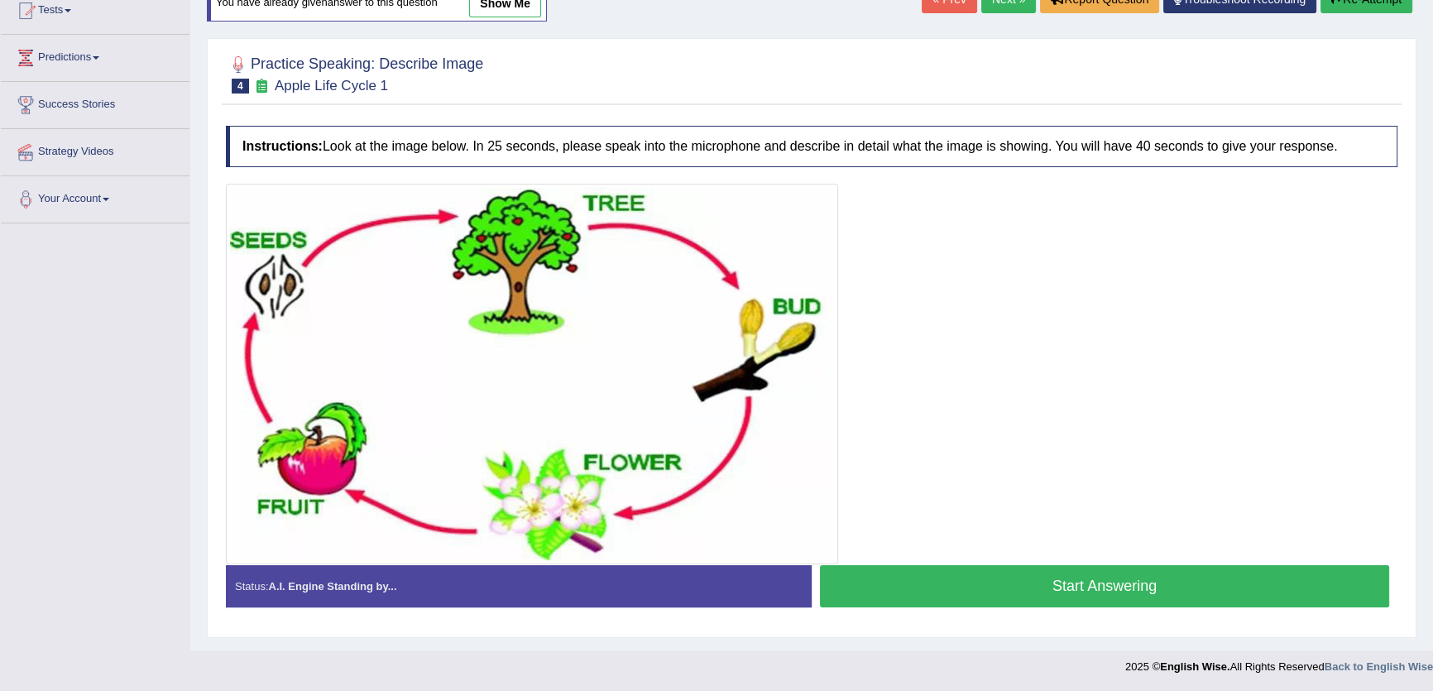
click at [1146, 580] on button "Start Answering" at bounding box center [1104, 586] width 569 height 42
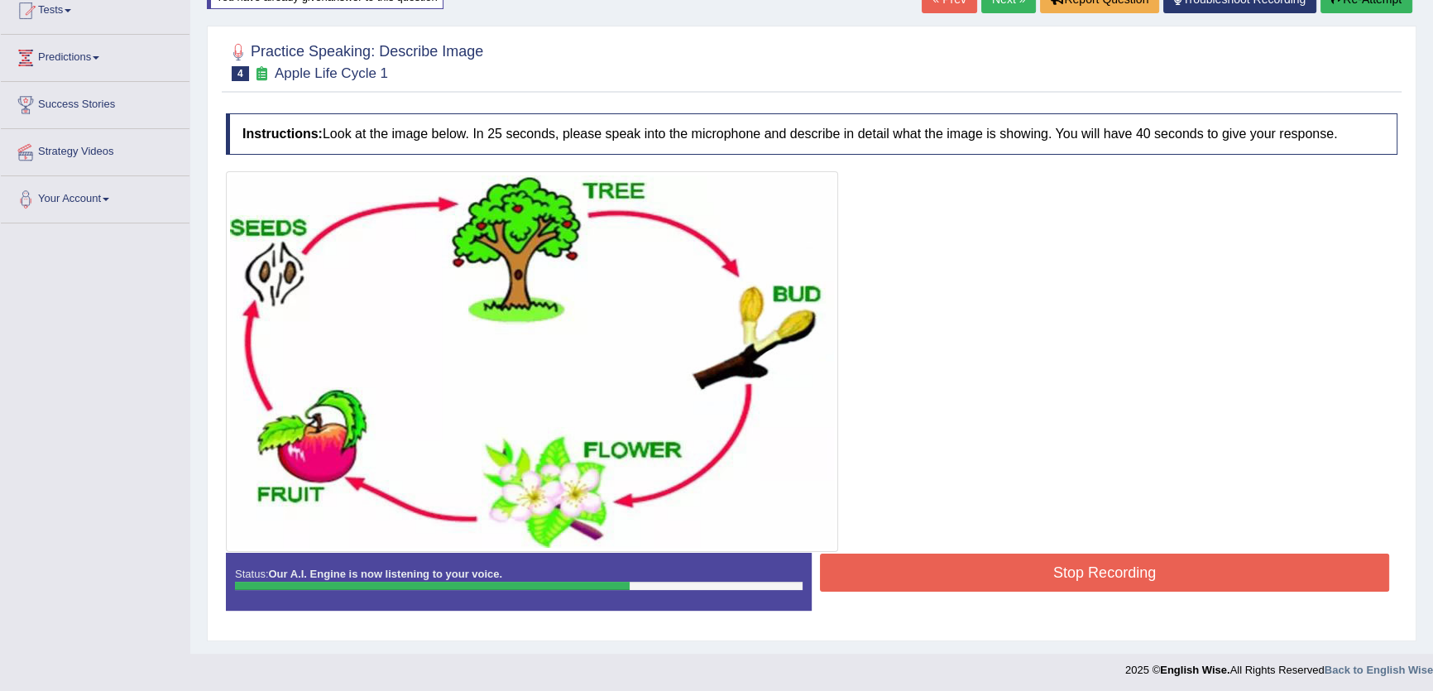
click at [1145, 579] on button "Stop Recording" at bounding box center [1104, 572] width 569 height 38
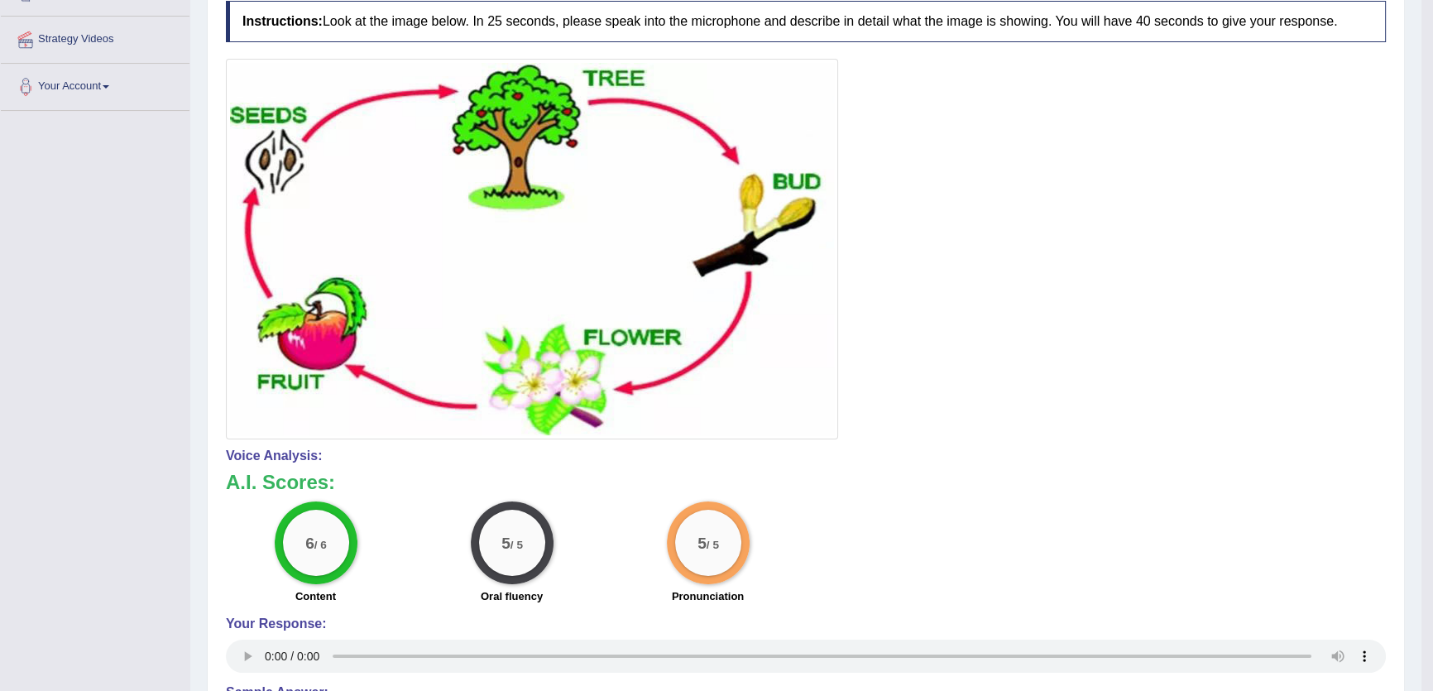
scroll to position [0, 0]
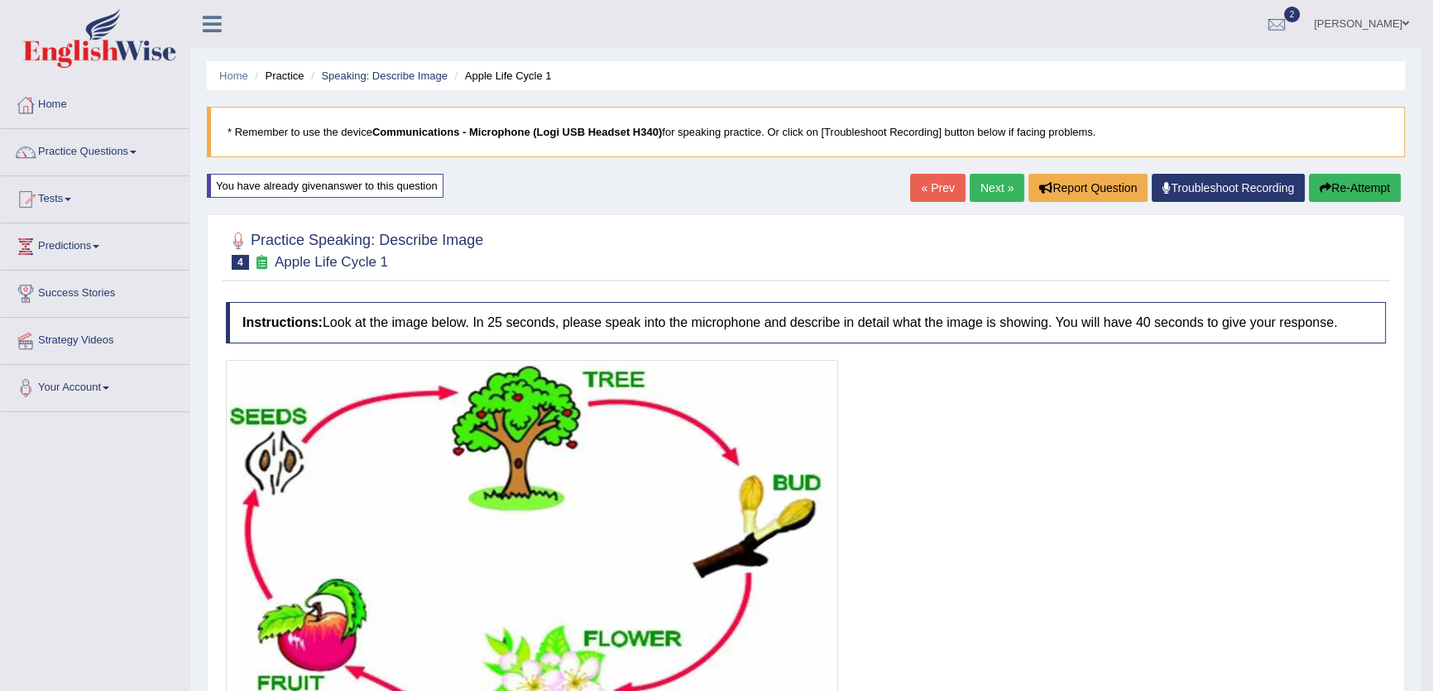
click at [993, 189] on link "Next »" at bounding box center [996, 188] width 55 height 28
